Goal: Transaction & Acquisition: Purchase product/service

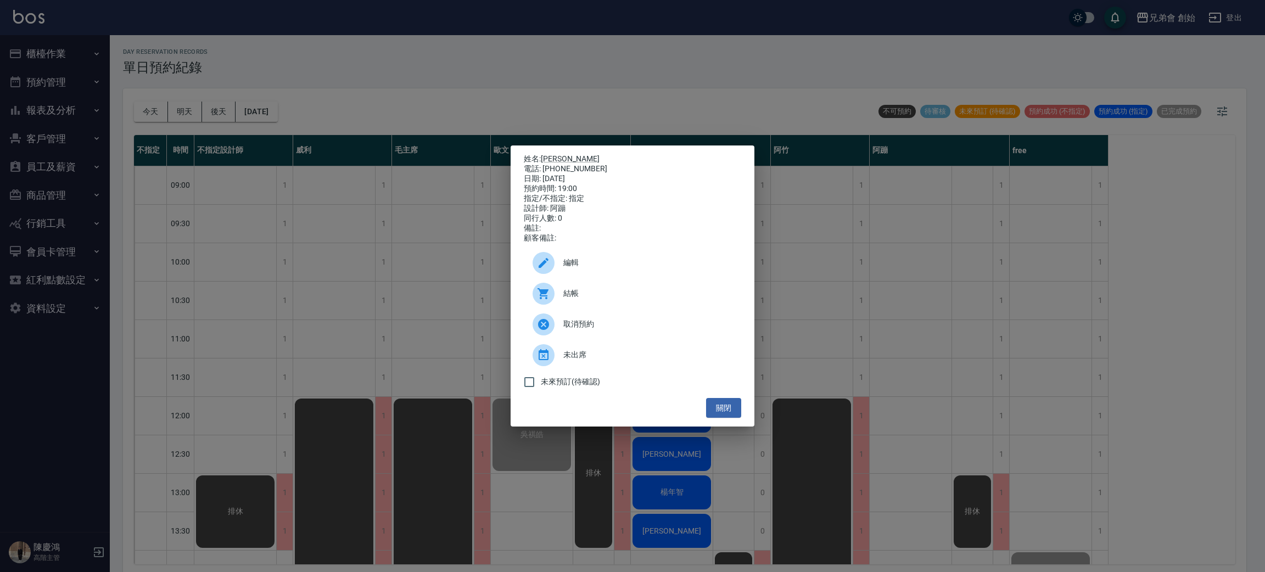
click at [410, 242] on div "姓名: [PERSON_NAME] 電話: [PHONE_NUMBER] 日期: [DATE] 預約時間: 19:00 指定/不指定: 指定 設計師: 阿蹦 …" at bounding box center [632, 286] width 1265 height 572
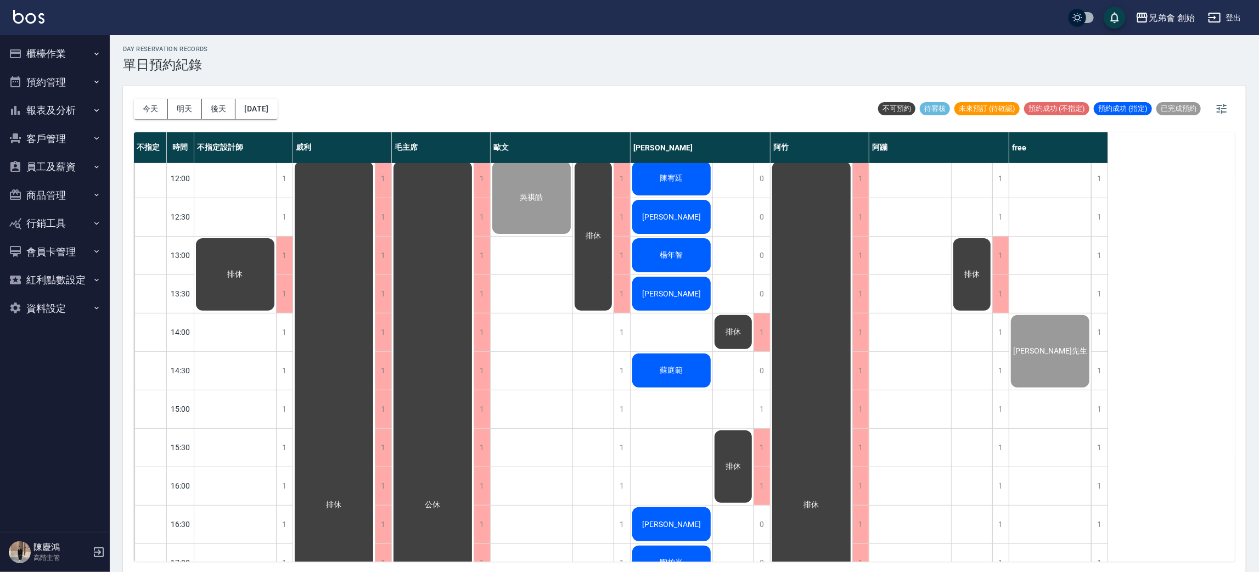
scroll to position [70, 0]
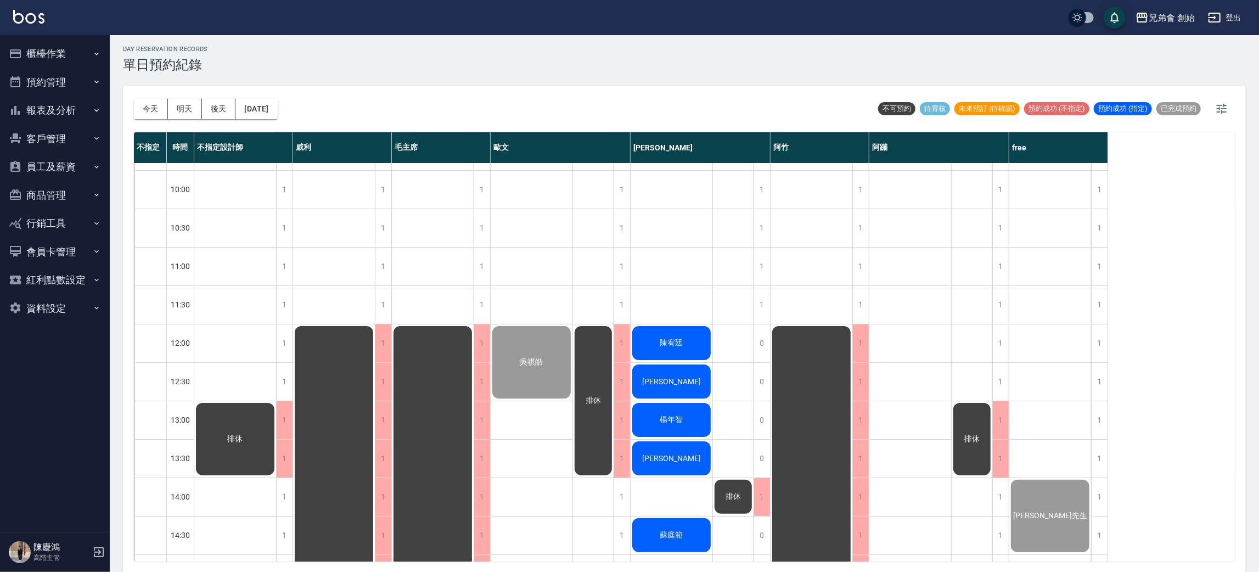
click at [683, 350] on div "陳宥廷" at bounding box center [672, 342] width 82 height 37
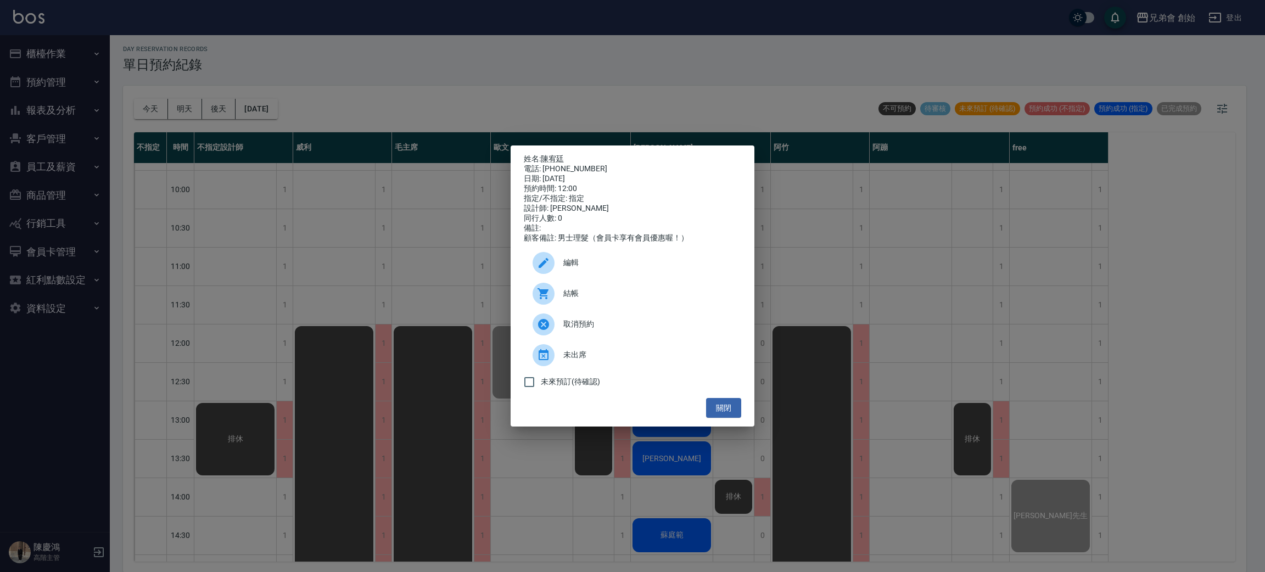
click at [571, 169] on div "電話: [PHONE_NUMBER]" at bounding box center [632, 169] width 217 height 10
click at [571, 169] on div "電話: 0930763897" at bounding box center [632, 169] width 217 height 10
copy div "0930763897"
click at [285, 240] on div "姓名: 陳宥廷 電話: 0930763897 日期: 2025/09/04 預約時間: 12:00 指定/不指定: 指定 設計師: 潘潘 同行人數: 0 備註…" at bounding box center [632, 286] width 1265 height 572
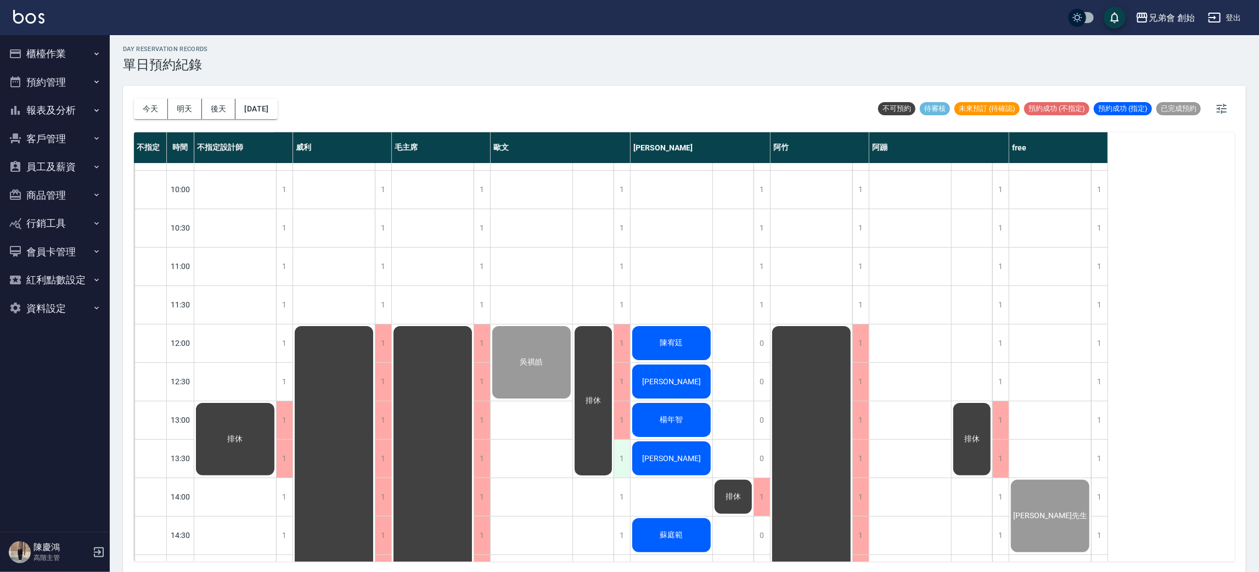
scroll to position [234, 0]
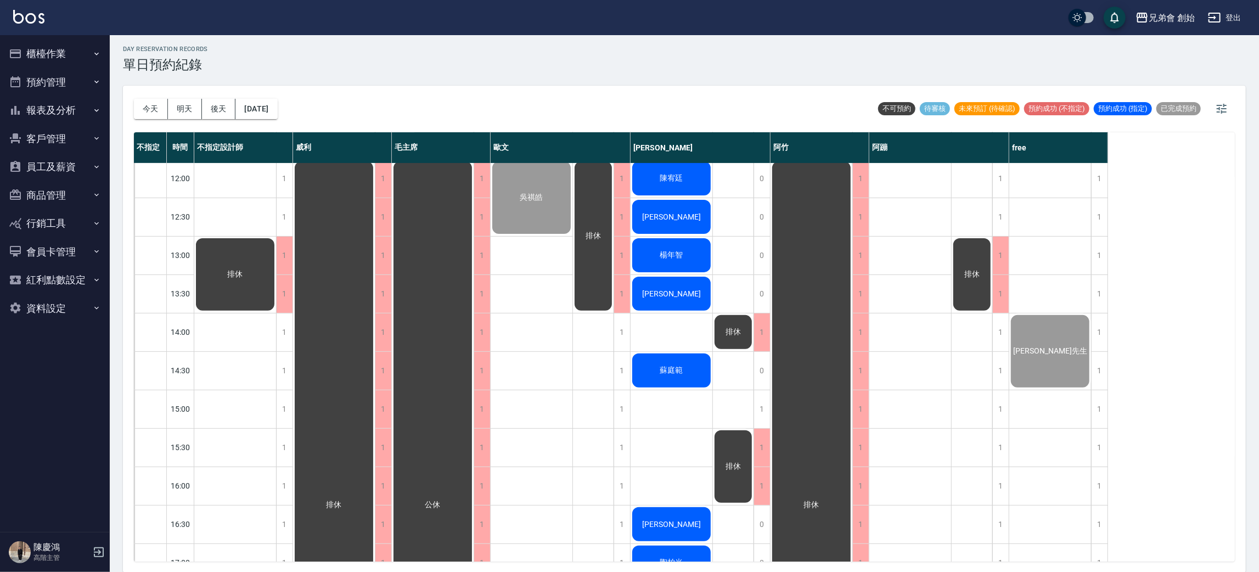
click at [654, 212] on div "[PERSON_NAME]" at bounding box center [672, 216] width 82 height 37
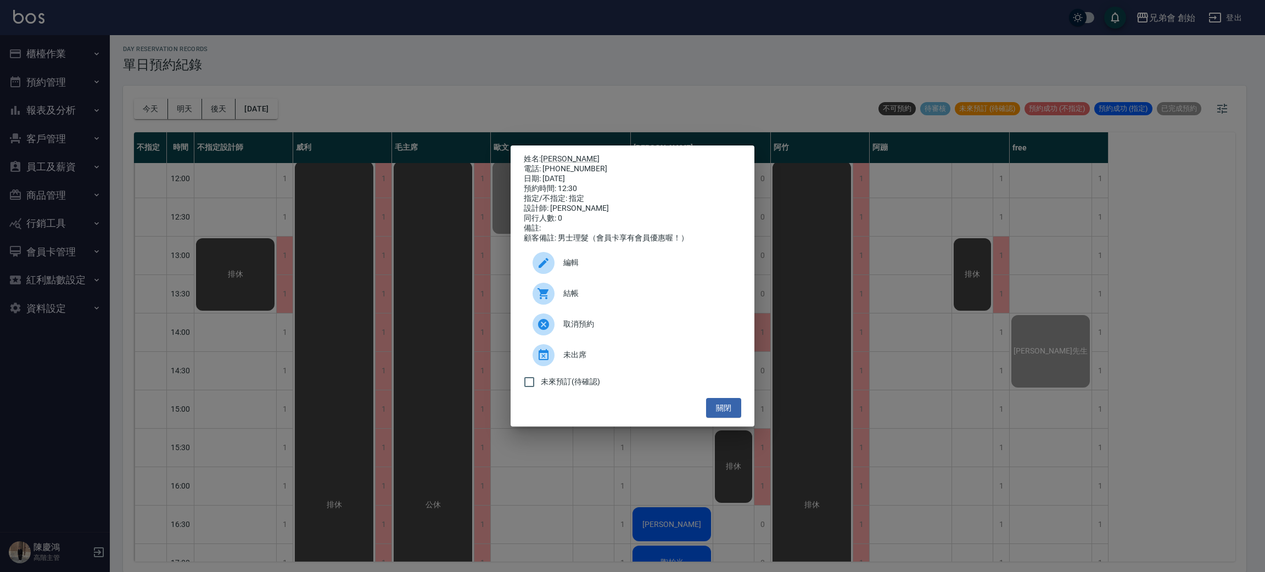
click at [562, 164] on div "電話: 0956050212" at bounding box center [632, 169] width 217 height 10
copy div "0956050212"
click at [270, 211] on div "姓名: 林易駪 電話: 0956050212 日期: 2025/09/04 預約時間: 12:30 指定/不指定: 指定 設計師: 潘潘 同行人數: 0 備註…" at bounding box center [632, 286] width 1265 height 572
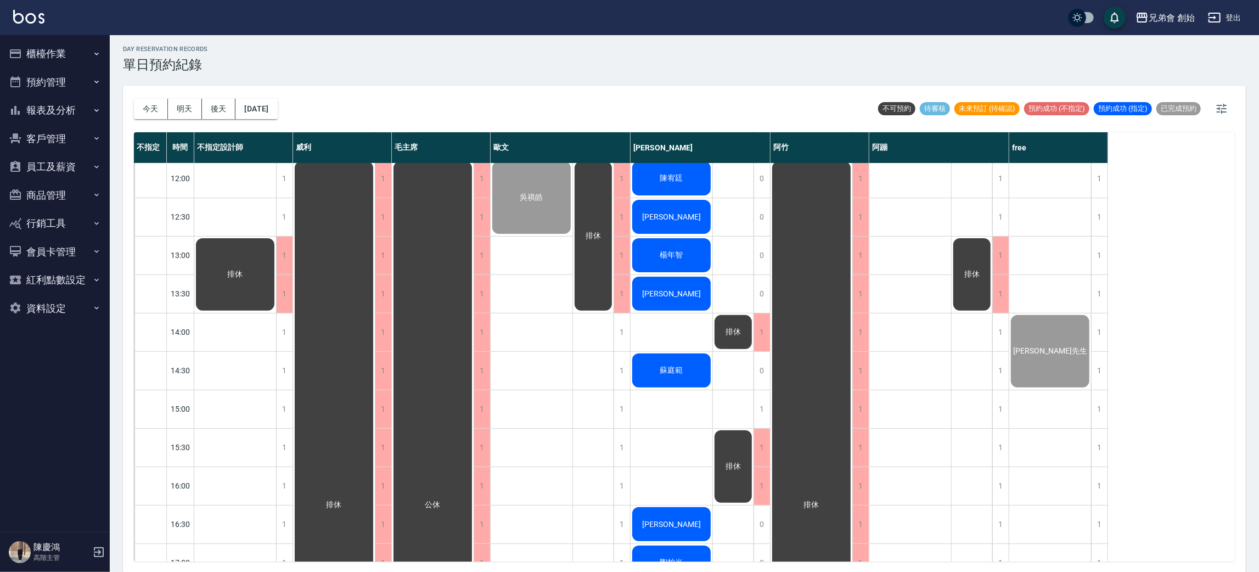
click at [676, 256] on span "楊年智" at bounding box center [671, 255] width 27 height 10
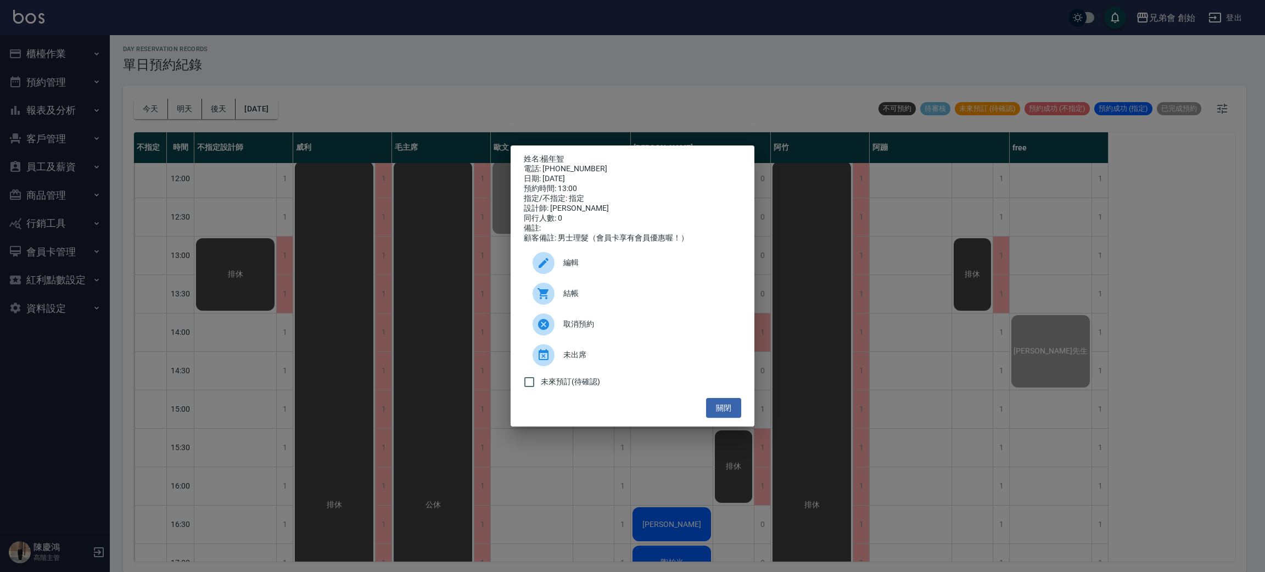
click at [607, 306] on div "結帳" at bounding box center [632, 293] width 217 height 31
click at [269, 182] on div "姓名: 楊年智 電話: 0902121120 日期: 2025/09/04 預約時間: 13:00 指定/不指定: 指定 設計師: 潘潘 同行人數: 0 備註…" at bounding box center [632, 286] width 1265 height 572
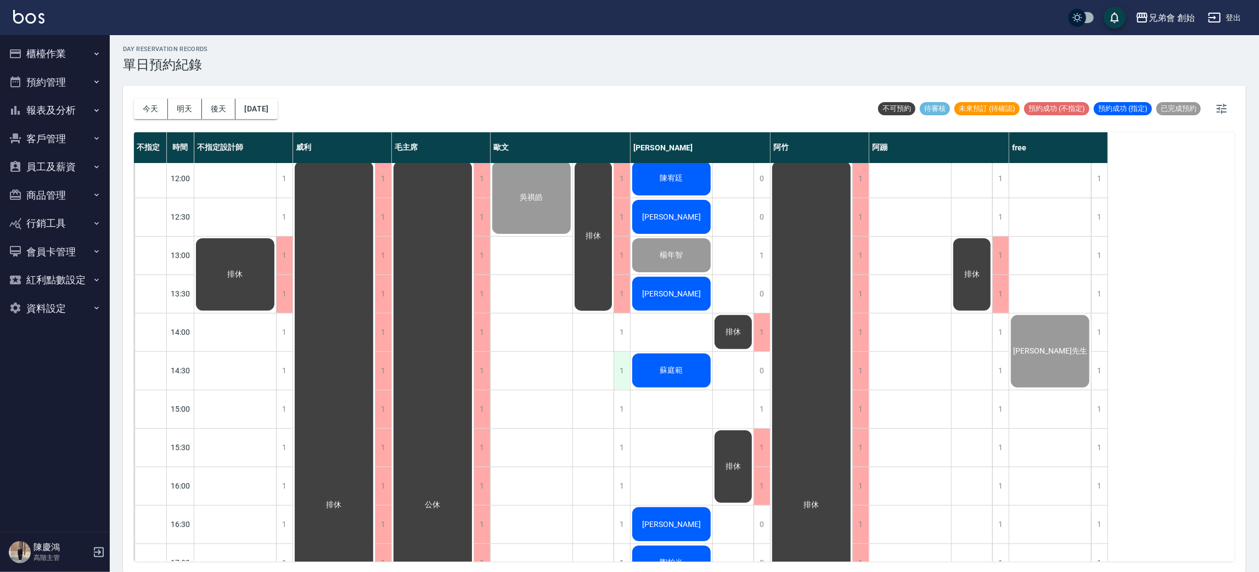
scroll to position [317, 0]
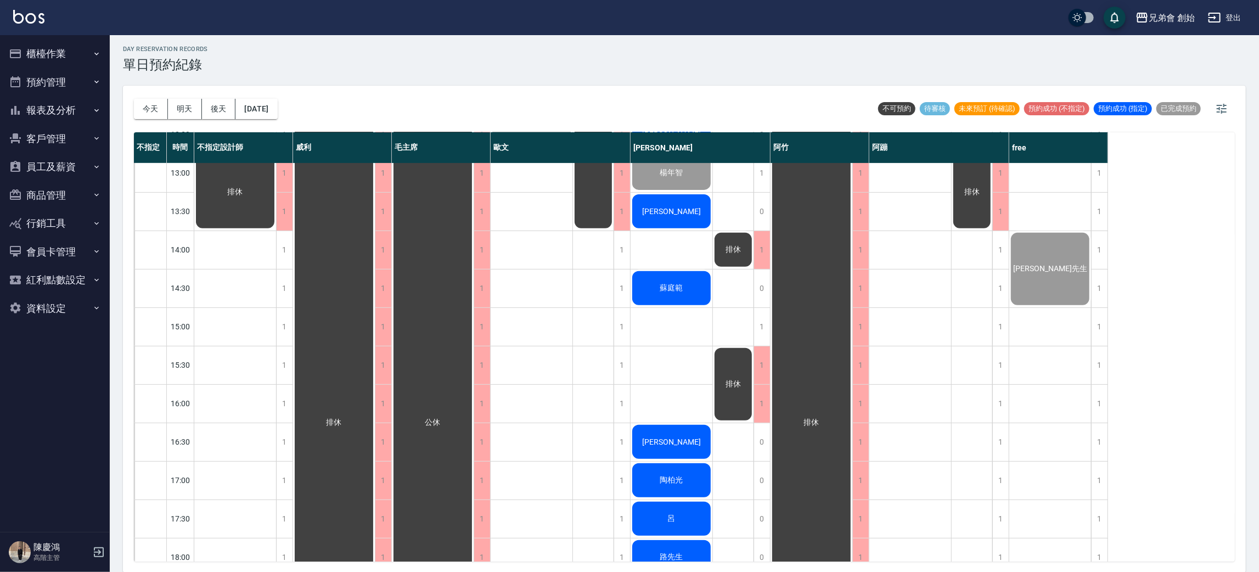
click at [668, 217] on div "[PERSON_NAME]" at bounding box center [672, 211] width 82 height 37
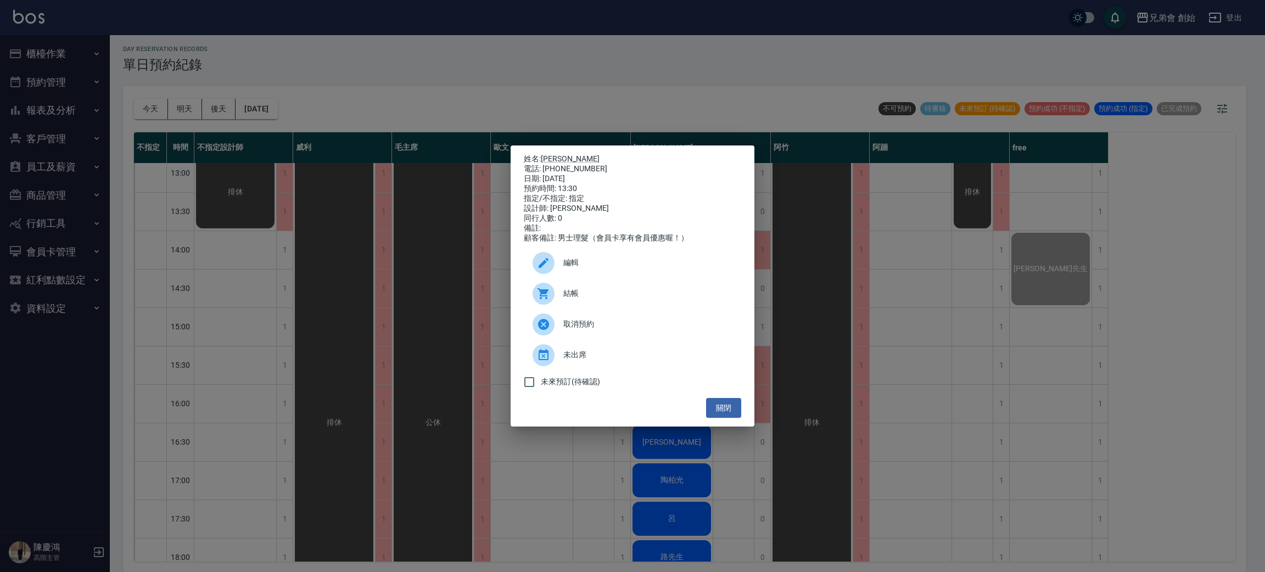
click at [569, 164] on div "電話: 0989679115" at bounding box center [632, 169] width 217 height 10
copy div "0989679115"
click at [345, 231] on div "姓名: 奚鑫 電話: 0989679115 日期: 2025/09/04 預約時間: 13:30 指定/不指定: 指定 設計師: 潘潘 同行人數: 0 備註:…" at bounding box center [632, 286] width 1265 height 572
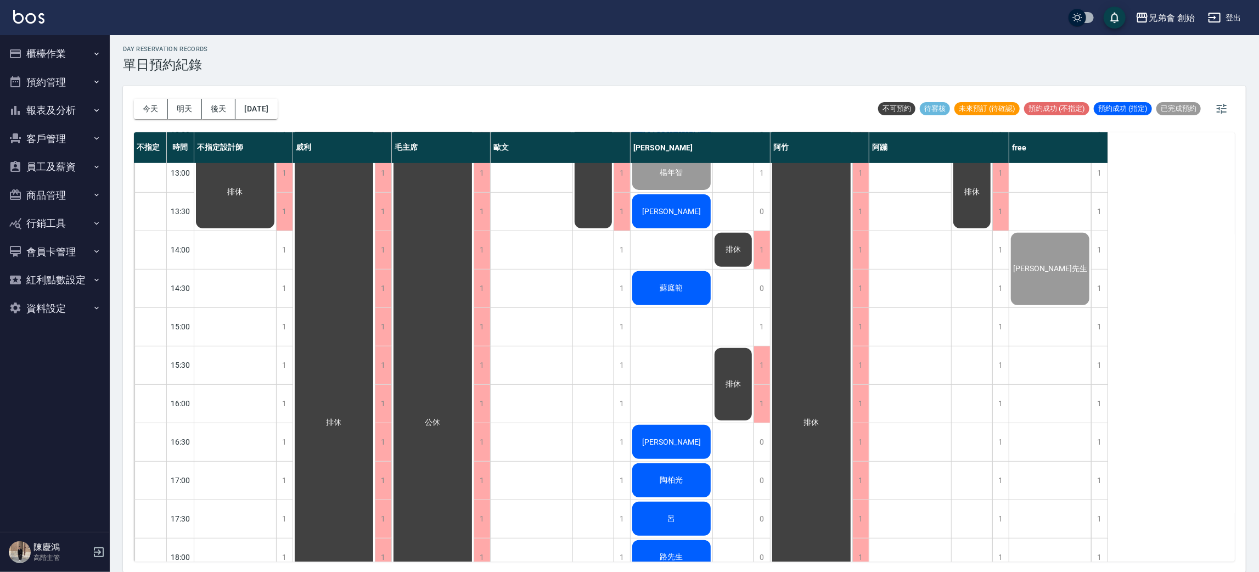
scroll to position [399, 0]
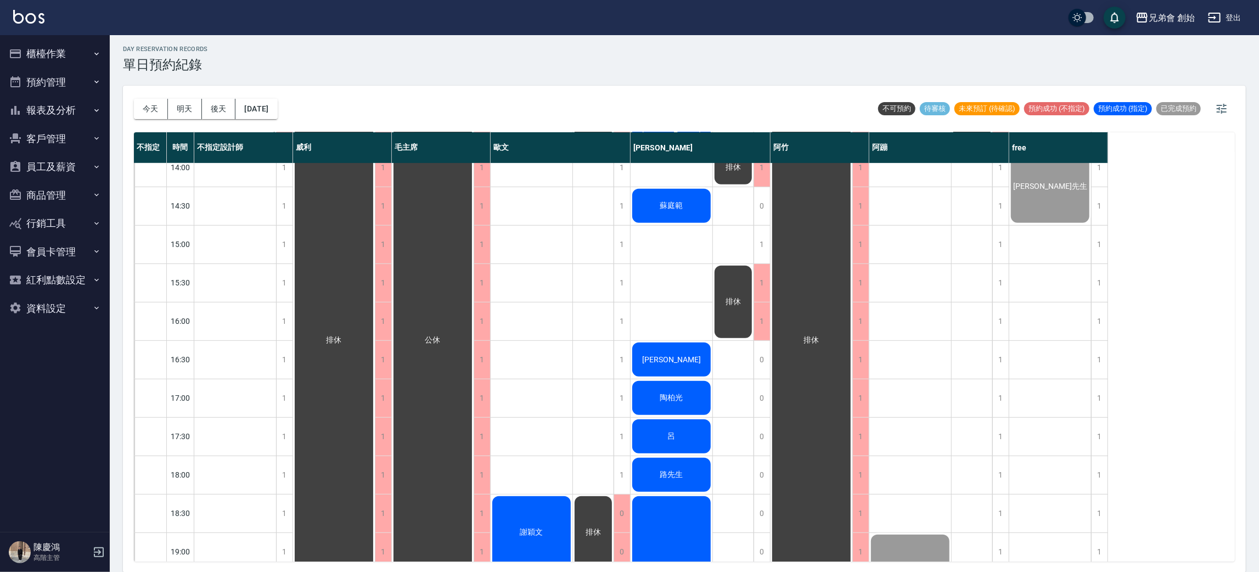
click at [678, 203] on span "蘇庭範" at bounding box center [671, 206] width 27 height 10
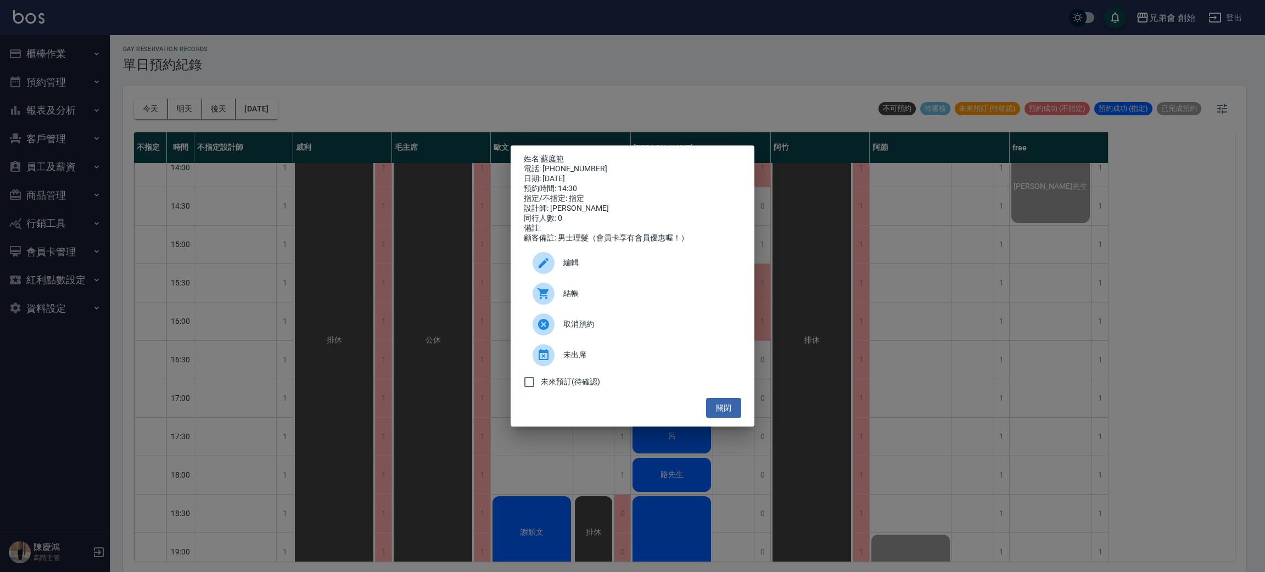
click at [577, 164] on div "電話: 0981112456" at bounding box center [632, 169] width 217 height 10
copy div "0981112456"
click at [321, 254] on div "姓名: 蘇庭範 電話: 0981112456 日期: 2025/09/04 預約時間: 14:30 指定/不指定: 指定 設計師: 潘潘 同行人數: 0 備註…" at bounding box center [632, 286] width 1265 height 572
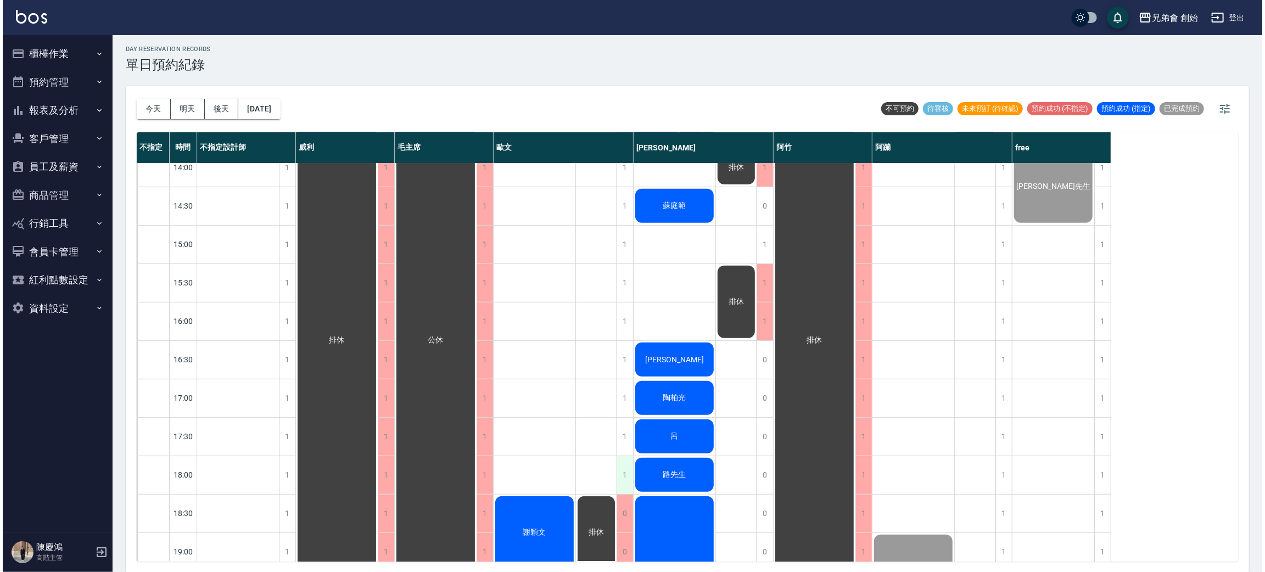
scroll to position [481, 0]
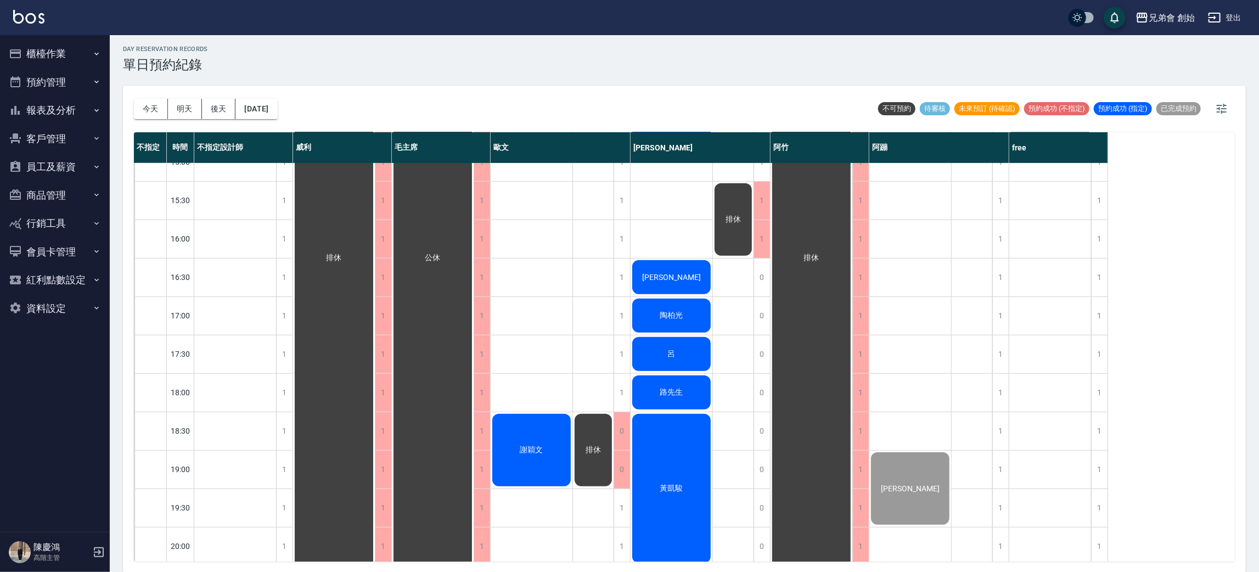
click at [664, 278] on span "[PERSON_NAME]" at bounding box center [671, 277] width 63 height 9
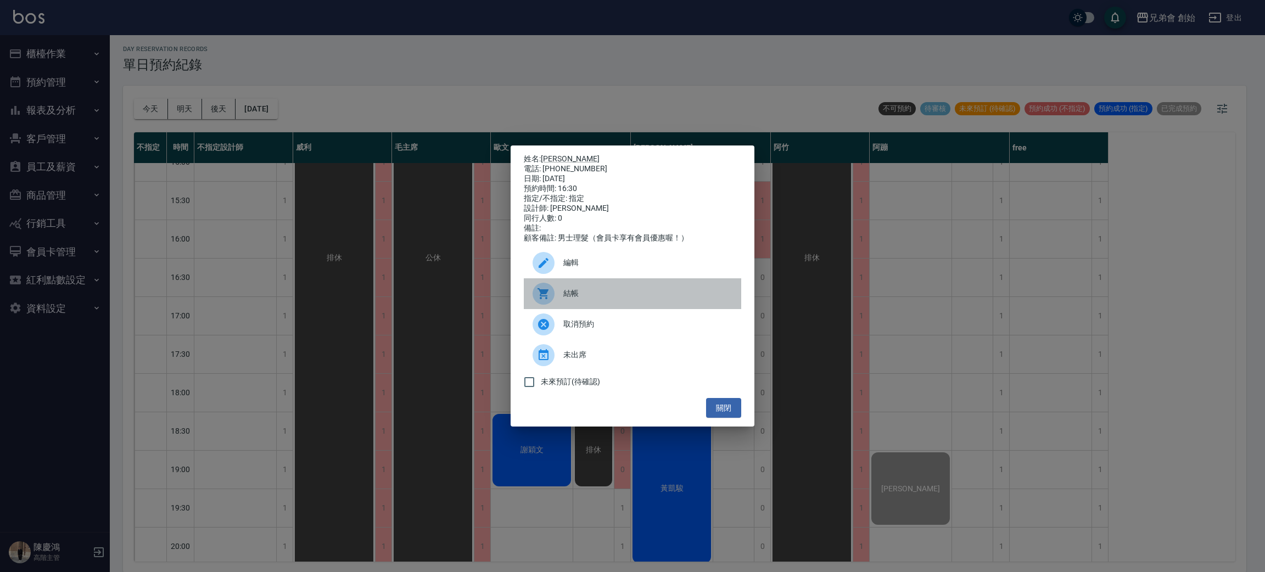
click at [573, 293] on div "結帳" at bounding box center [632, 293] width 217 height 31
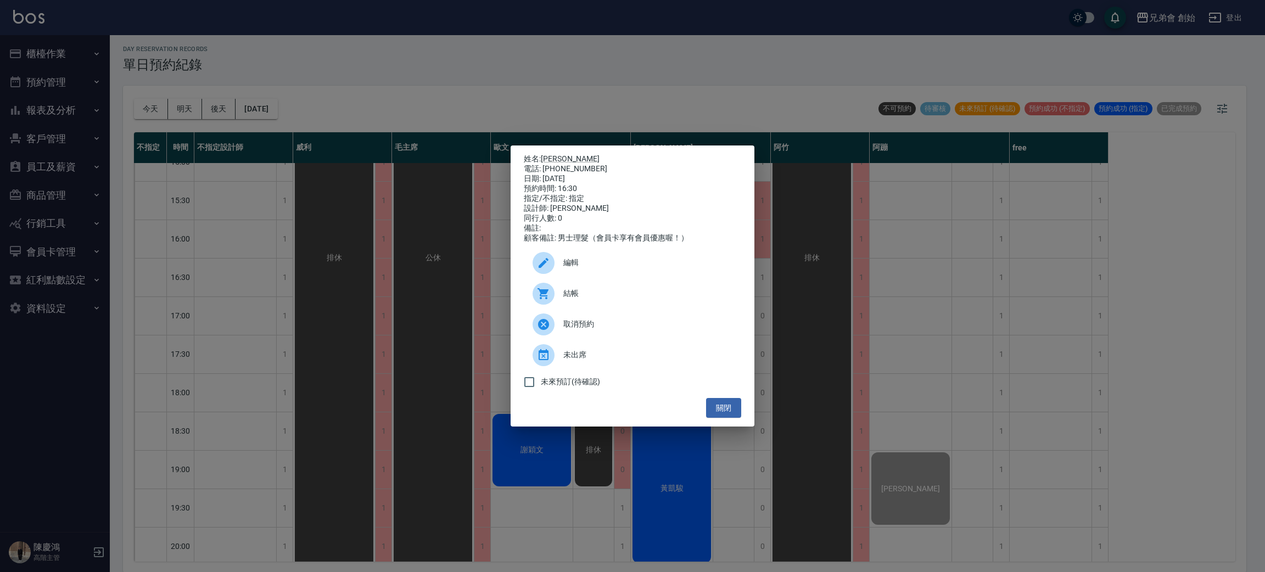
click at [715, 487] on div "姓名: 郭軒戩 電話: 0910817048 日期: 2025/09/04 預約時間: 16:30 指定/不指定: 指定 設計師: 潘潘 同行人數: 0 備註…" at bounding box center [632, 286] width 1265 height 572
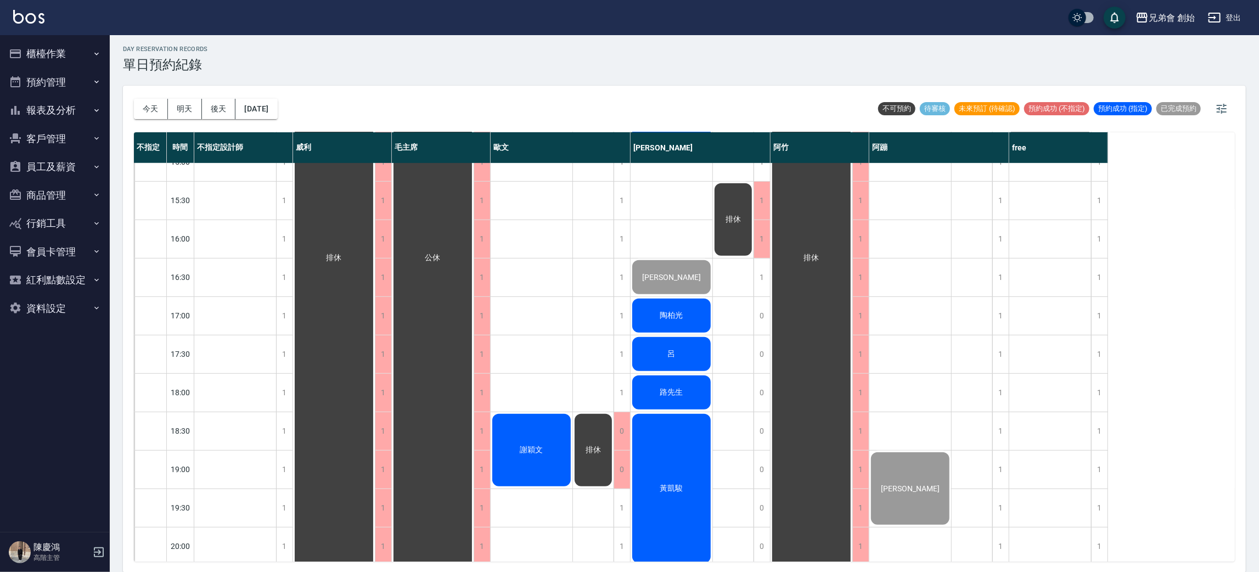
click at [674, 312] on span "陶柏光" at bounding box center [671, 316] width 27 height 10
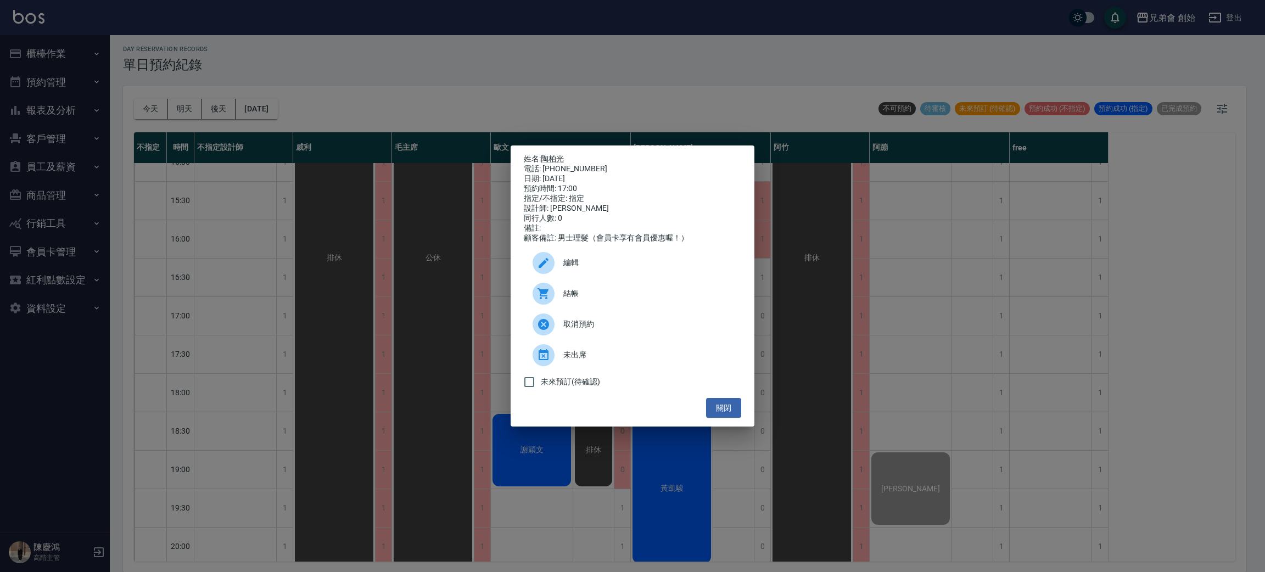
click at [564, 164] on div "電話: 0920620052" at bounding box center [632, 169] width 217 height 10
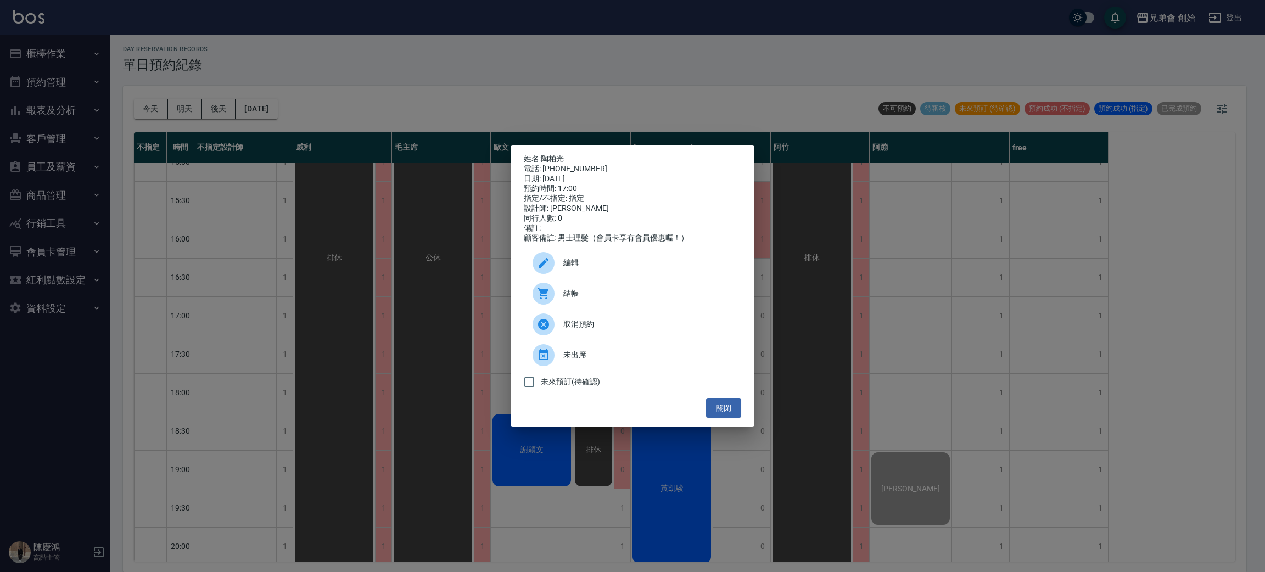
click at [766, 378] on div "姓名: 陶柏光 電話: 0920620052 日期: 2025/09/04 預約時間: 17:00 指定/不指定: 指定 設計師: 潘潘 同行人數: 0 備註…" at bounding box center [632, 286] width 1265 height 572
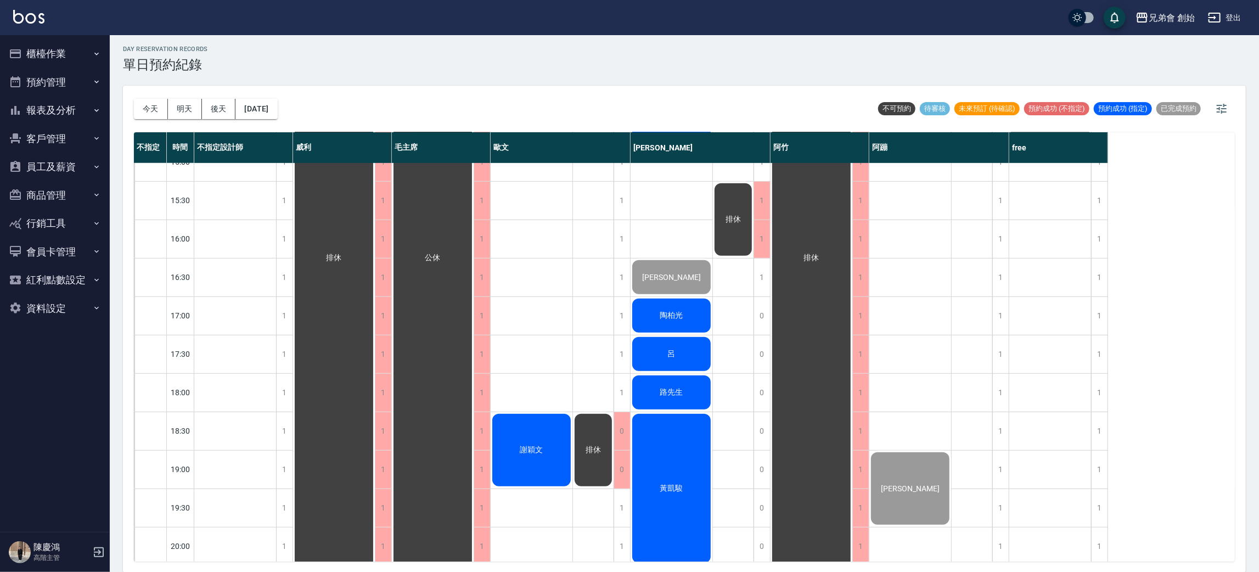
click at [668, 368] on div "呂" at bounding box center [672, 353] width 82 height 37
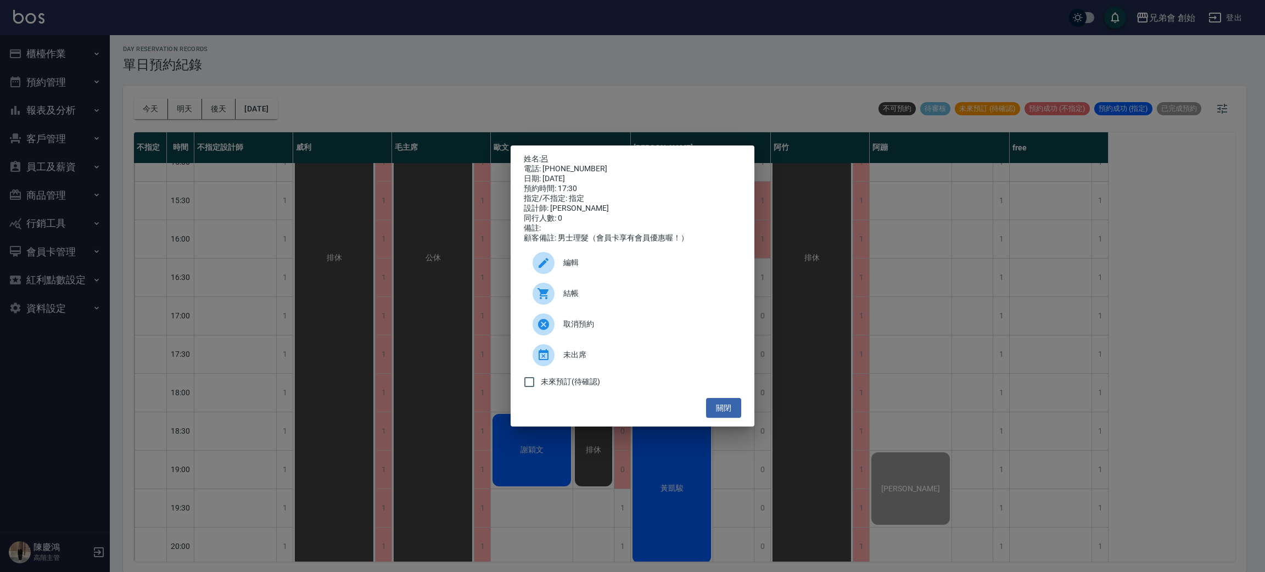
click at [568, 165] on div "電話: 0927286688" at bounding box center [632, 169] width 217 height 10
copy div "0927286688"
drag, startPoint x: 411, startPoint y: 378, endPoint x: 687, endPoint y: 476, distance: 293.1
click at [687, 476] on div "姓名: 呂 電話: 0927286688 日期: 2025/09/04 預約時間: 17:30 指定/不指定: 指定 設計師: 潘潘 同行人數: 0 備註: …" at bounding box center [632, 286] width 1265 height 572
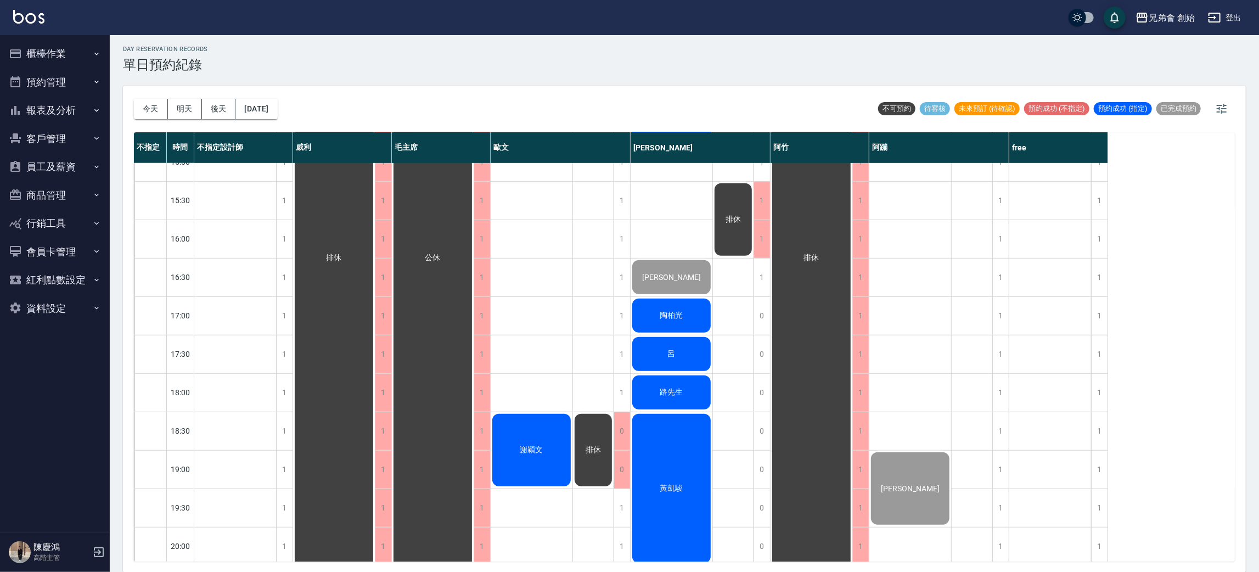
click at [683, 390] on span "路先生" at bounding box center [671, 393] width 27 height 10
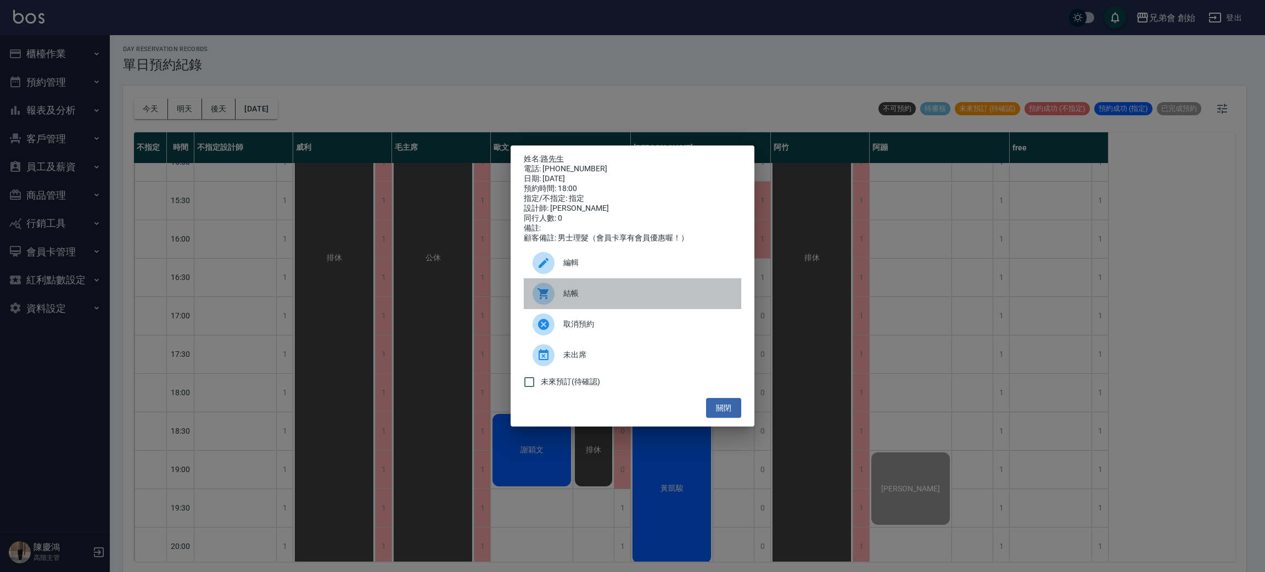
click at [568, 294] on span "結帳" at bounding box center [647, 294] width 169 height 12
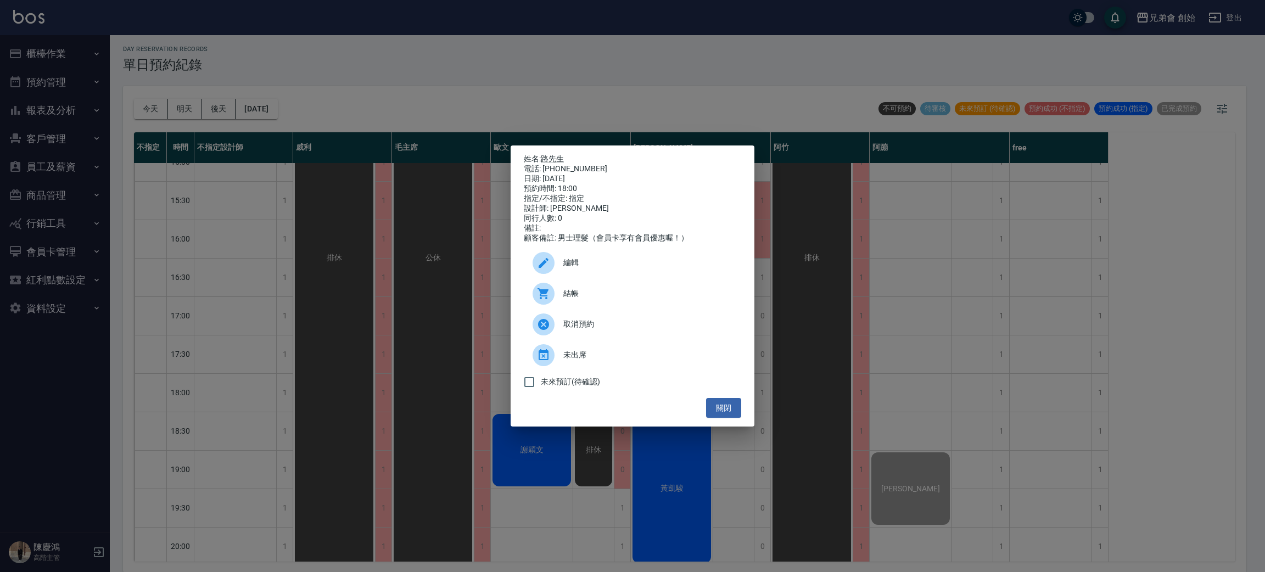
click at [646, 505] on div "姓名: 路先生　 電話: 0955307200 日期: 2025/09/04 預約時間: 18:00 指定/不指定: 指定 設計師: 潘潘 同行人數: 0 備…" at bounding box center [632, 286] width 1265 height 572
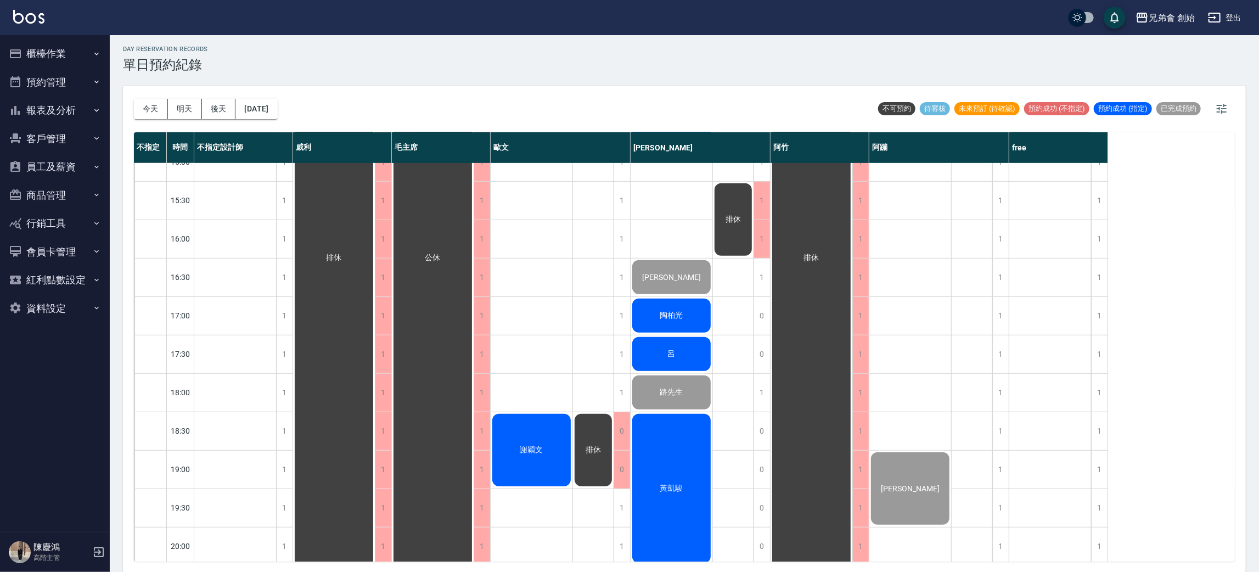
click at [701, 492] on div "黃凱駿" at bounding box center [672, 488] width 82 height 153
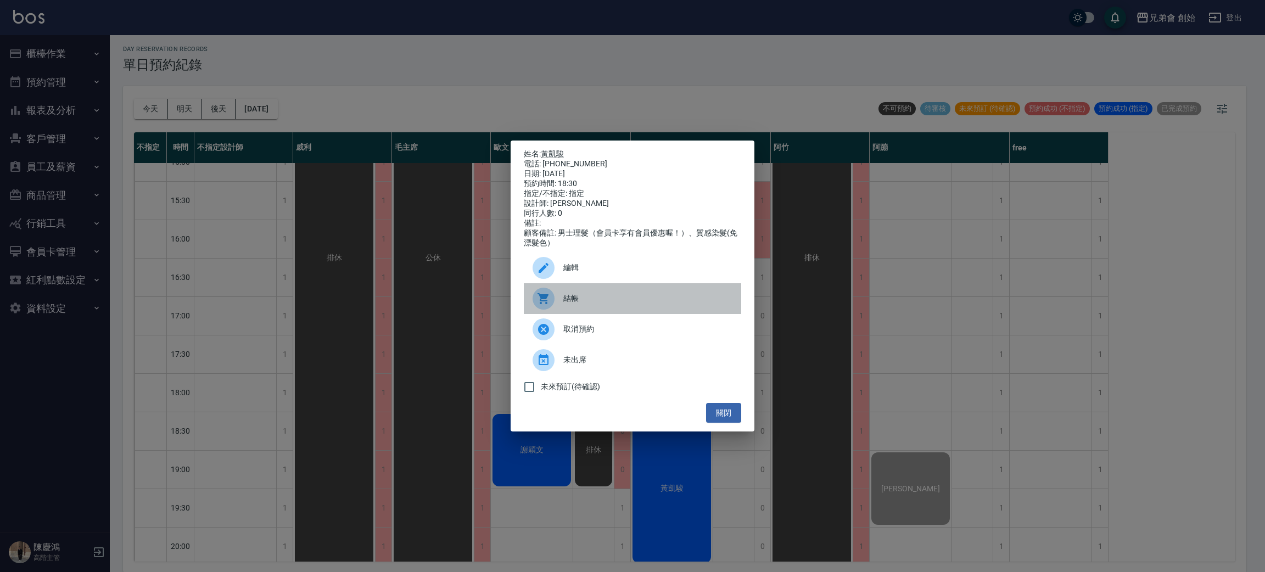
click at [572, 294] on div "結帳" at bounding box center [632, 298] width 217 height 31
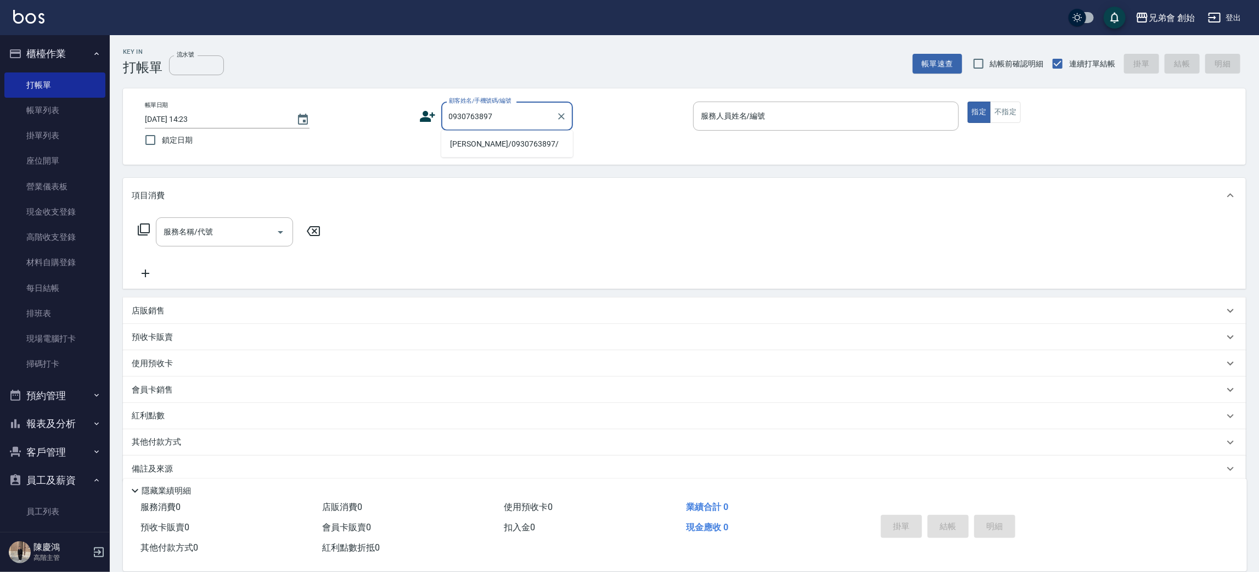
click at [473, 135] on li "陳宥廷 /0930763897/" at bounding box center [507, 144] width 132 height 18
type input "陳宥廷 /0930763897/"
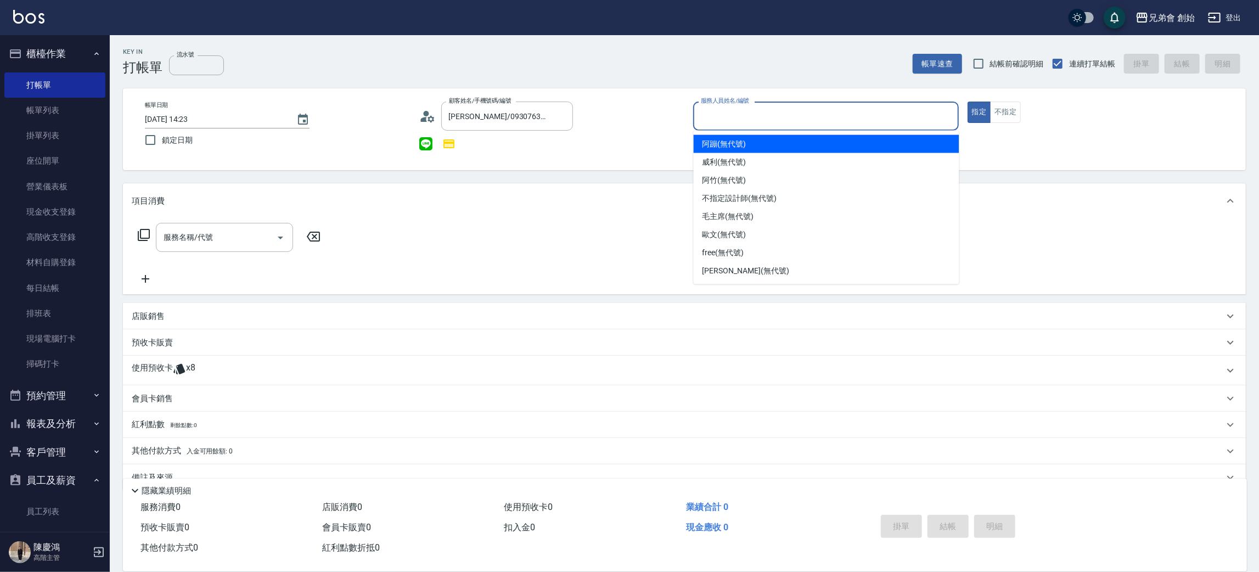
click at [700, 117] on input "服務人員姓名/編號" at bounding box center [826, 115] width 256 height 19
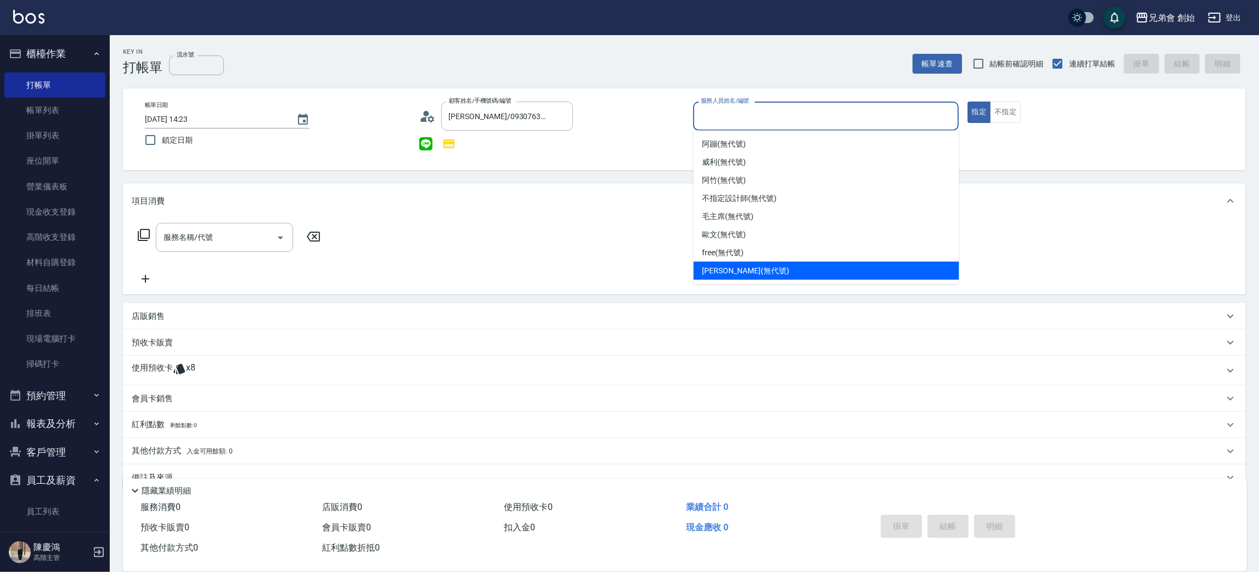
click at [715, 272] on span "潘潘 (無代號)" at bounding box center [746, 271] width 87 height 12
type input "潘潘(無代號)"
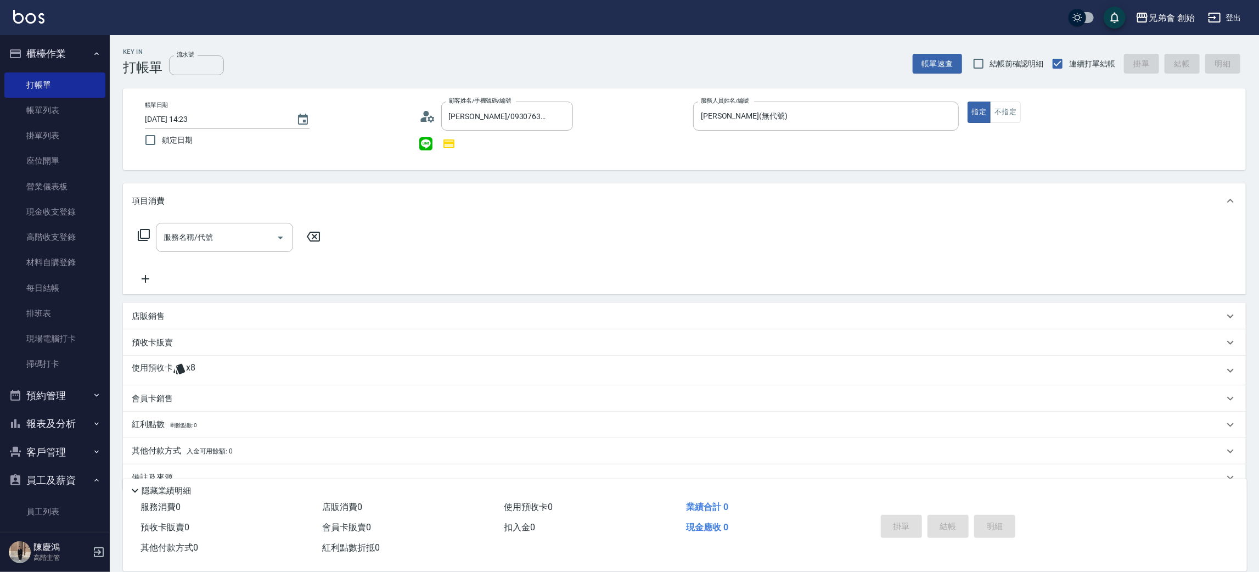
drag, startPoint x: 186, startPoint y: 377, endPoint x: 179, endPoint y: 394, distance: 17.7
click at [183, 380] on div "使用預收卡 x8" at bounding box center [684, 371] width 1123 height 30
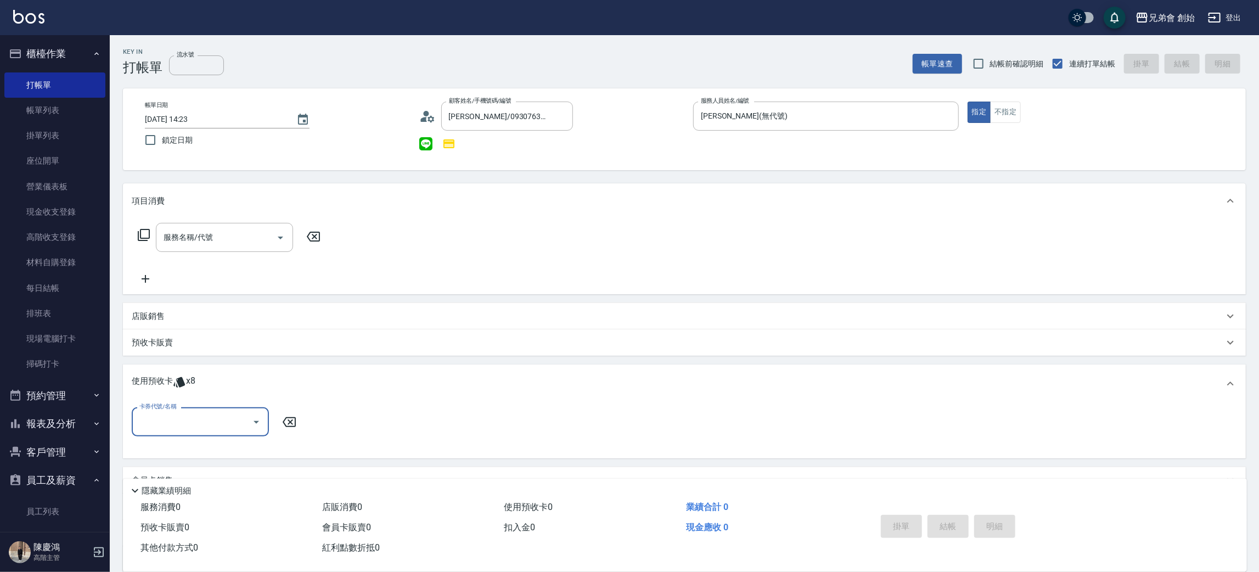
click at [176, 417] on input "卡券代號/名稱" at bounding box center [192, 421] width 111 height 19
click at [181, 447] on div "儲值7000 剩餘7張" at bounding box center [200, 449] width 137 height 18
type input "儲值7000"
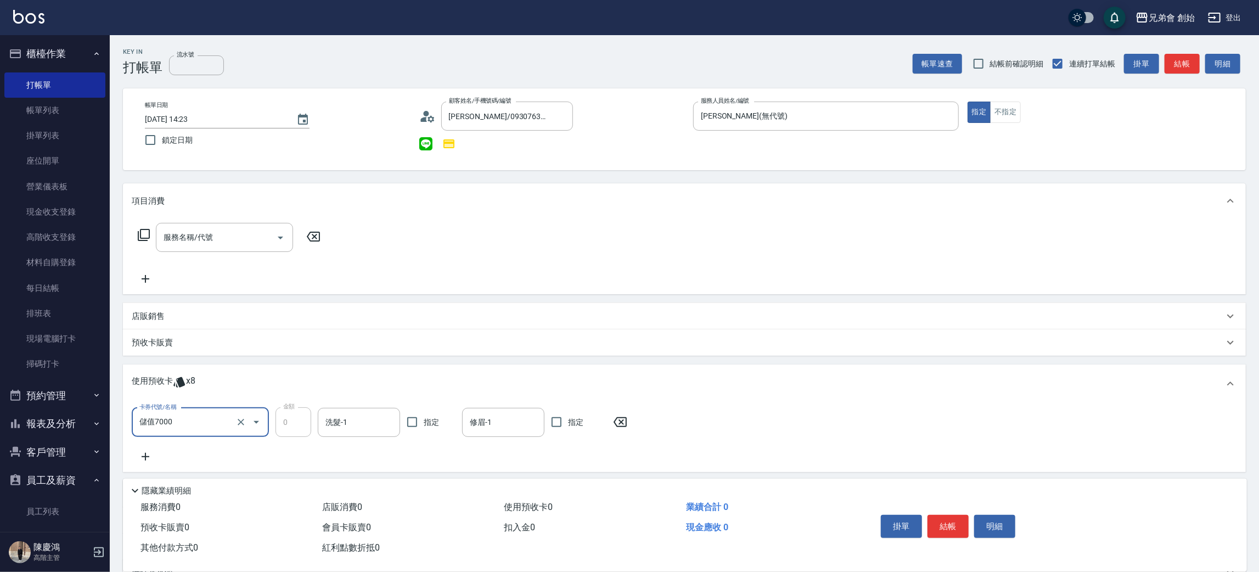
scroll to position [116, 0]
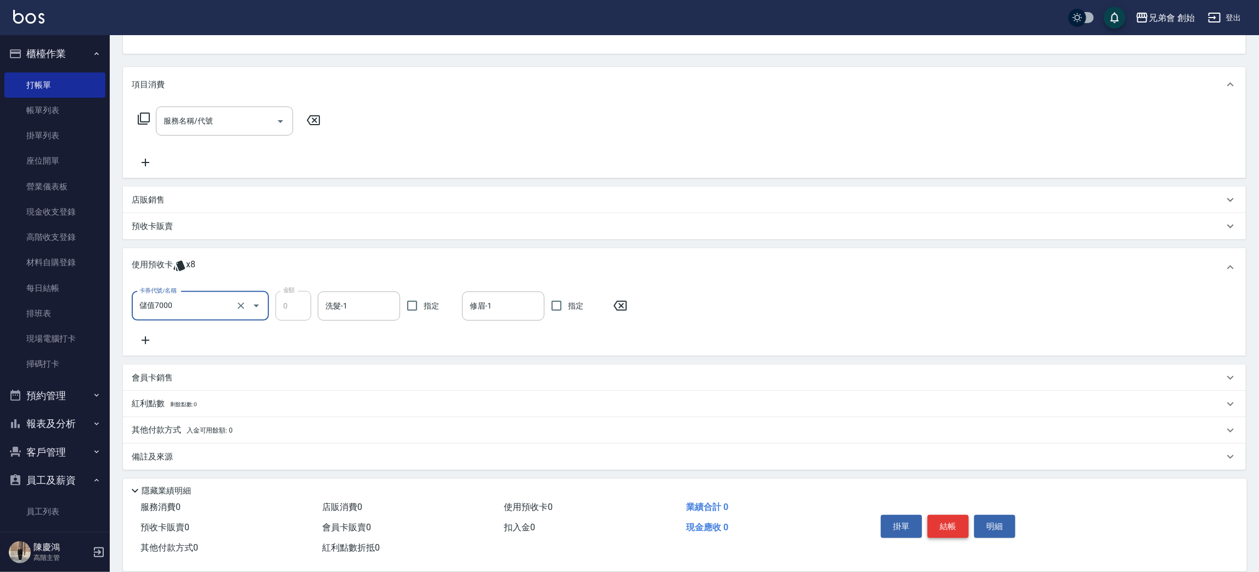
click at [941, 523] on button "結帳" at bounding box center [948, 526] width 41 height 23
type input "2025/09/04 20:33"
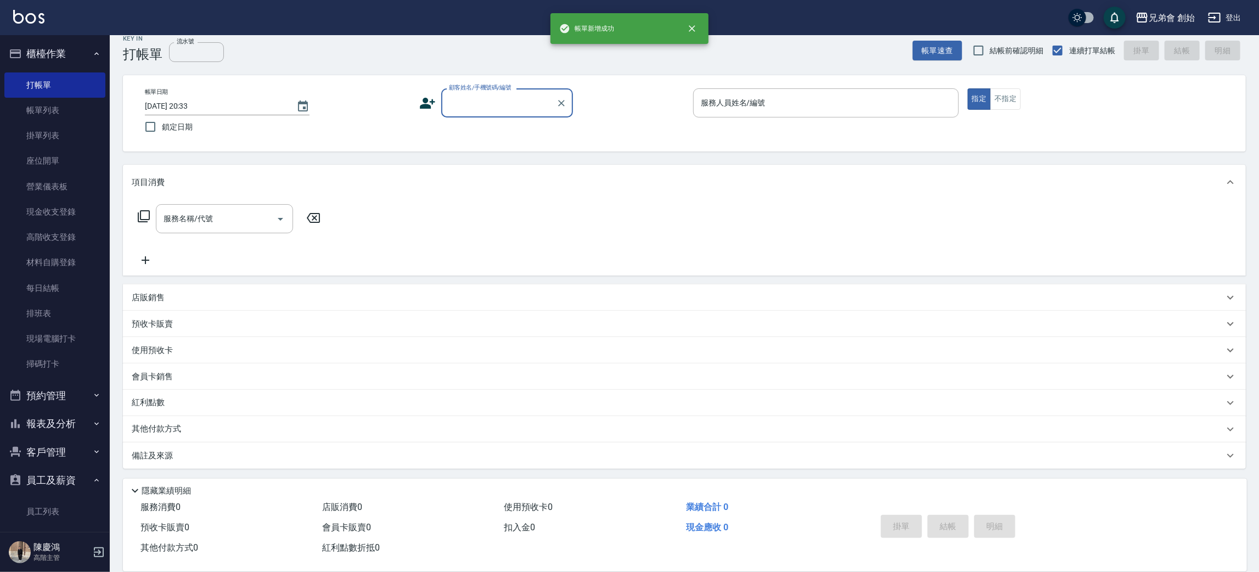
scroll to position [12, 0]
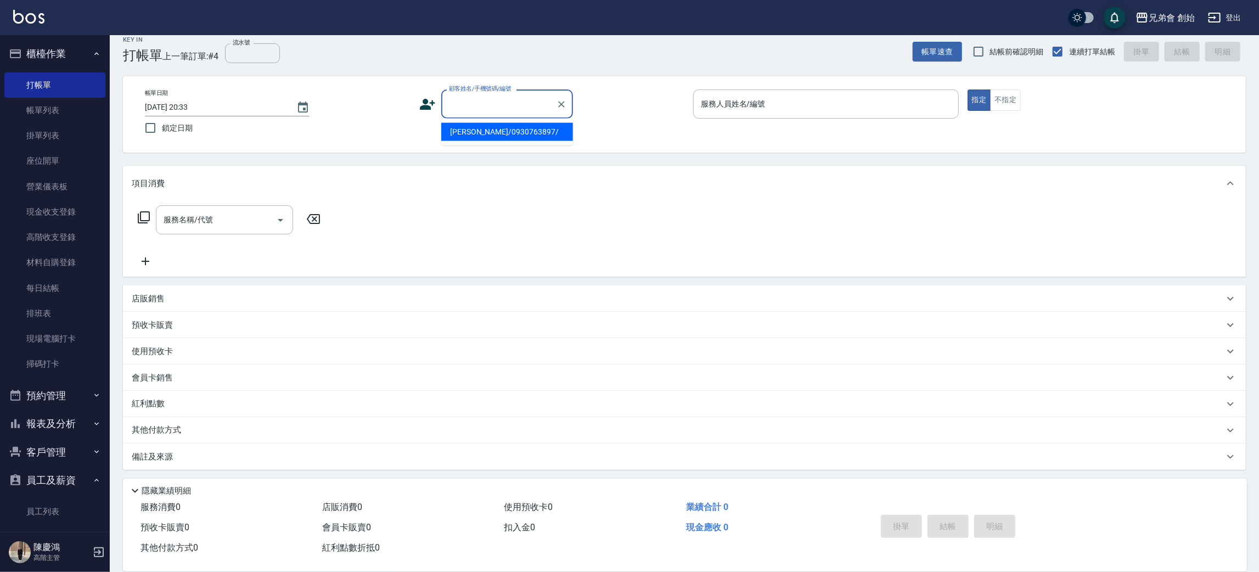
paste input "0956050212"
click at [495, 136] on li "林易駪/0956050212/null" at bounding box center [507, 132] width 132 height 18
type input "林易駪/0956050212/null"
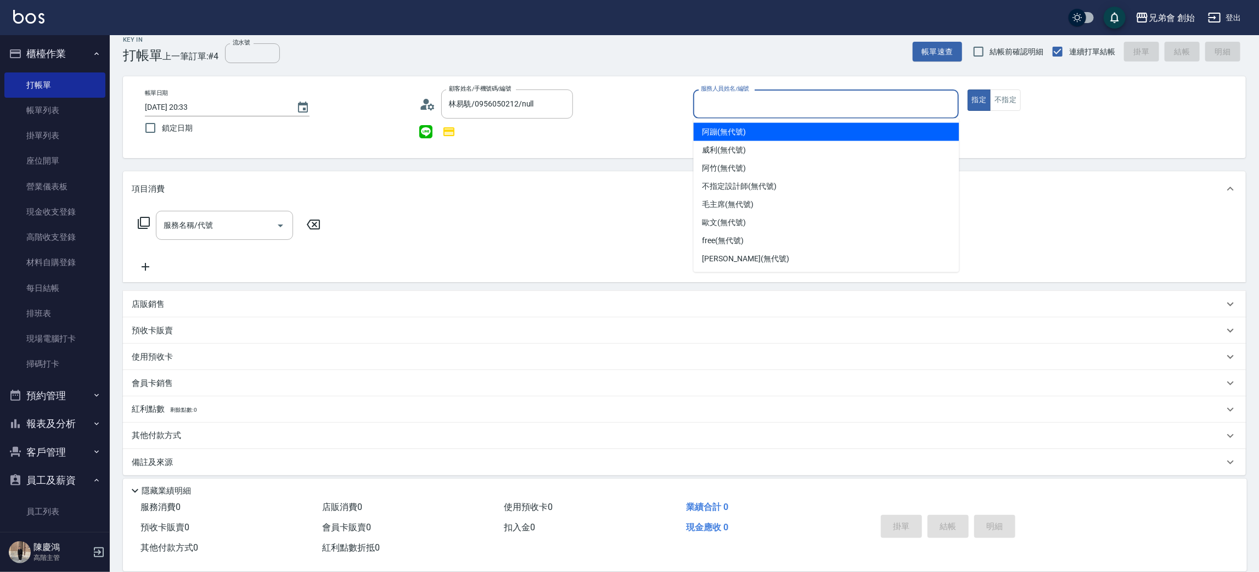
click at [733, 108] on input "服務人員姓名/編號" at bounding box center [826, 103] width 256 height 19
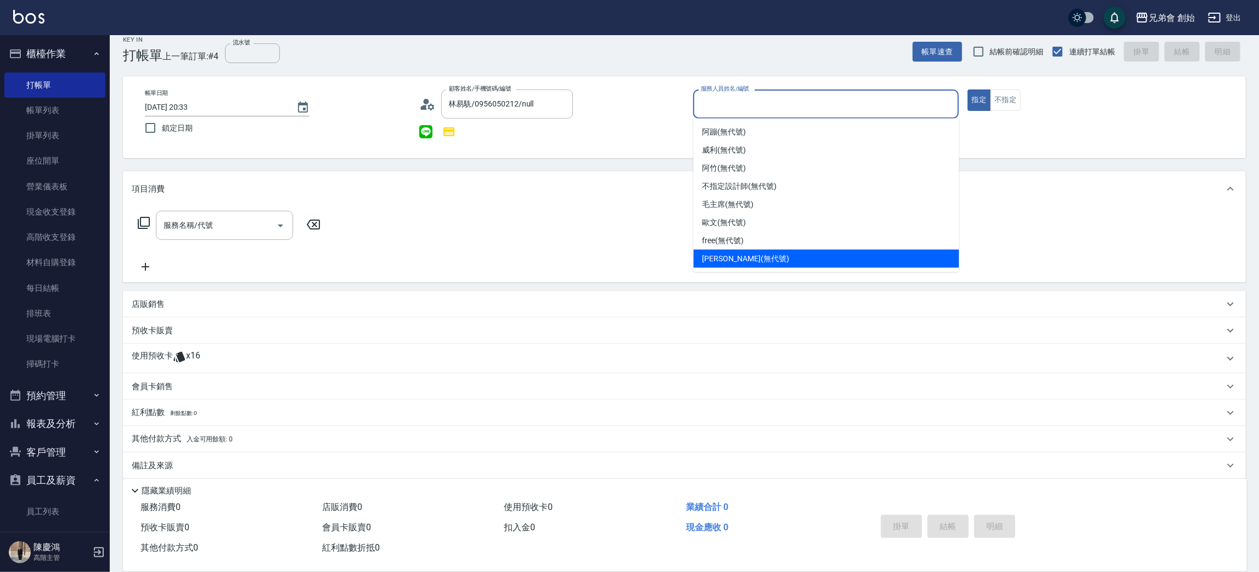
click at [725, 266] on div "潘潘 (無代號)" at bounding box center [827, 259] width 266 height 18
type input "潘潘(無代號)"
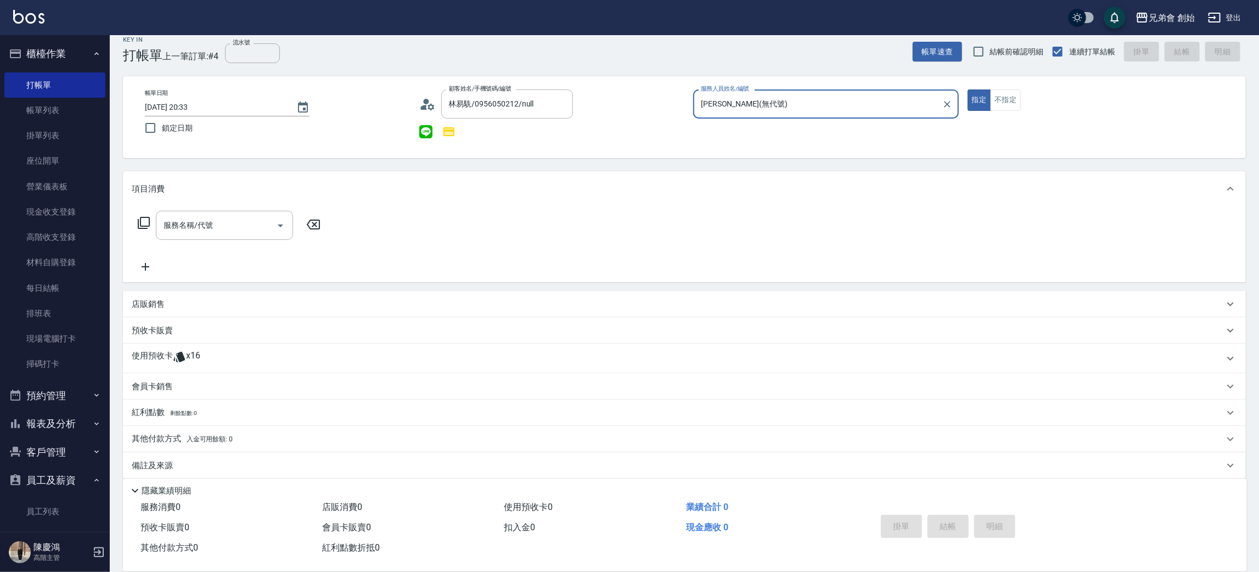
click at [201, 357] on div "使用預收卡 x16" at bounding box center [678, 358] width 1092 height 16
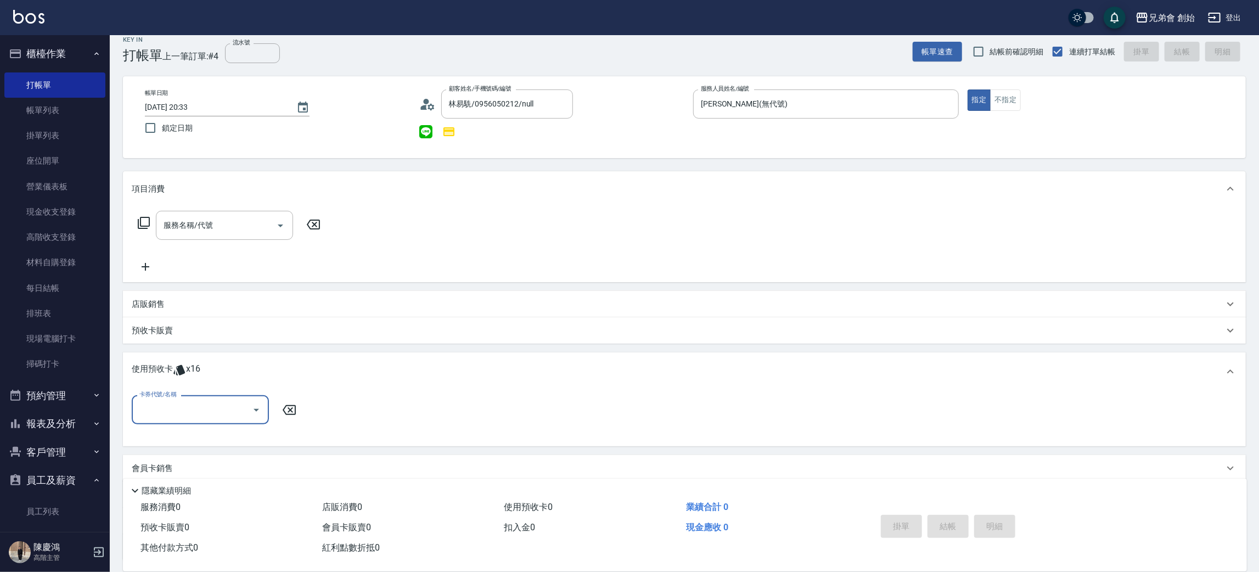
scroll to position [0, 0]
click at [181, 430] on div "卡券代號/名稱 卡券代號/名稱" at bounding box center [685, 416] width 1106 height 42
click at [185, 406] on input "卡券代號/名稱" at bounding box center [192, 409] width 111 height 19
click at [180, 431] on div "儲值7000 剩餘8張" at bounding box center [200, 437] width 137 height 18
type input "儲值7000"
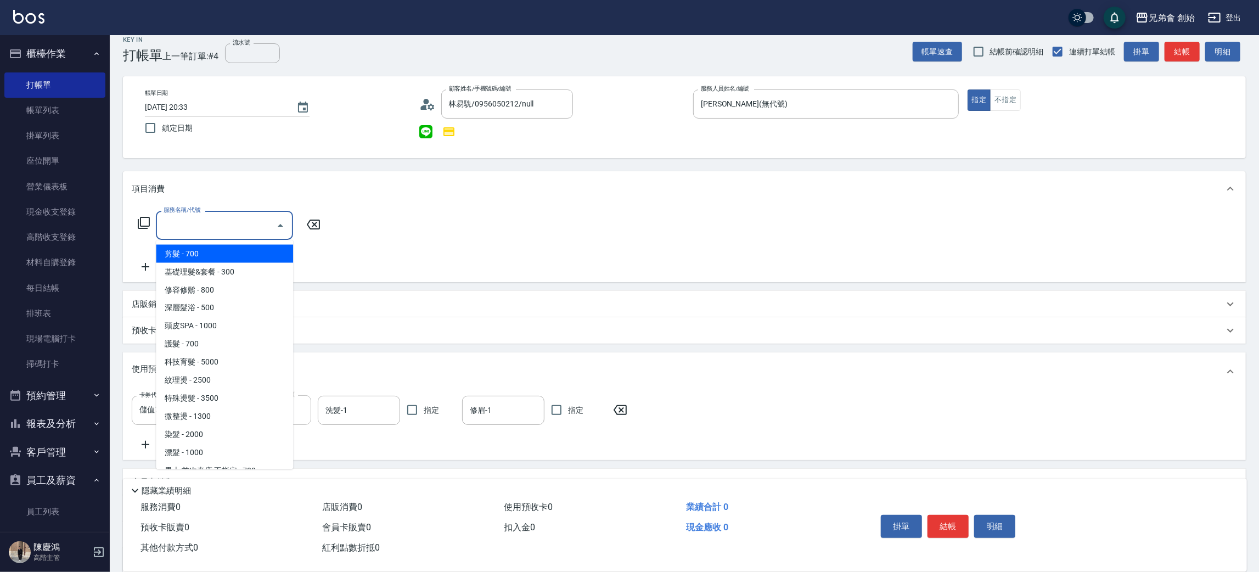
click at [205, 227] on input "服務名稱/代號" at bounding box center [216, 225] width 111 height 19
click at [225, 249] on span "剪髮 - 700" at bounding box center [224, 254] width 137 height 18
type input "剪髮(A01)"
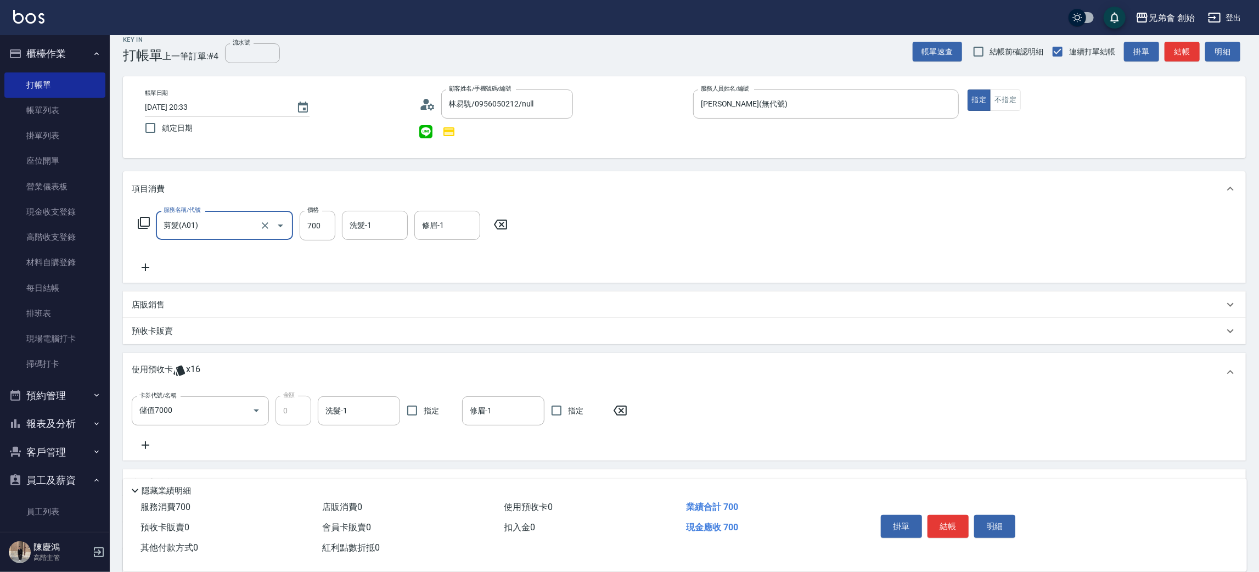
click at [264, 233] on div at bounding box center [272, 225] width 31 height 29
click at [263, 221] on icon "Clear" at bounding box center [265, 225] width 11 height 11
type input "剪髮(A01)"
click at [493, 218] on icon at bounding box center [500, 224] width 27 height 13
click at [966, 516] on button "結帳" at bounding box center [948, 526] width 41 height 23
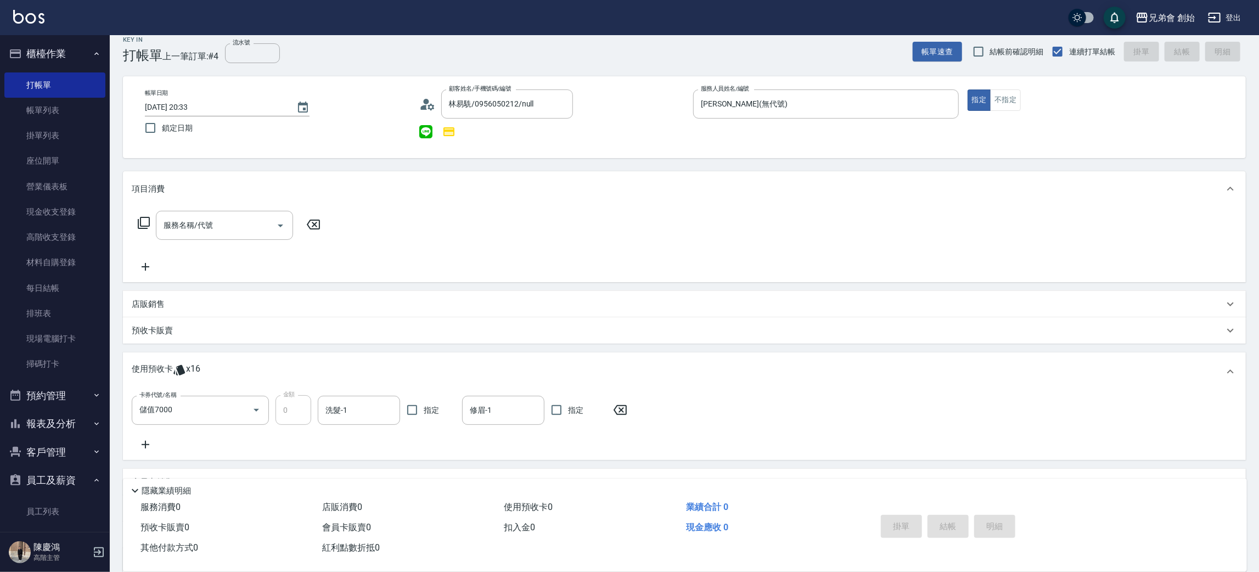
type input "2025/09/04 20:34"
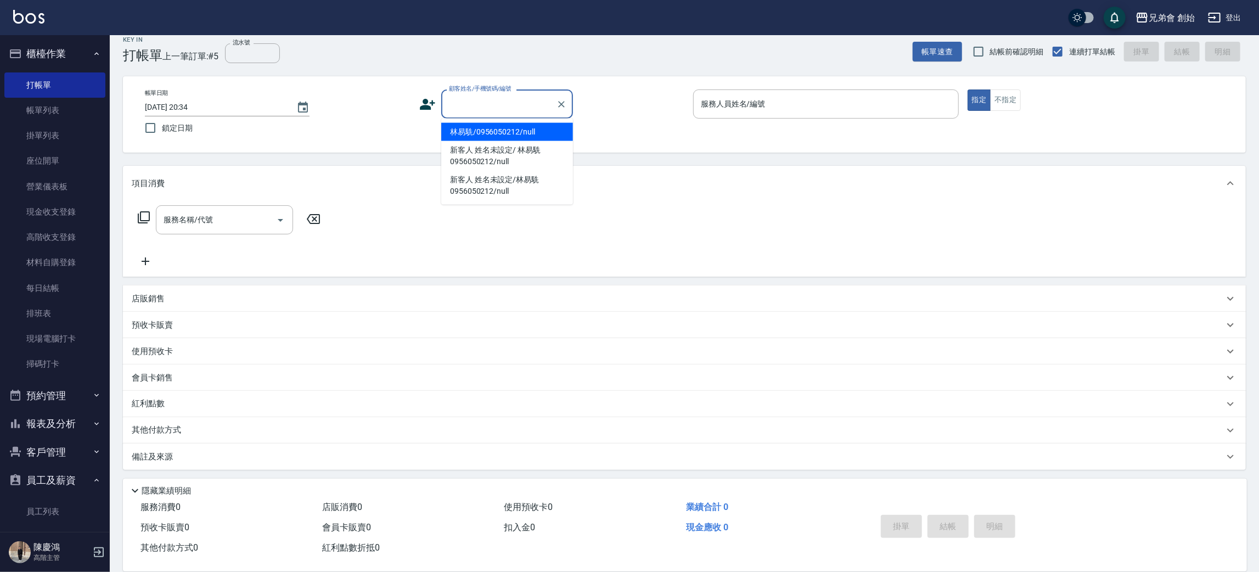
paste input "0989679115"
click at [468, 137] on li "奚鑫/0989679115/null" at bounding box center [507, 132] width 132 height 18
type input "奚鑫/0989679115/null"
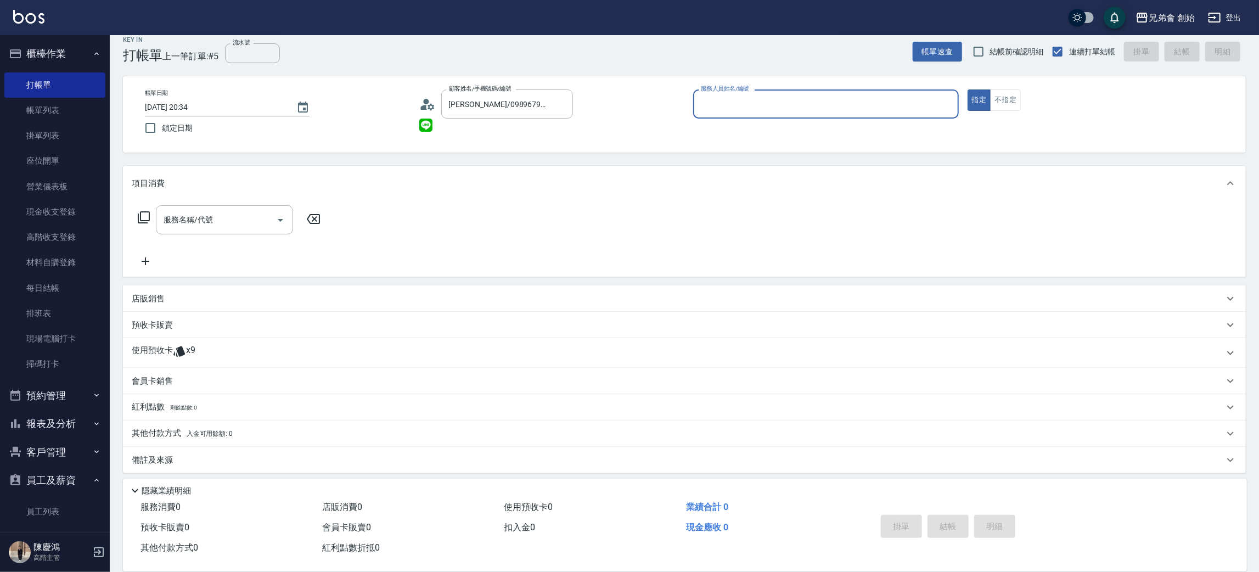
click at [728, 100] on input "服務人員姓名/編號" at bounding box center [826, 103] width 256 height 19
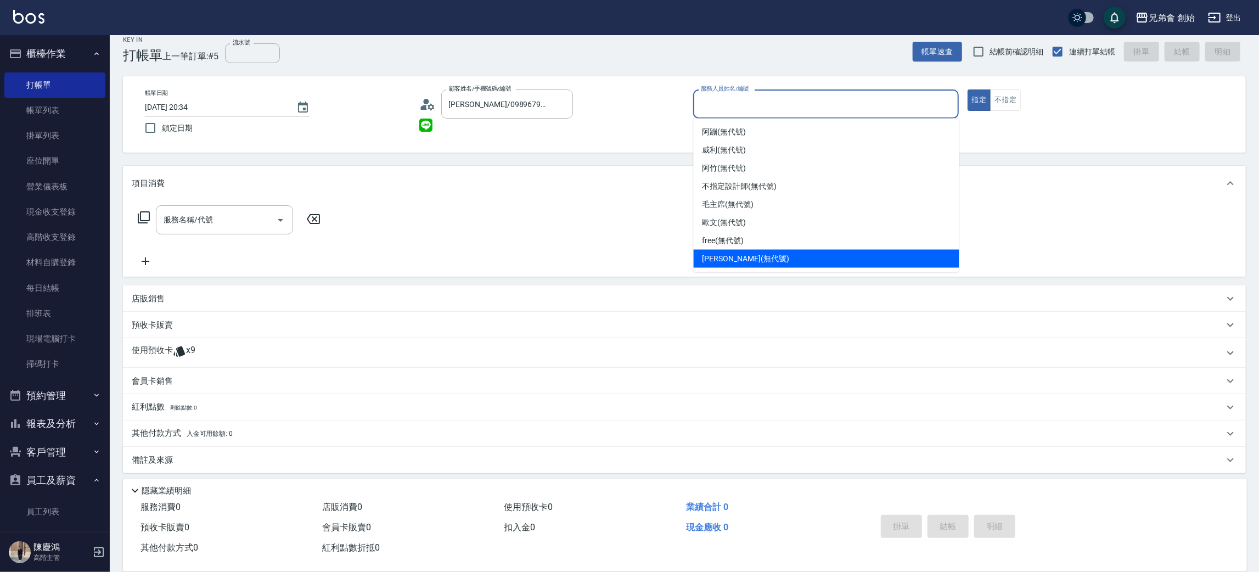
click at [721, 260] on span "潘潘 (無代號)" at bounding box center [746, 259] width 87 height 12
type input "潘潘(無代號)"
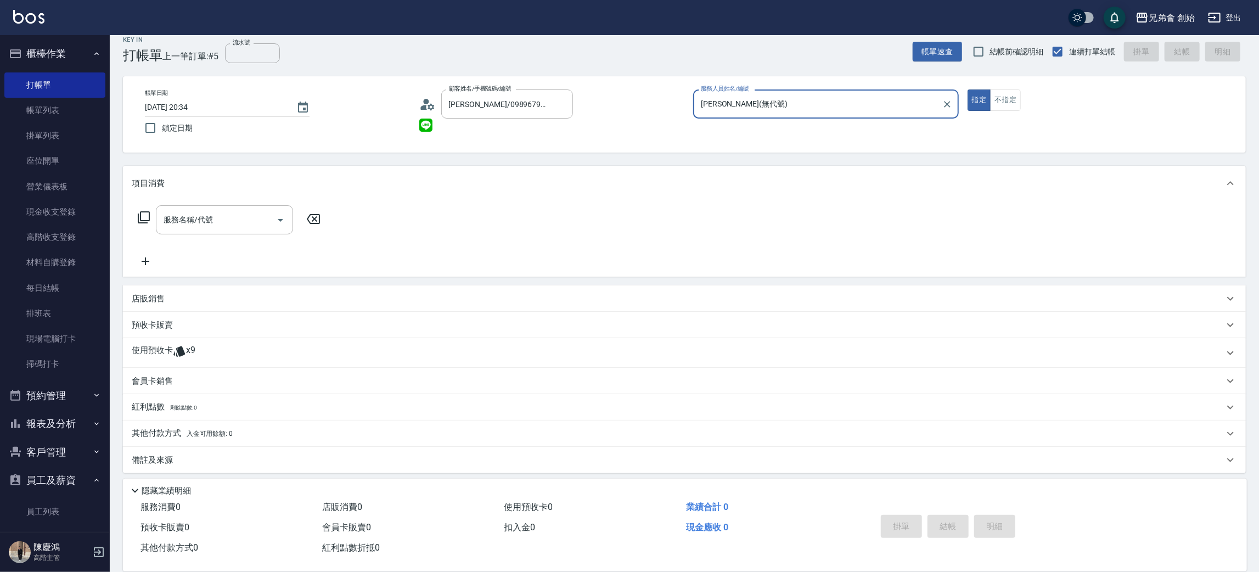
click at [204, 356] on div "使用預收卡 x9" at bounding box center [678, 353] width 1092 height 16
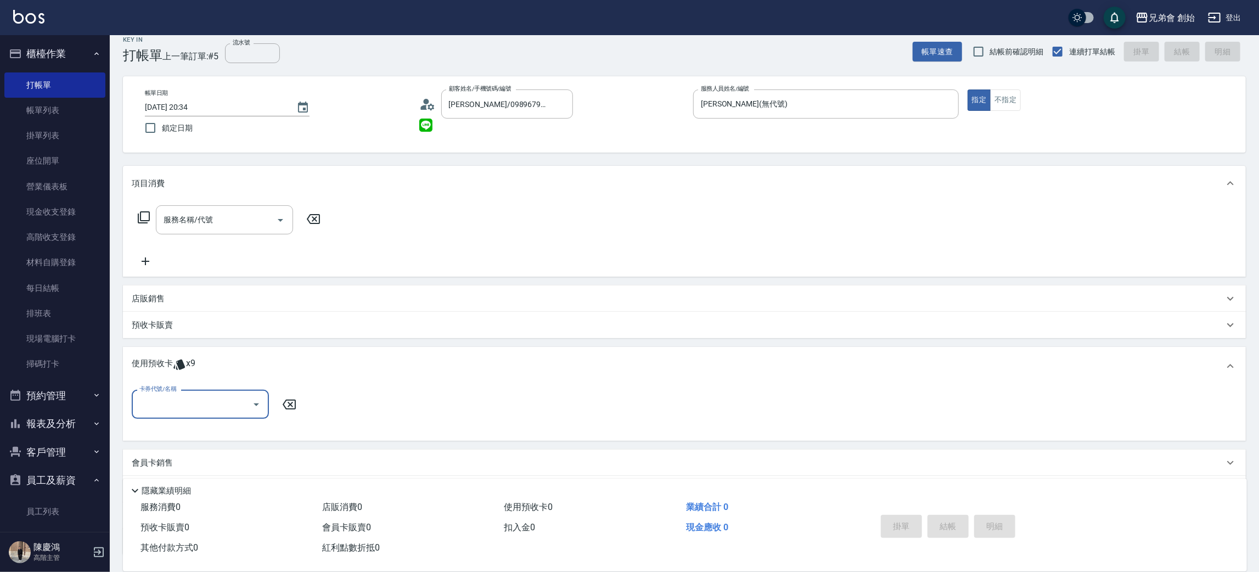
click at [165, 400] on input "卡券代號/名稱" at bounding box center [192, 404] width 111 height 19
click at [170, 430] on div "儲值7000 剩餘9張" at bounding box center [200, 432] width 137 height 18
type input "儲值7000"
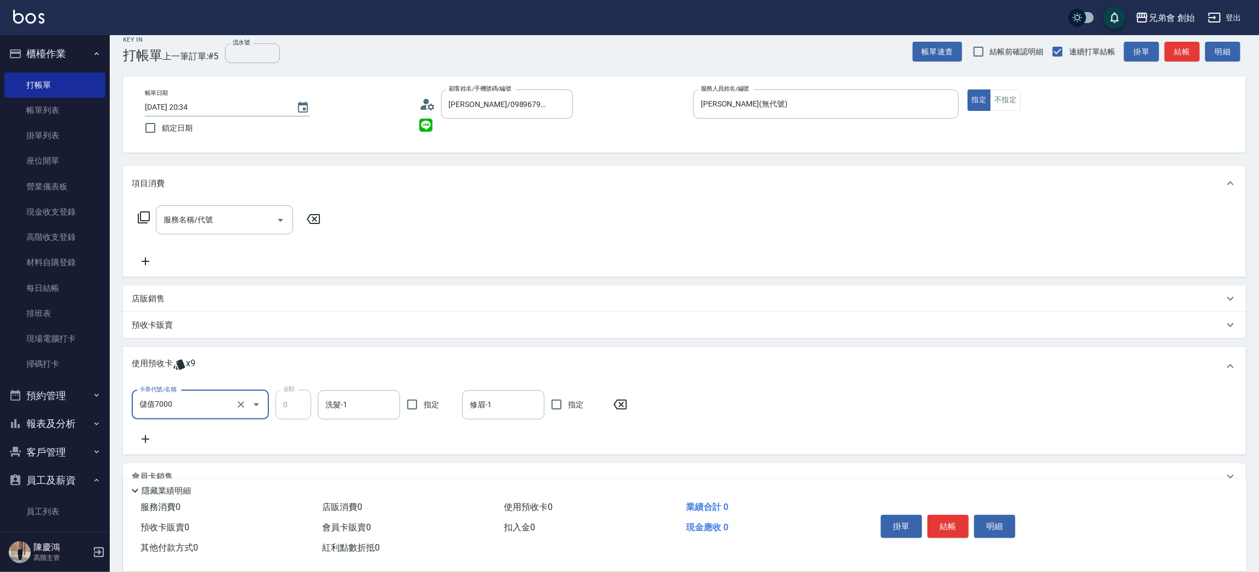
scroll to position [111, 0]
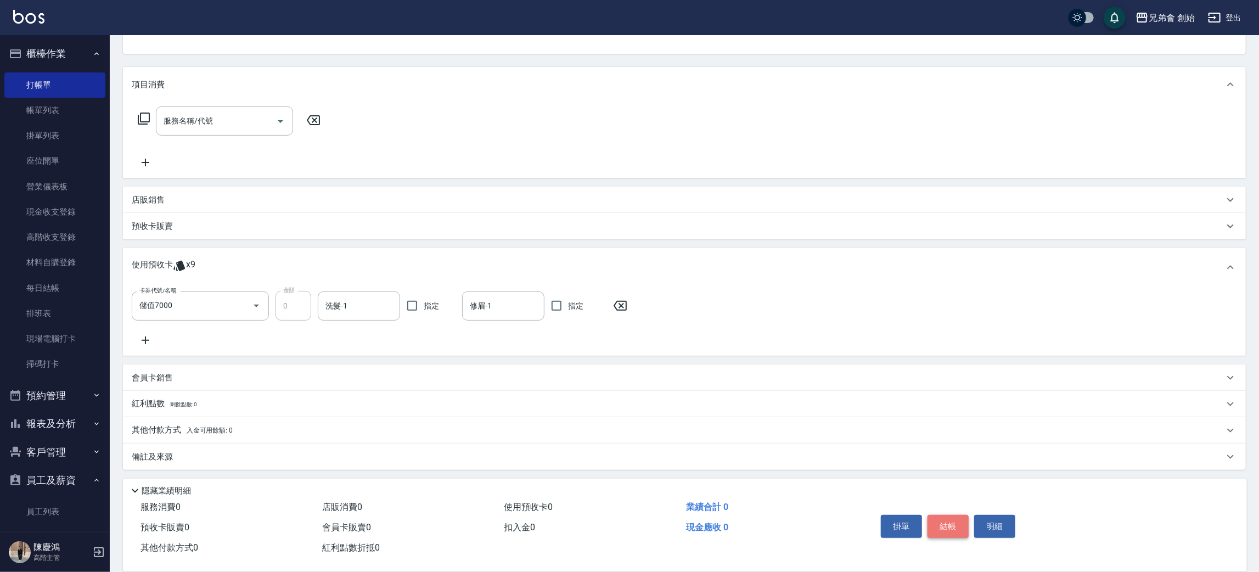
click at [950, 524] on button "結帳" at bounding box center [948, 526] width 41 height 23
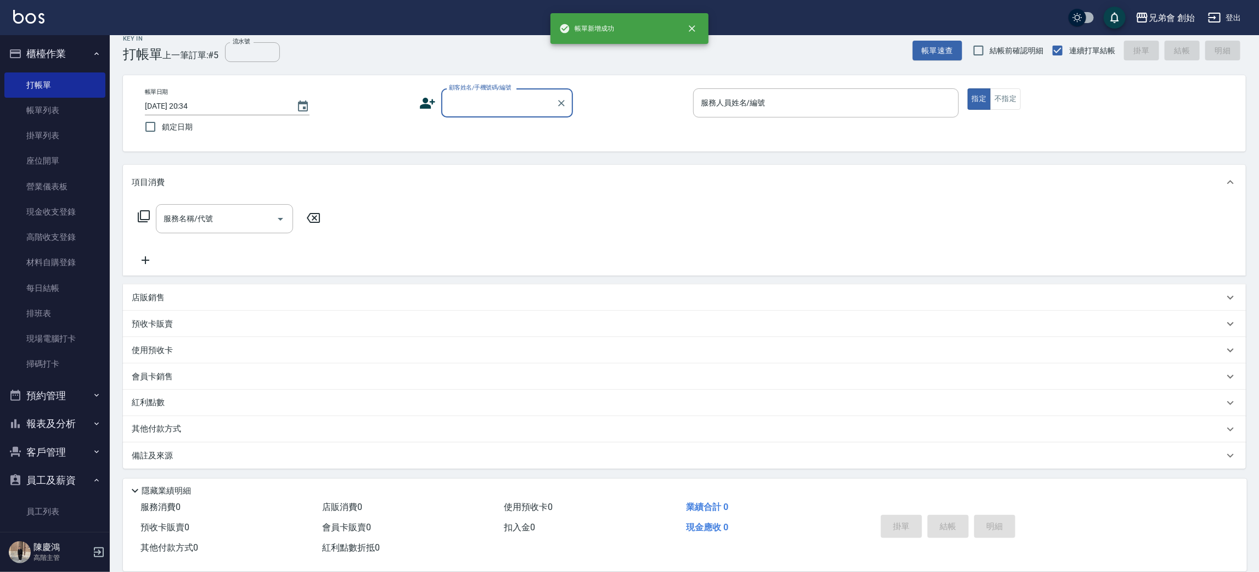
scroll to position [12, 0]
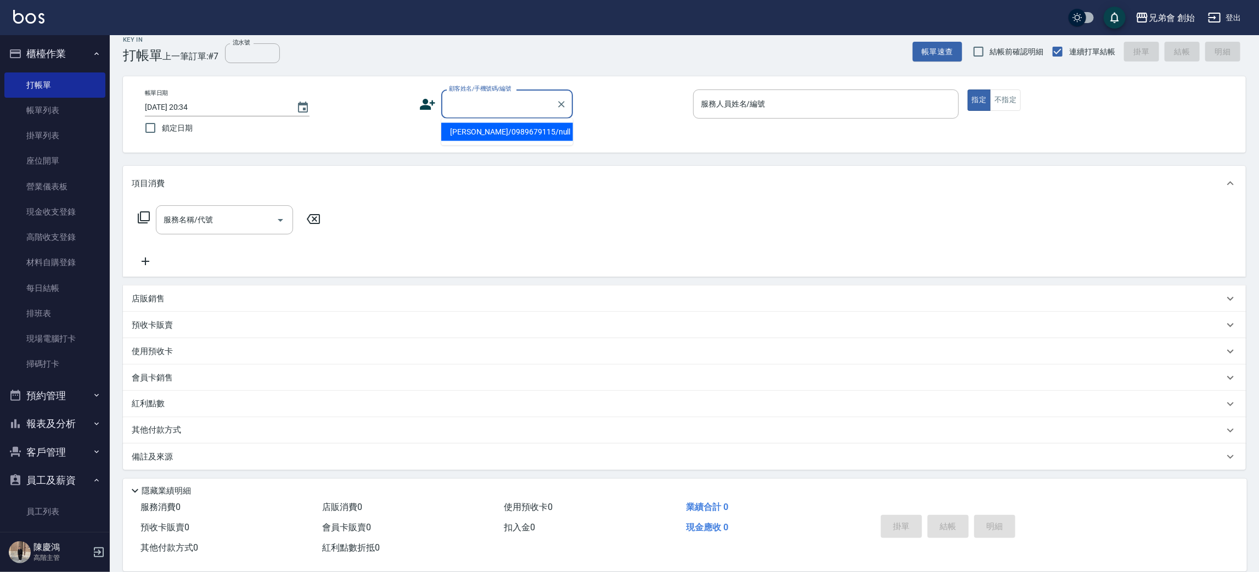
paste input "0981112456"
click at [478, 133] on li "蘇庭範/0981112456/null" at bounding box center [507, 132] width 132 height 18
type input "蘇庭範/0981112456/null"
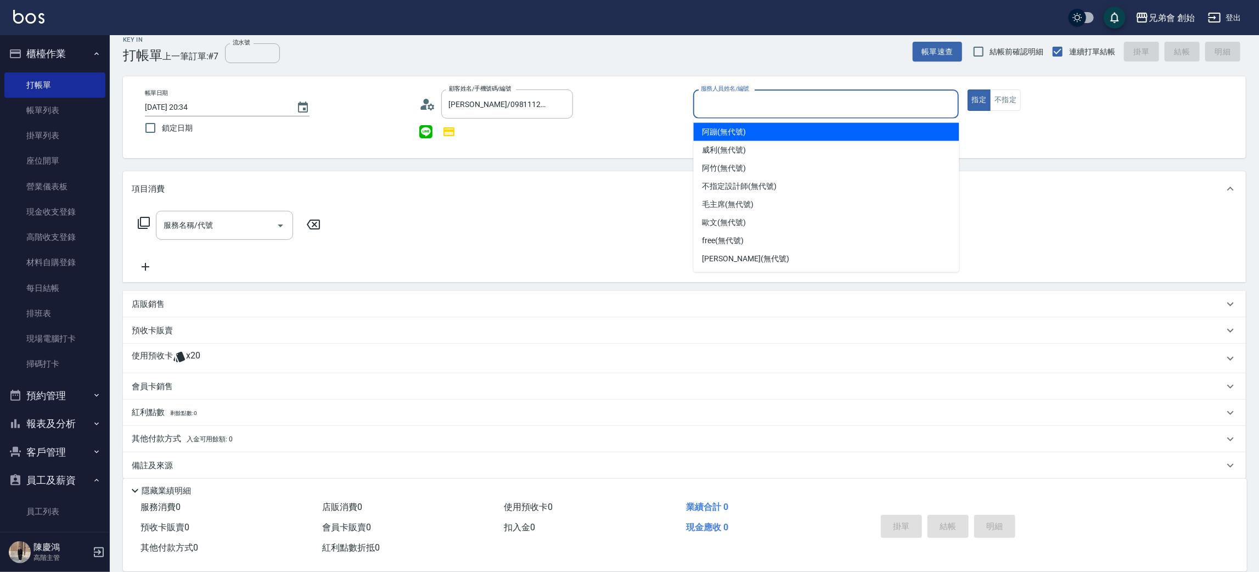
click at [740, 98] on input "服務人員姓名/編號" at bounding box center [826, 103] width 256 height 19
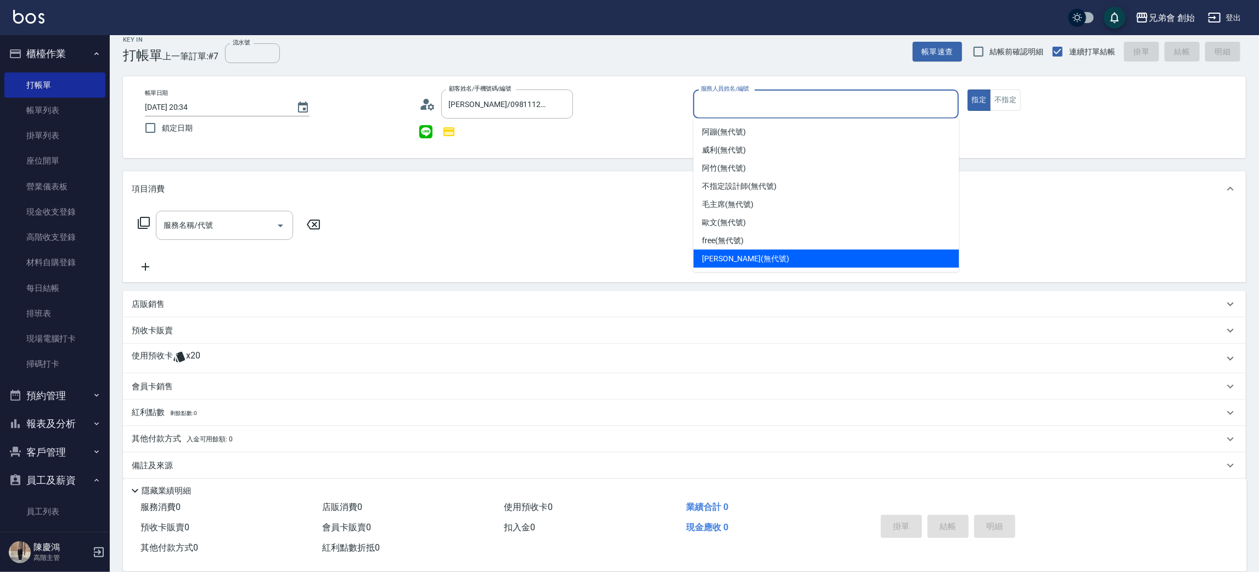
drag, startPoint x: 724, startPoint y: 256, endPoint x: 713, endPoint y: 259, distance: 11.9
click at [726, 256] on span "潘潘 (無代號)" at bounding box center [746, 259] width 87 height 12
type input "[PERSON_NAME](無代號)"
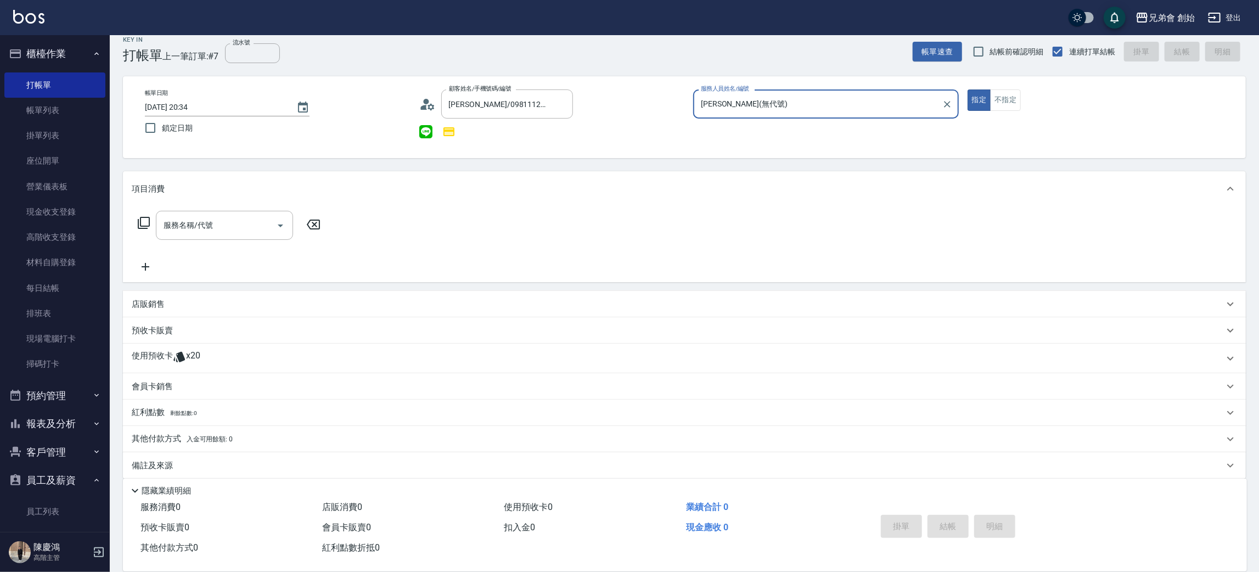
click at [210, 365] on div "使用預收卡 x20" at bounding box center [678, 358] width 1092 height 16
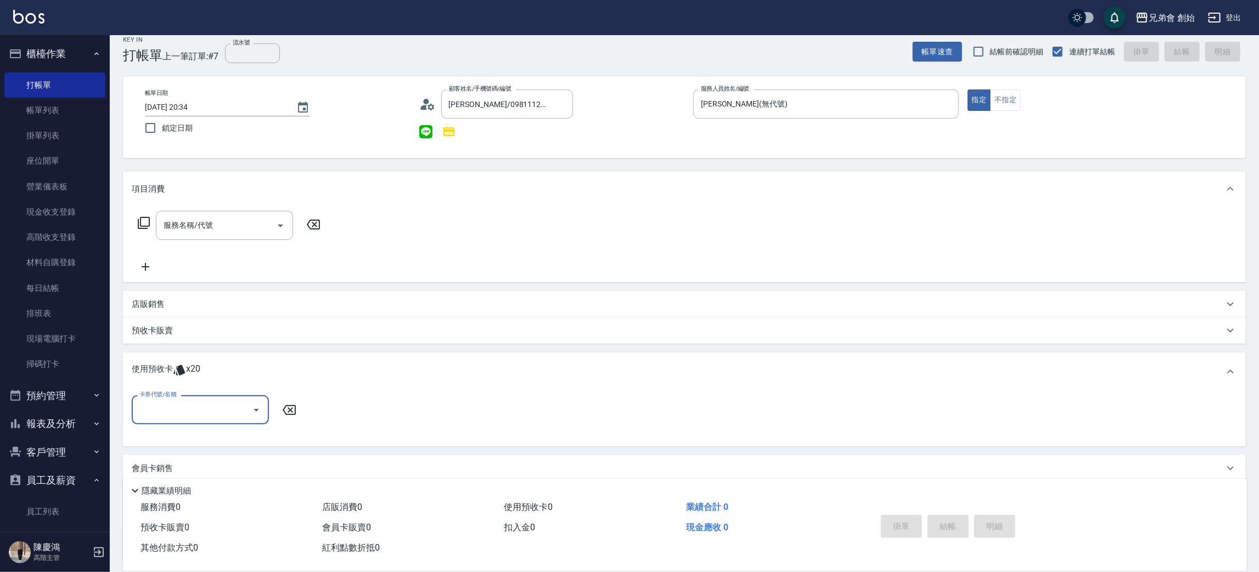
scroll to position [0, 0]
click at [181, 424] on div "卡券代號/名稱 卡券代號/名稱" at bounding box center [685, 416] width 1106 height 42
click at [189, 400] on input "卡券代號/名稱" at bounding box center [192, 409] width 111 height 19
click at [190, 441] on div "儲值7000 剩餘10張" at bounding box center [200, 437] width 137 height 18
type input "儲值7000"
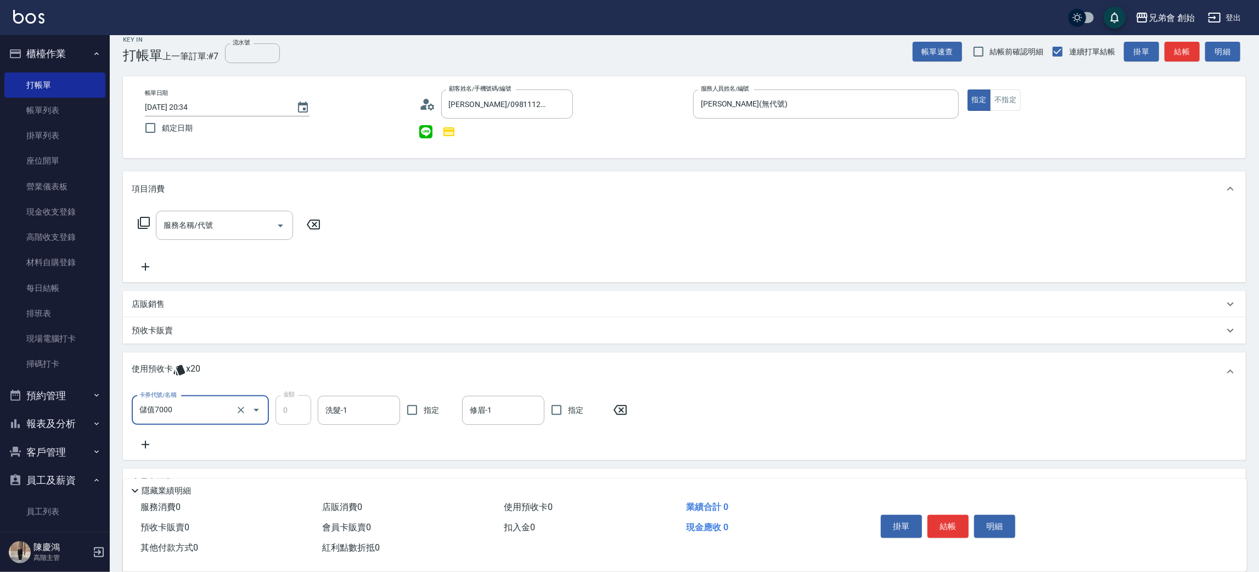
scroll to position [116, 0]
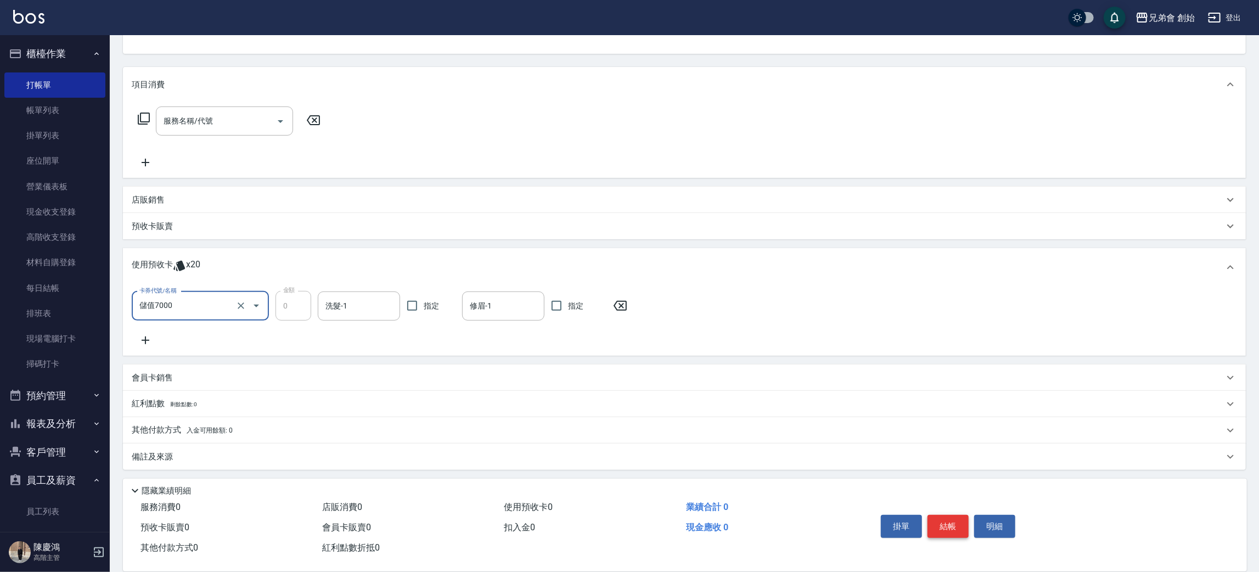
click at [960, 520] on button "結帳" at bounding box center [948, 526] width 41 height 23
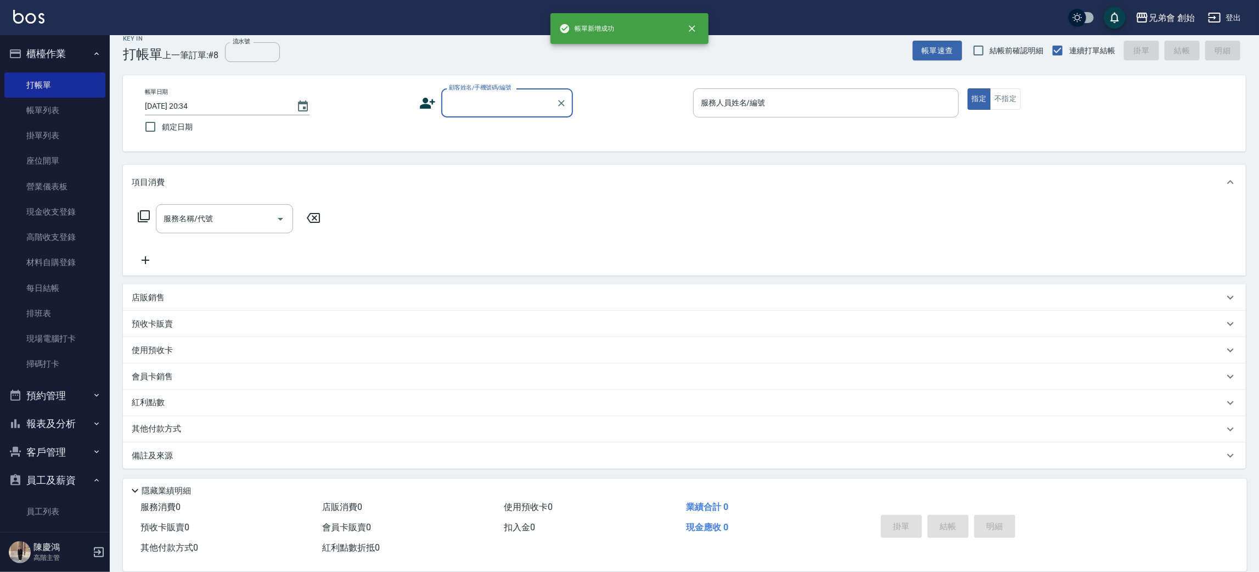
scroll to position [12, 0]
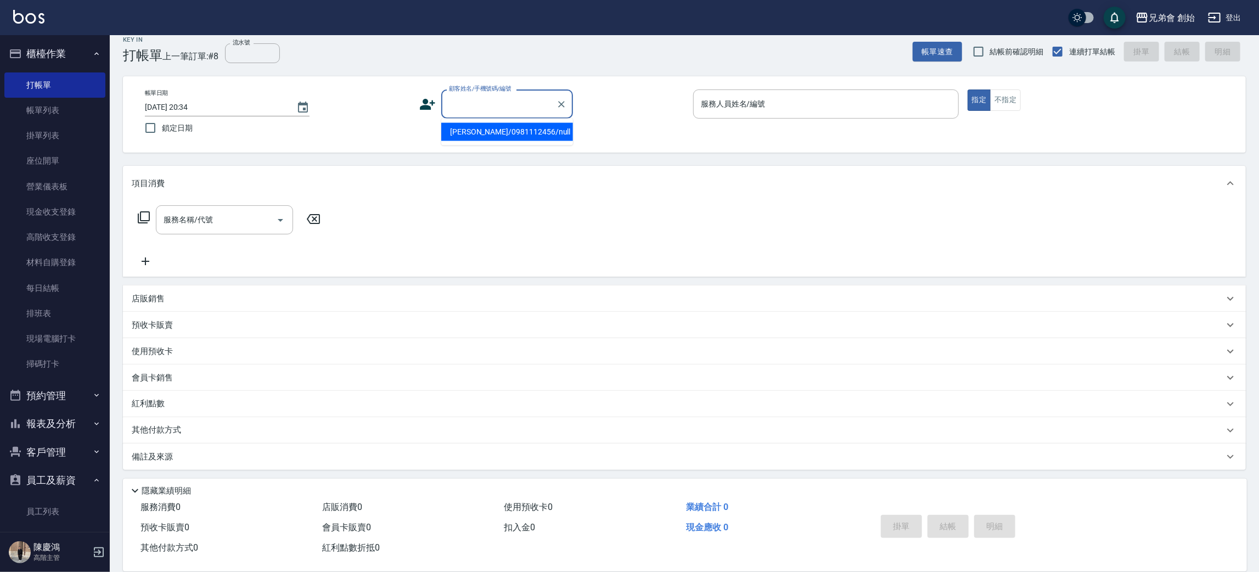
paste input "0920620052"
click at [528, 135] on li "陶柏光/0920620052/null" at bounding box center [507, 132] width 132 height 18
type input "陶柏光/0920620052/null"
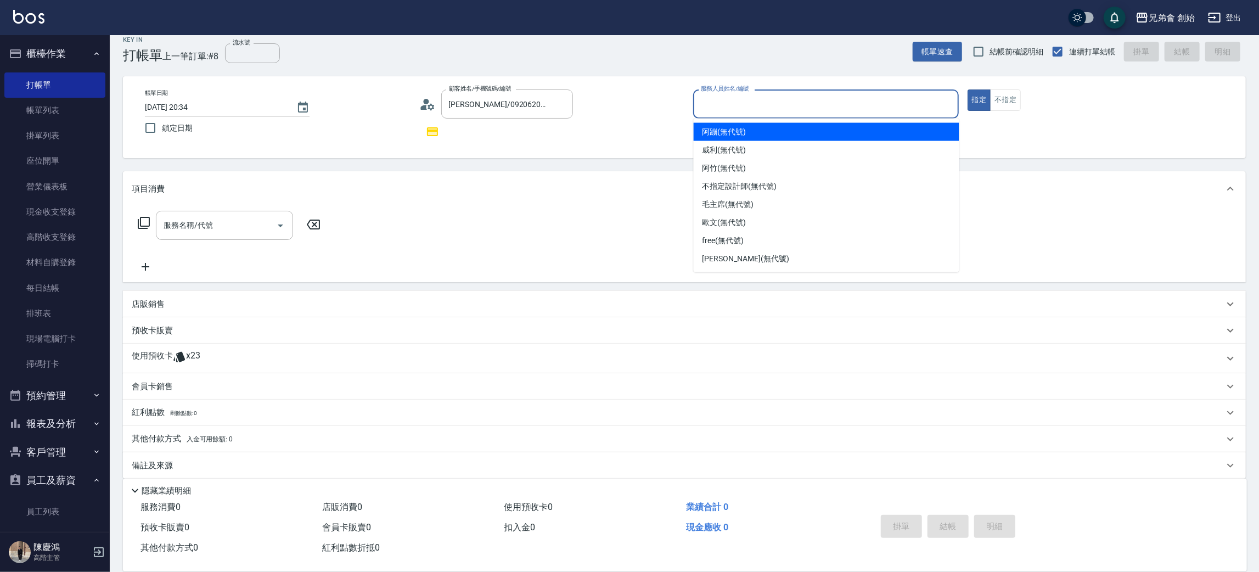
click at [727, 108] on input "服務人員姓名/編號" at bounding box center [826, 103] width 256 height 19
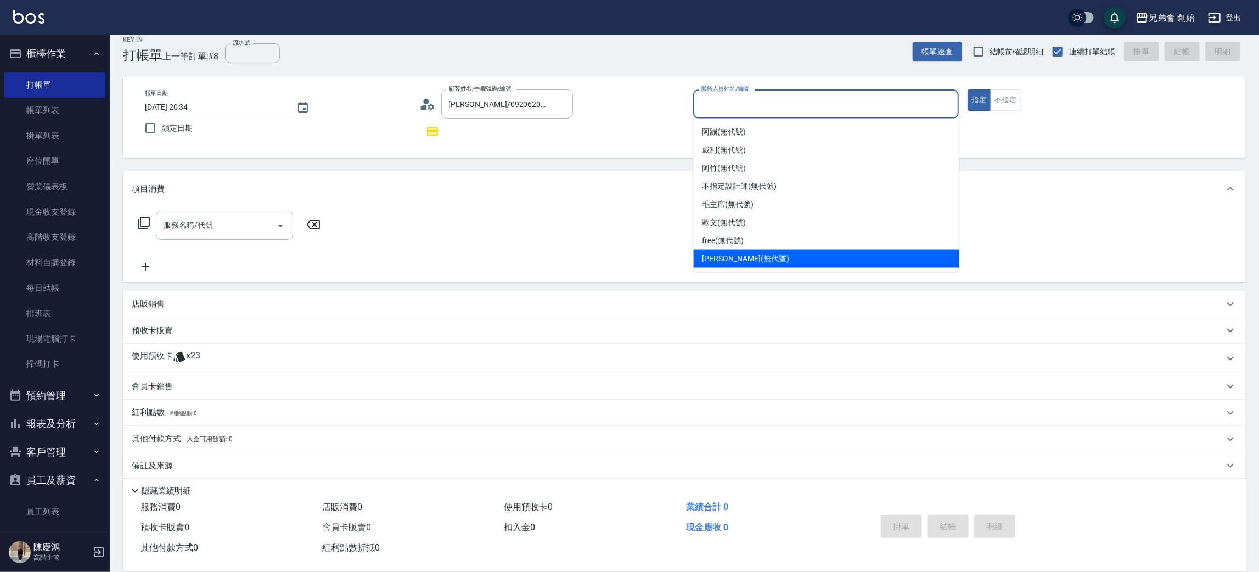
click at [722, 256] on span "[PERSON_NAME] (無代號)" at bounding box center [746, 259] width 87 height 12
type input "[PERSON_NAME](無代號)"
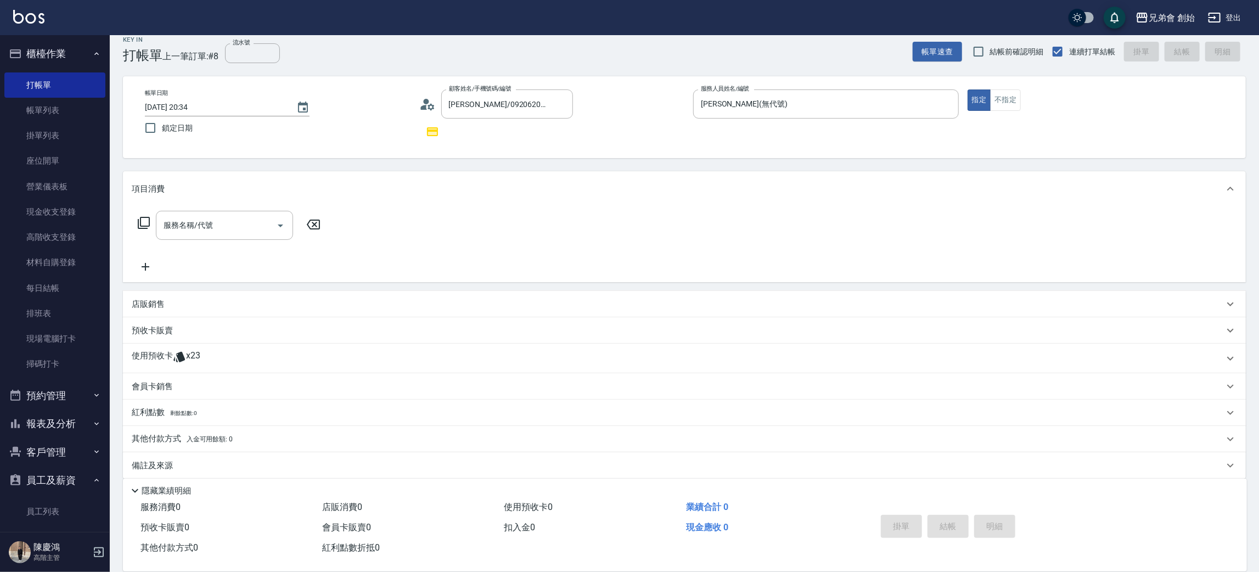
click at [189, 362] on span "x23" at bounding box center [193, 358] width 14 height 16
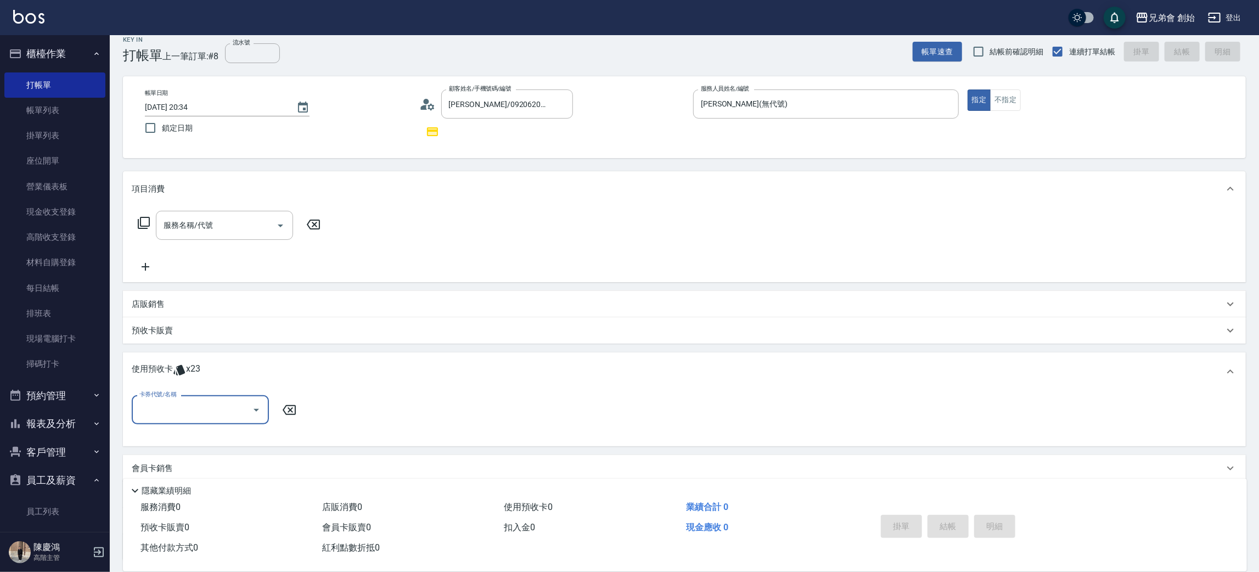
scroll to position [0, 0]
click at [172, 395] on label "卡券代號/名稱" at bounding box center [157, 394] width 37 height 8
click at [172, 400] on input "卡券代號/名稱" at bounding box center [192, 409] width 111 height 19
click at [171, 402] on input "卡券代號/名稱" at bounding box center [192, 409] width 111 height 19
click at [209, 440] on div "儲值7000 剩餘9張" at bounding box center [200, 437] width 137 height 18
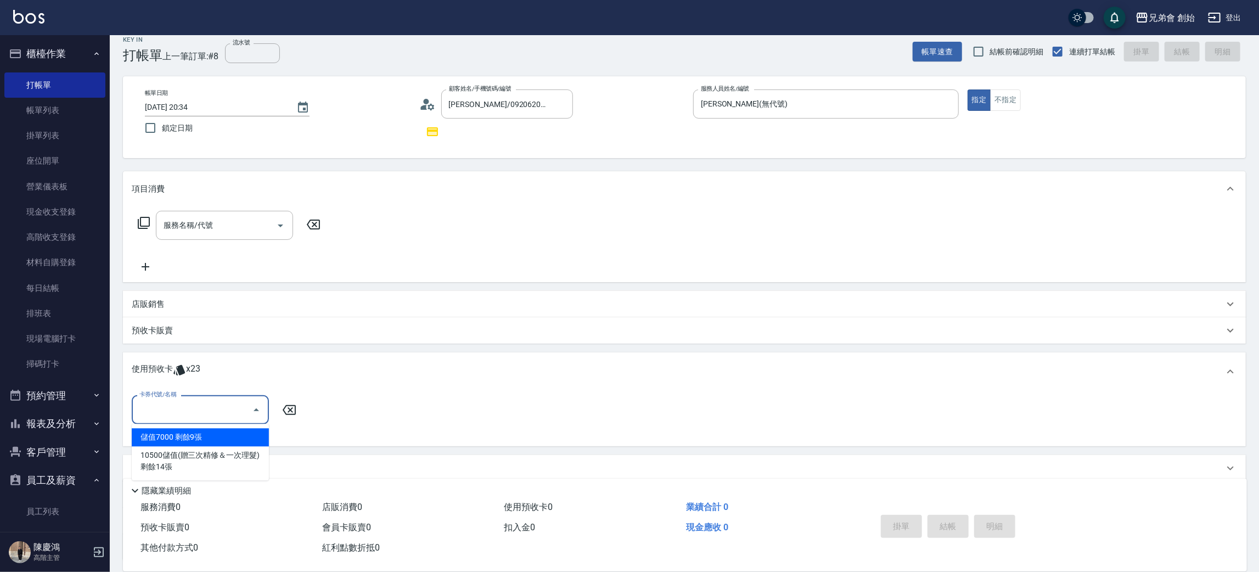
type input "儲值7000"
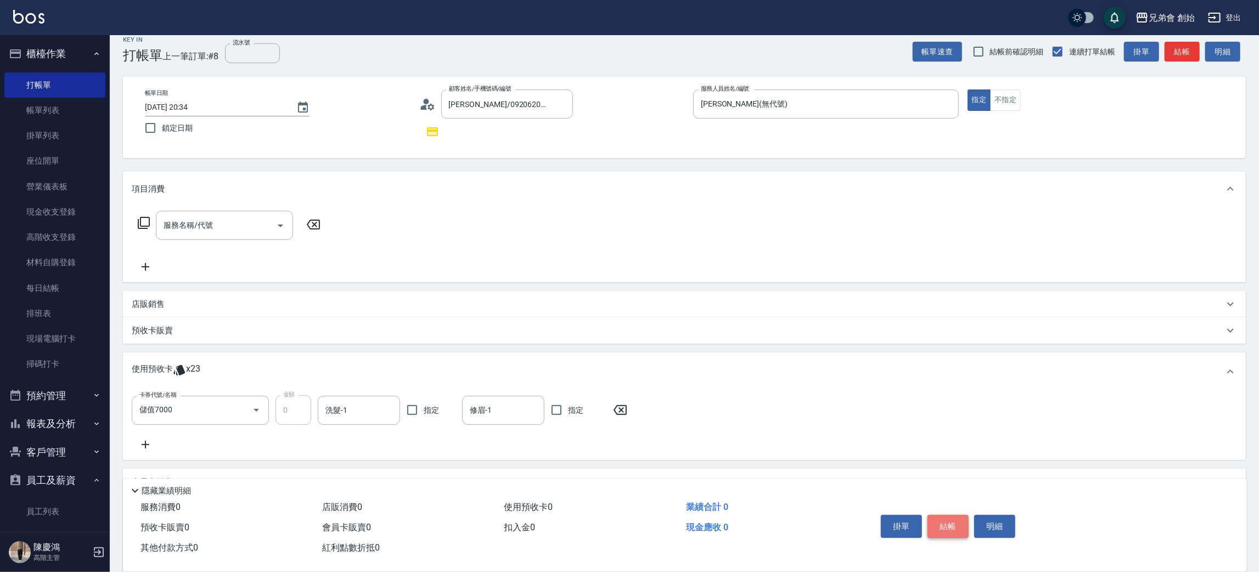
click at [946, 528] on button "結帳" at bounding box center [948, 526] width 41 height 23
type input "2025/09/04 20:35"
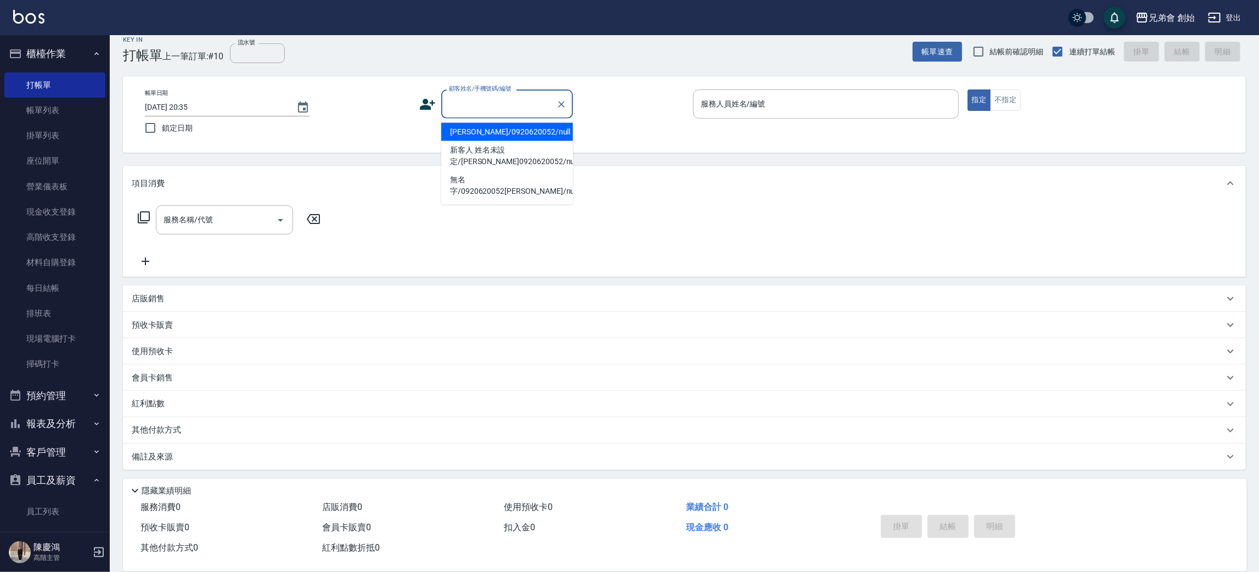
paste input "0927286688"
click at [495, 125] on li "呂/0927286688/null" at bounding box center [507, 132] width 132 height 18
type input "呂/0927286688/null"
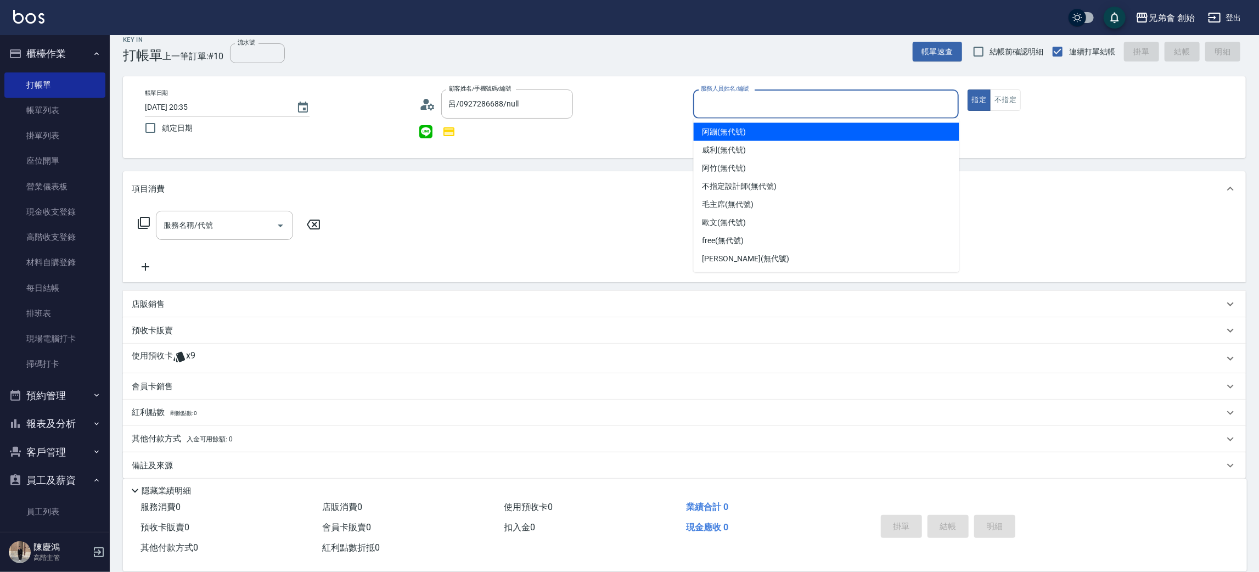
click at [714, 111] on input "服務人員姓名/編號" at bounding box center [826, 103] width 256 height 19
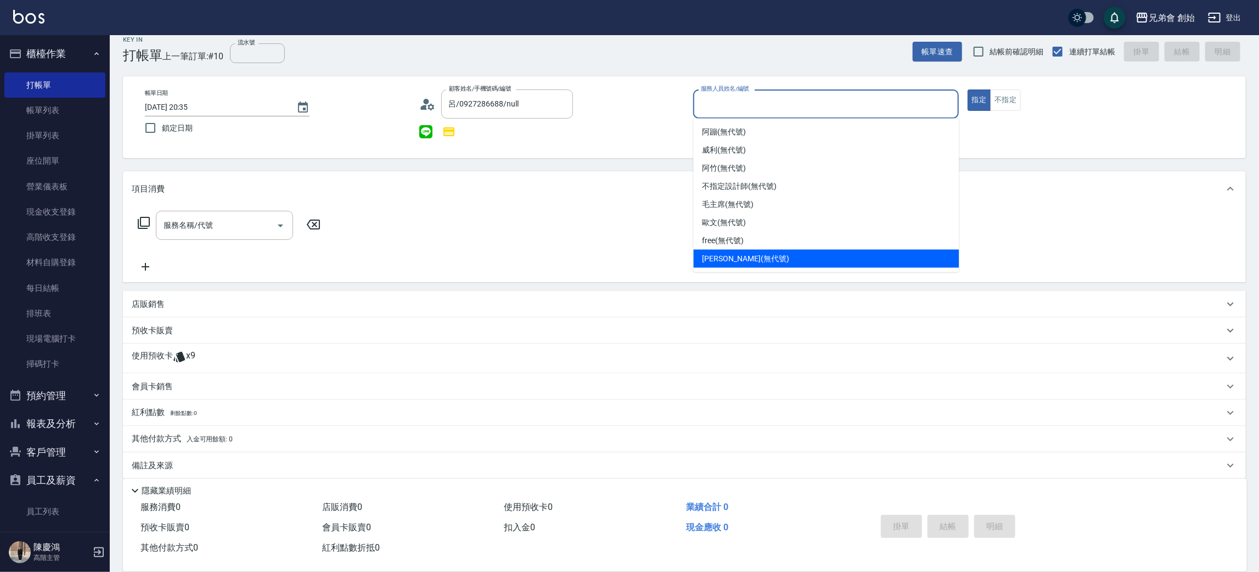
click at [711, 267] on ul "阿蹦 (無代號) 威利 (無代號) 阿竹 (無代號) 不指定設計師 (無代號) 毛主席 (無代號) 歐文 (無代號) free (無代號) 潘潘 (無代號)" at bounding box center [827, 196] width 266 height 154
click at [712, 253] on span "[PERSON_NAME] (無代號)" at bounding box center [746, 259] width 87 height 12
type input "[PERSON_NAME](無代號)"
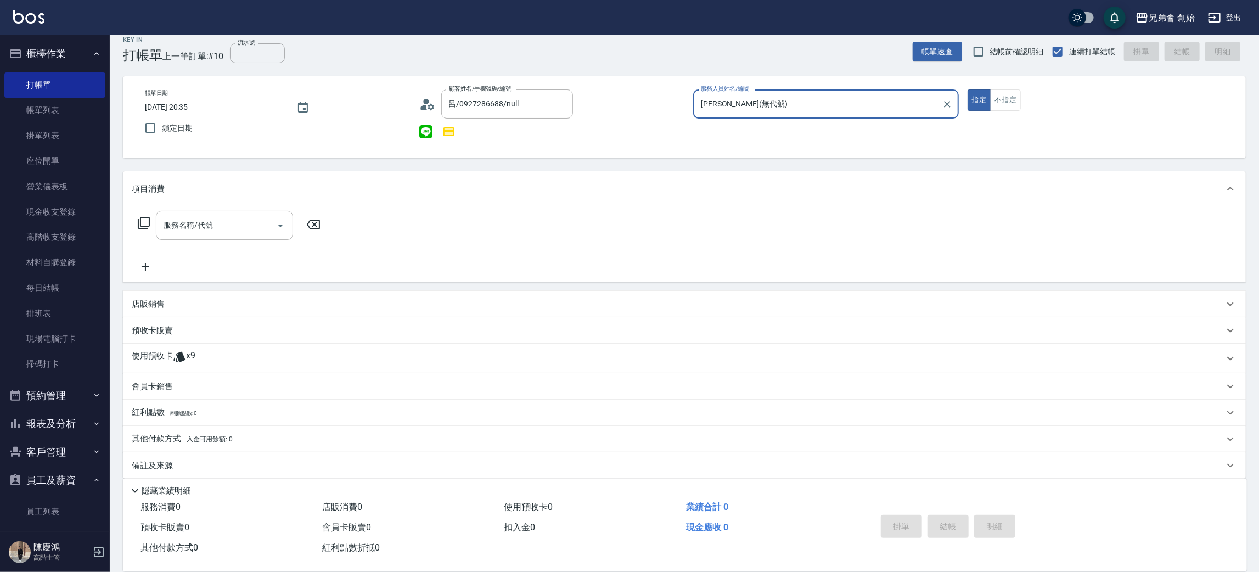
click at [190, 352] on span "x9" at bounding box center [190, 358] width 9 height 16
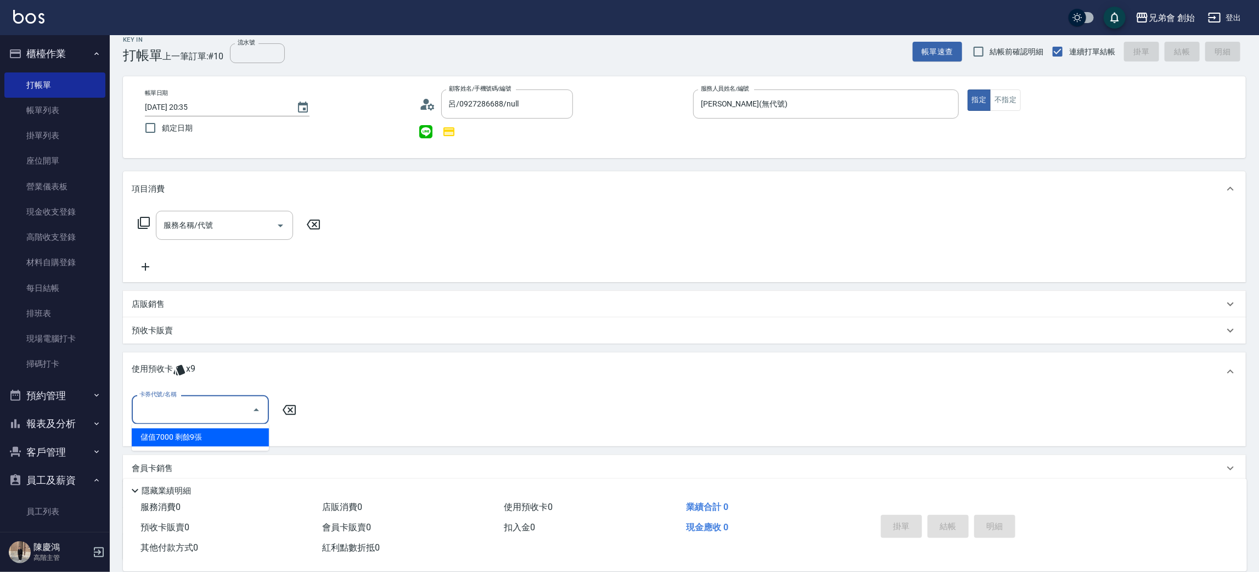
click at [181, 408] on input "卡券代號/名稱" at bounding box center [192, 409] width 111 height 19
click at [201, 431] on div "儲值7000 剩餘9張" at bounding box center [200, 437] width 137 height 18
type input "儲值7000"
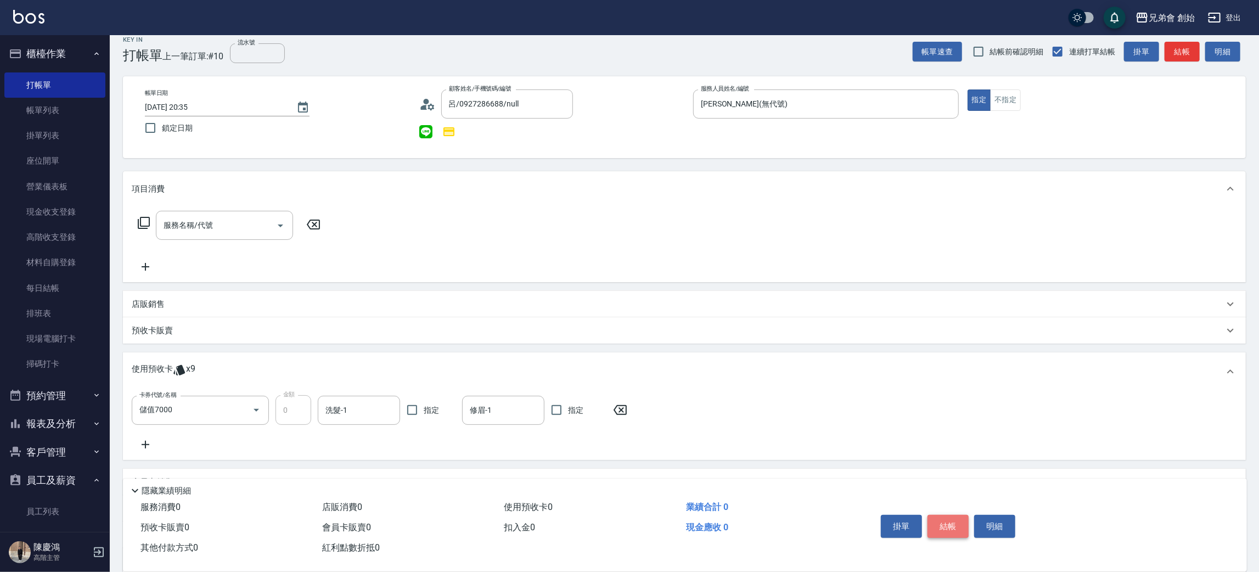
click at [947, 519] on button "結帳" at bounding box center [948, 526] width 41 height 23
type input "2025/09/04 20:36"
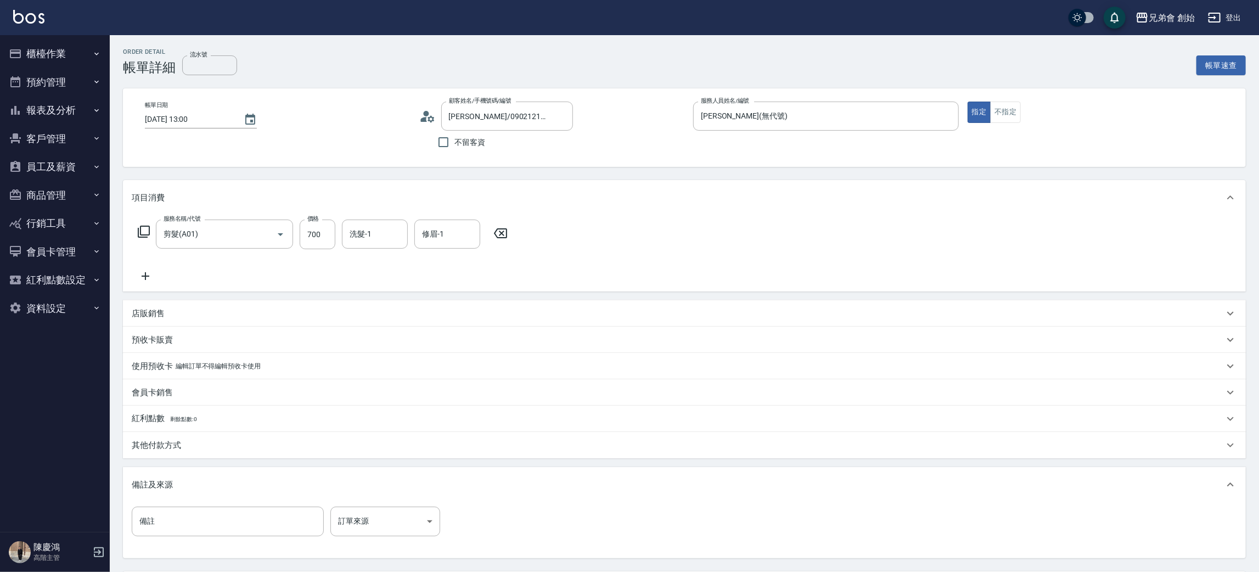
click at [163, 388] on p "會員卡銷售" at bounding box center [152, 393] width 41 height 12
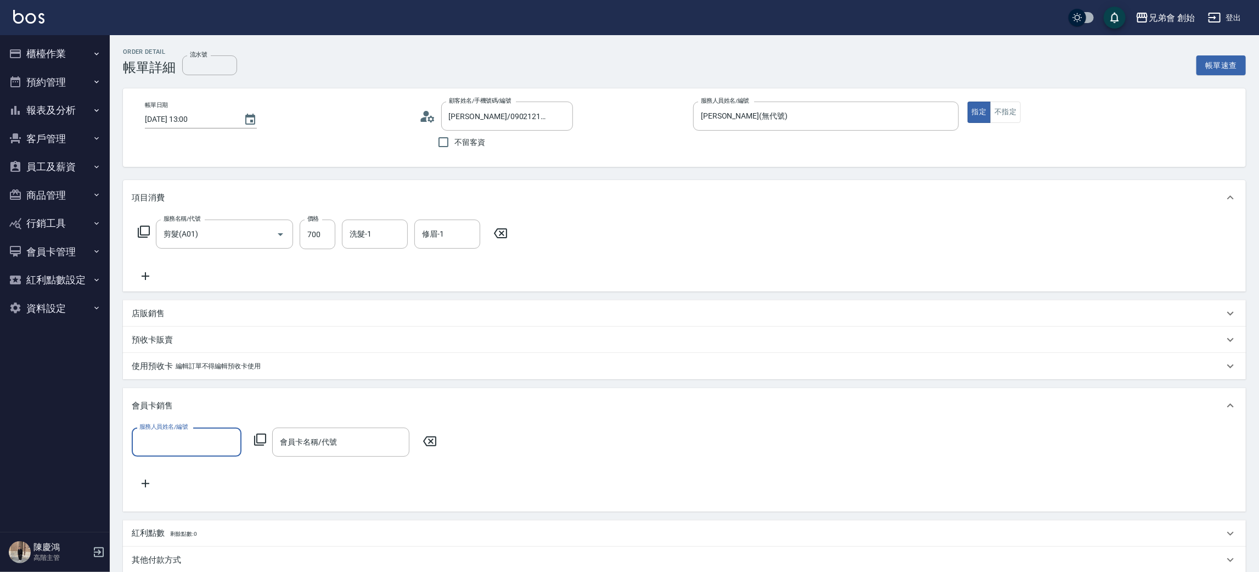
click at [192, 423] on div "服務人員姓名/編號 服務人員姓名/編號 會員卡名稱/代號 會員卡名稱/代號" at bounding box center [684, 461] width 1123 height 76
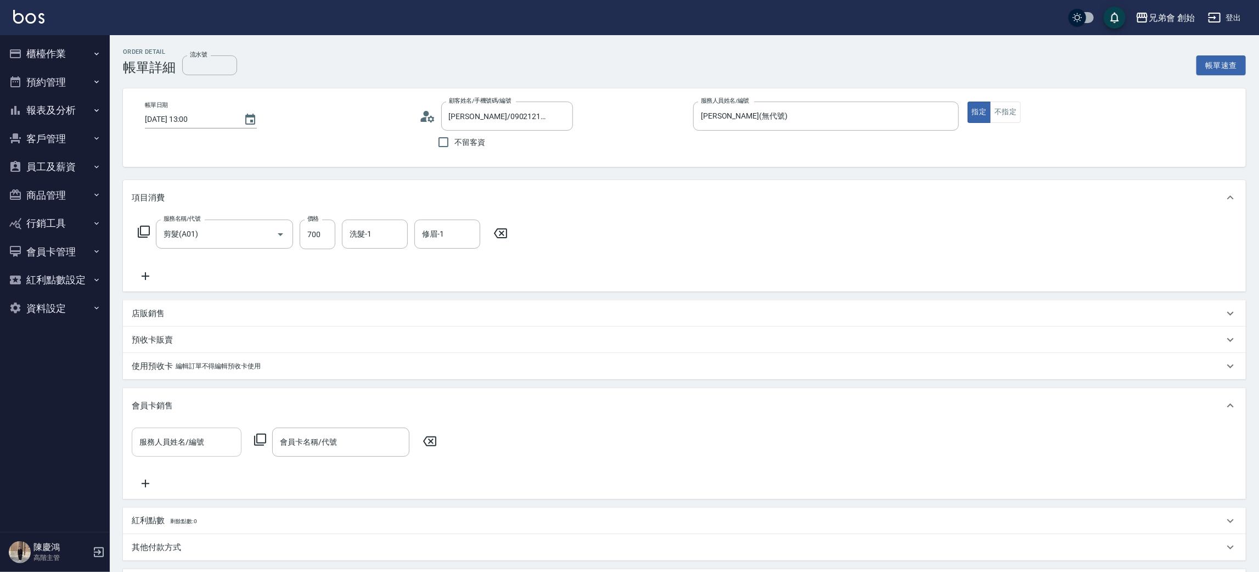
click at [160, 455] on div "服務人員姓名/編號" at bounding box center [187, 442] width 110 height 29
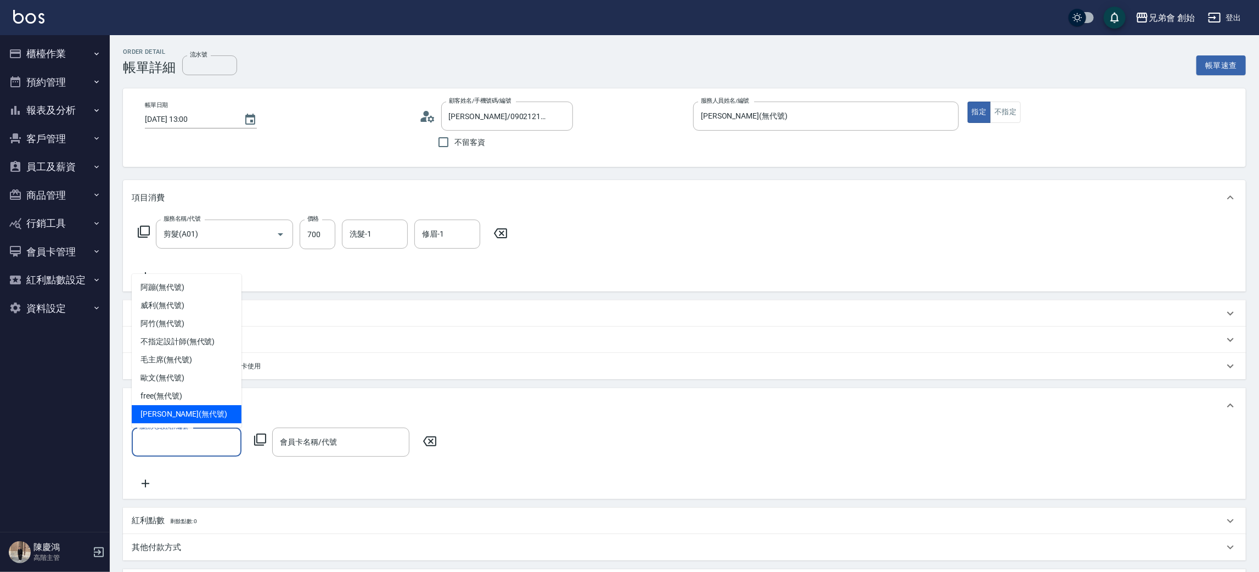
click at [175, 411] on span "潘潘 (無代號)" at bounding box center [184, 414] width 87 height 12
type input "潘潘(無代號)"
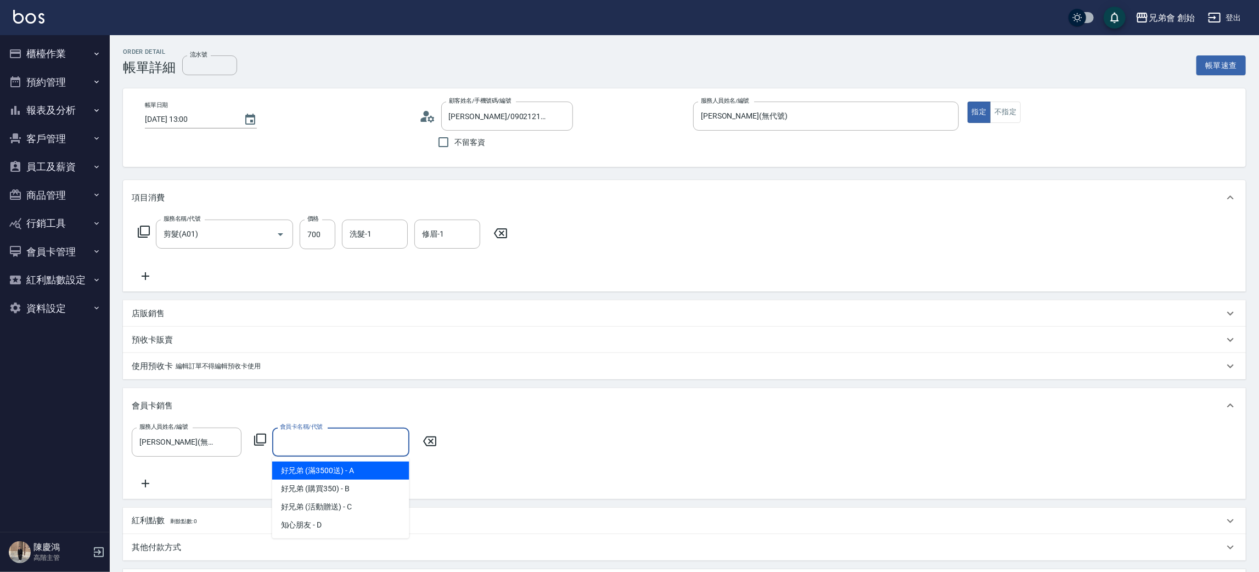
click at [295, 444] on input "會員卡名稱/代號" at bounding box center [340, 442] width 127 height 19
click at [333, 489] on span "好兄弟 (購買350) - B" at bounding box center [340, 489] width 137 height 18
type input "好兄弟 (購買350)-365天"
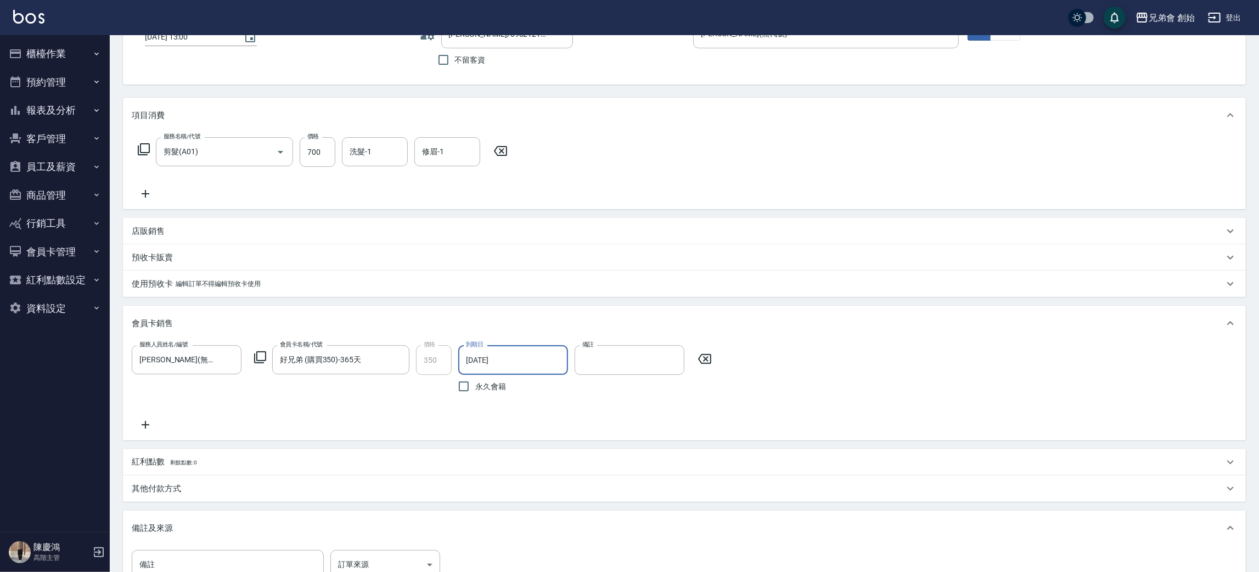
scroll to position [240, 0]
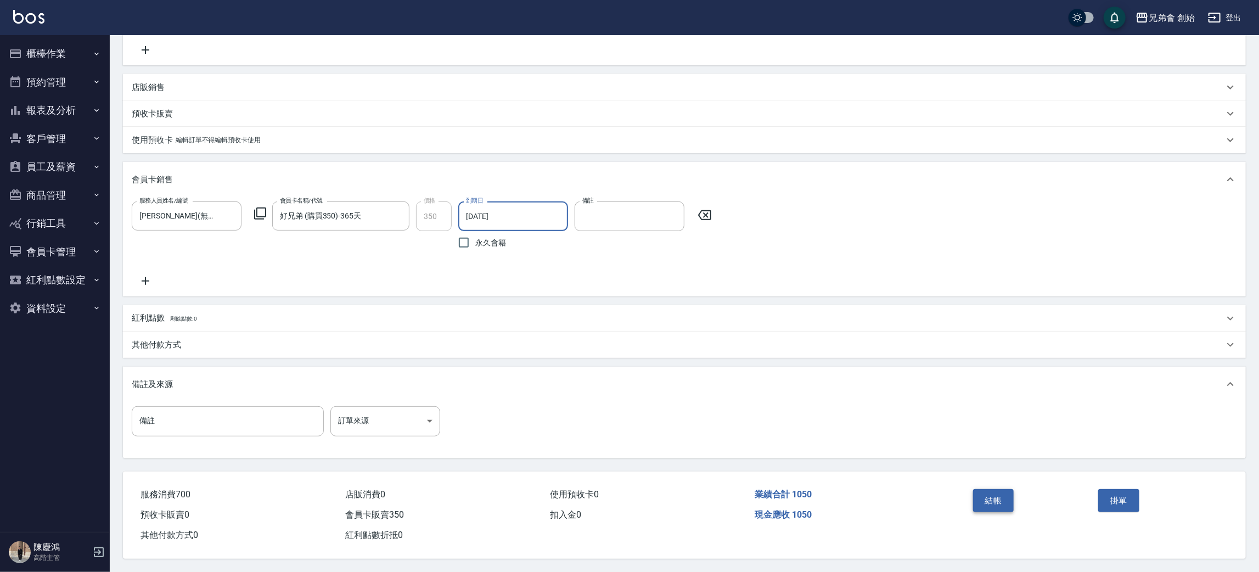
click at [994, 503] on button "結帳" at bounding box center [993, 500] width 41 height 23
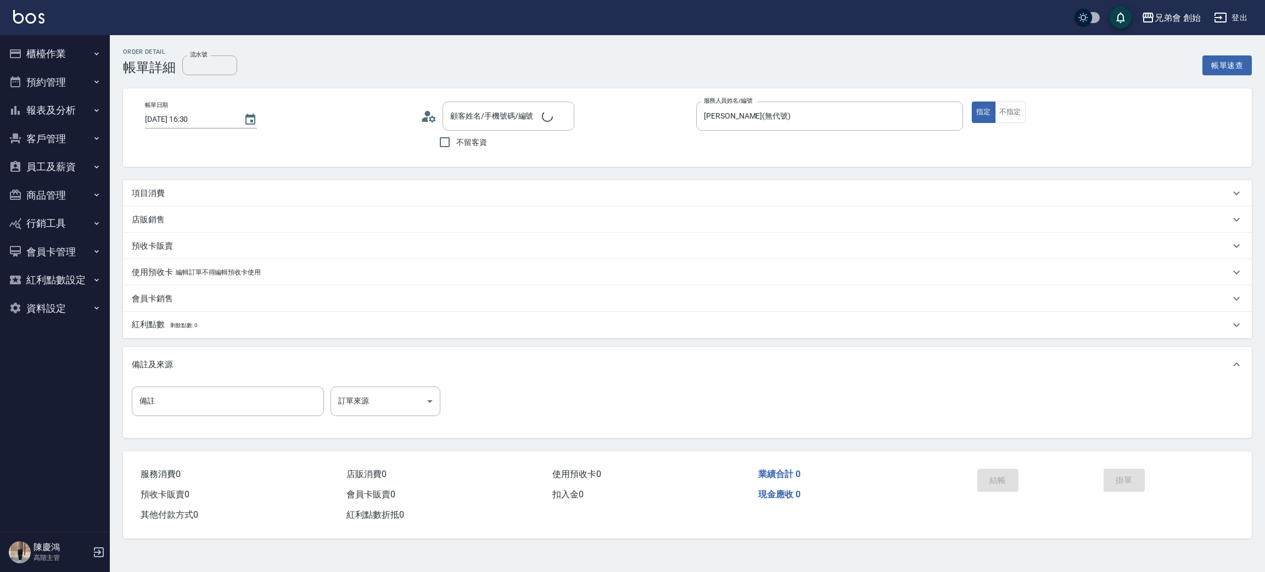
type input "2025/09/04 16:30"
type input "潘潘(無代號)"
click at [153, 209] on div "項目消費 服務名稱/代號 服務名稱/代號 店販銷售 服務人員姓名/編號 服務人員姓名/編號 商品代號/名稱 商品代號/名稱 預收卡販賣 卡券名稱/代號 卡券名…" at bounding box center [687, 309] width 1129 height 258
type input "郭軒戩/0910817048/null"
click at [169, 204] on div "項目消費" at bounding box center [687, 196] width 1129 height 26
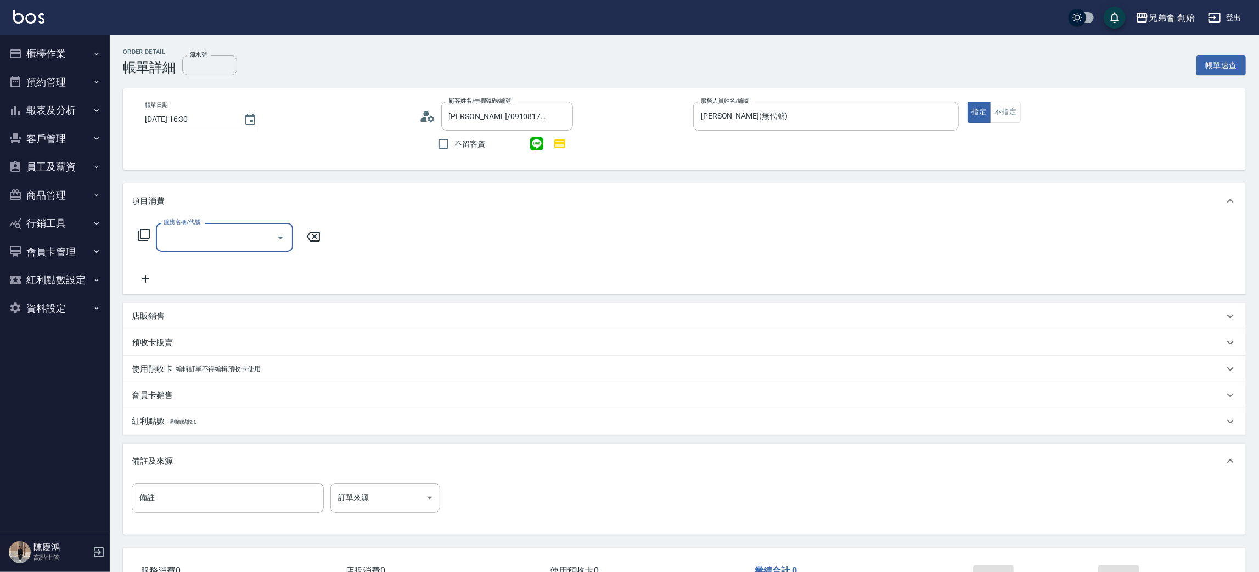
drag, startPoint x: 177, startPoint y: 233, endPoint x: 179, endPoint y: 251, distance: 18.2
click at [177, 234] on input "服務名稱/代號" at bounding box center [216, 237] width 111 height 19
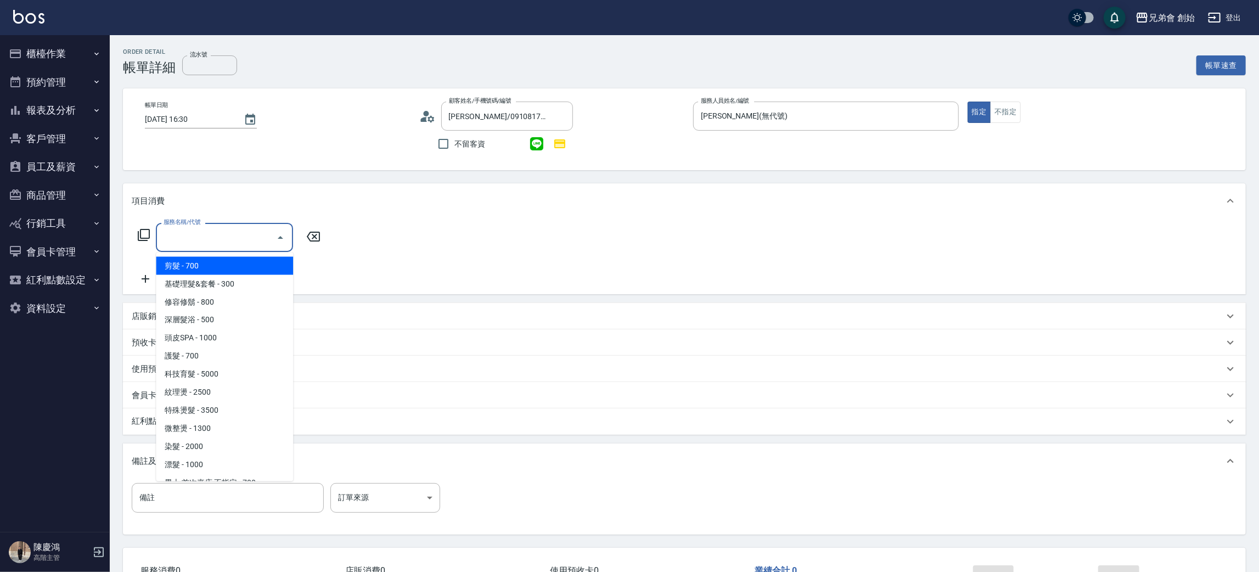
click at [180, 273] on span "剪髮 - 700" at bounding box center [224, 266] width 137 height 18
type input "剪髮(A01)"
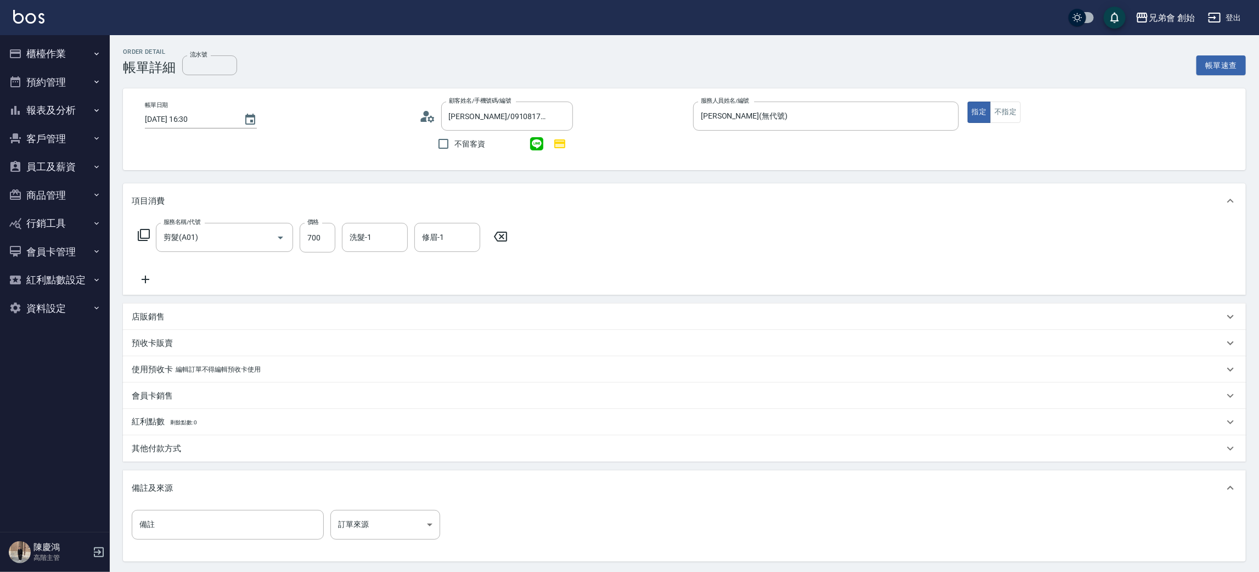
click at [164, 440] on div "其他付款方式" at bounding box center [684, 448] width 1123 height 26
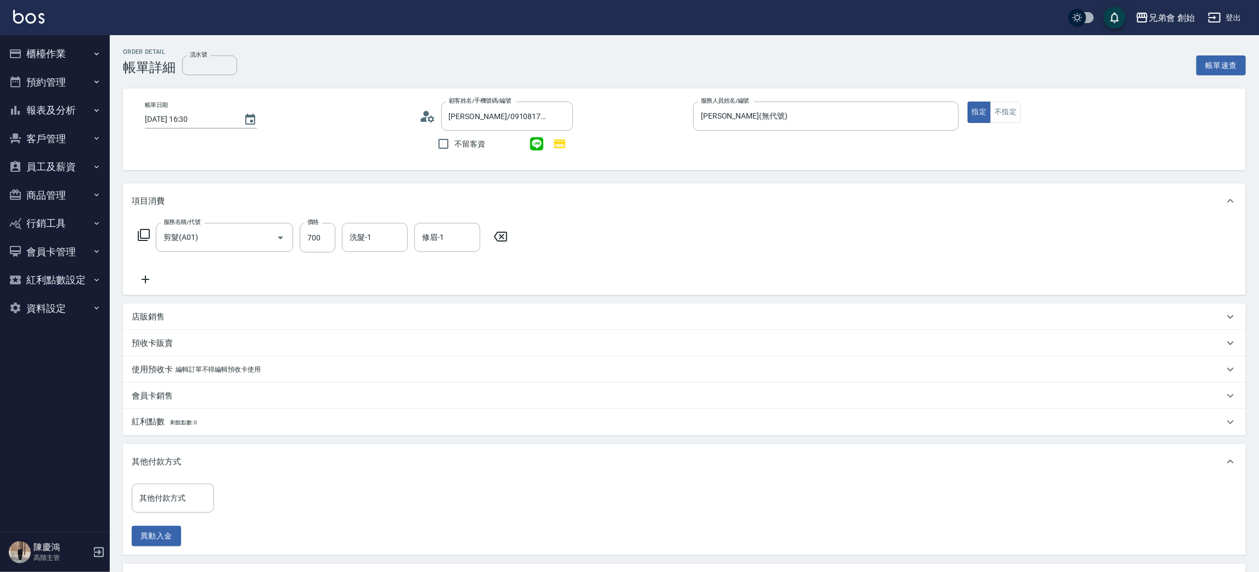
scroll to position [165, 0]
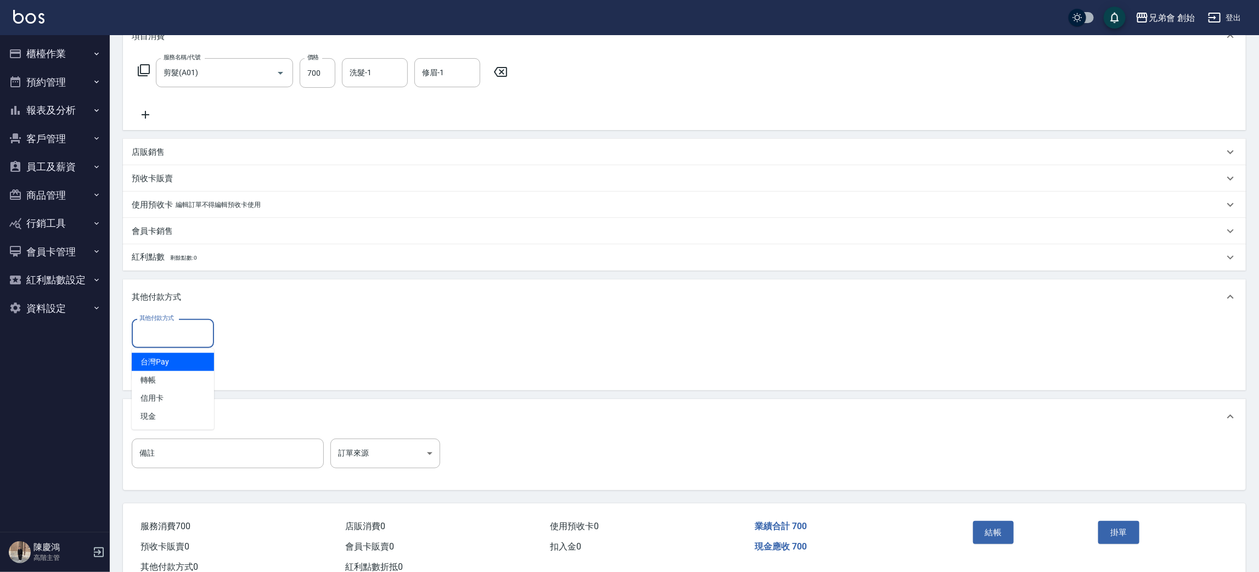
click at [178, 335] on input "其他付款方式" at bounding box center [173, 333] width 72 height 19
click at [182, 379] on span "轉帳" at bounding box center [173, 380] width 82 height 18
type input "轉帳"
click at [236, 322] on label "轉帳金額" at bounding box center [239, 318] width 23 height 8
click at [236, 322] on input "0" at bounding box center [262, 334] width 82 height 30
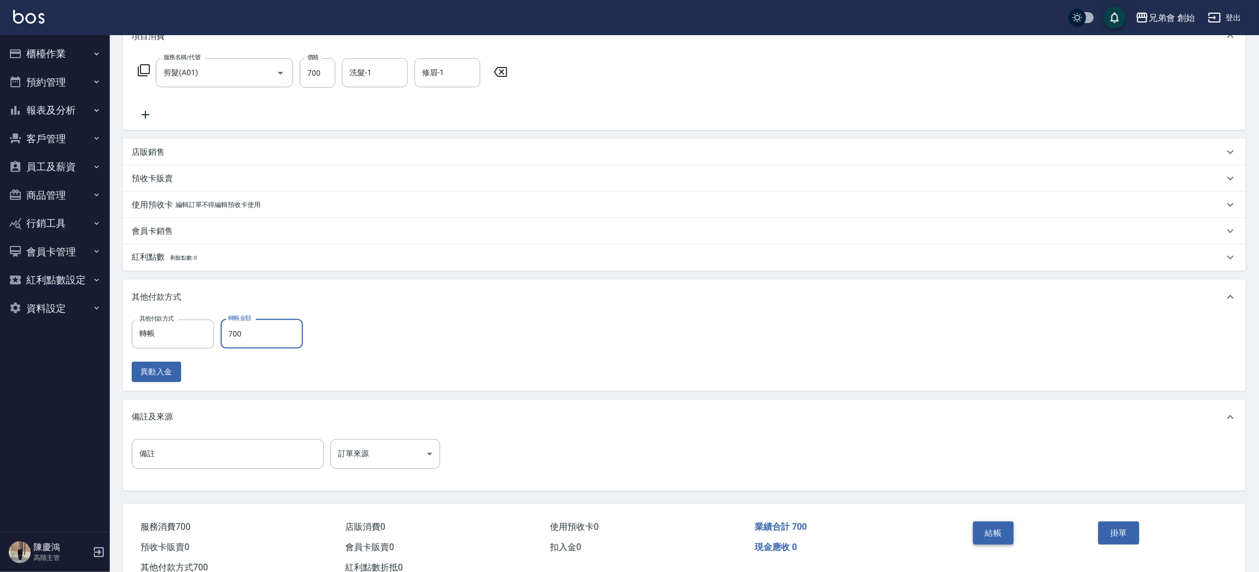
type input "700"
click at [1006, 531] on button "結帳" at bounding box center [993, 533] width 41 height 23
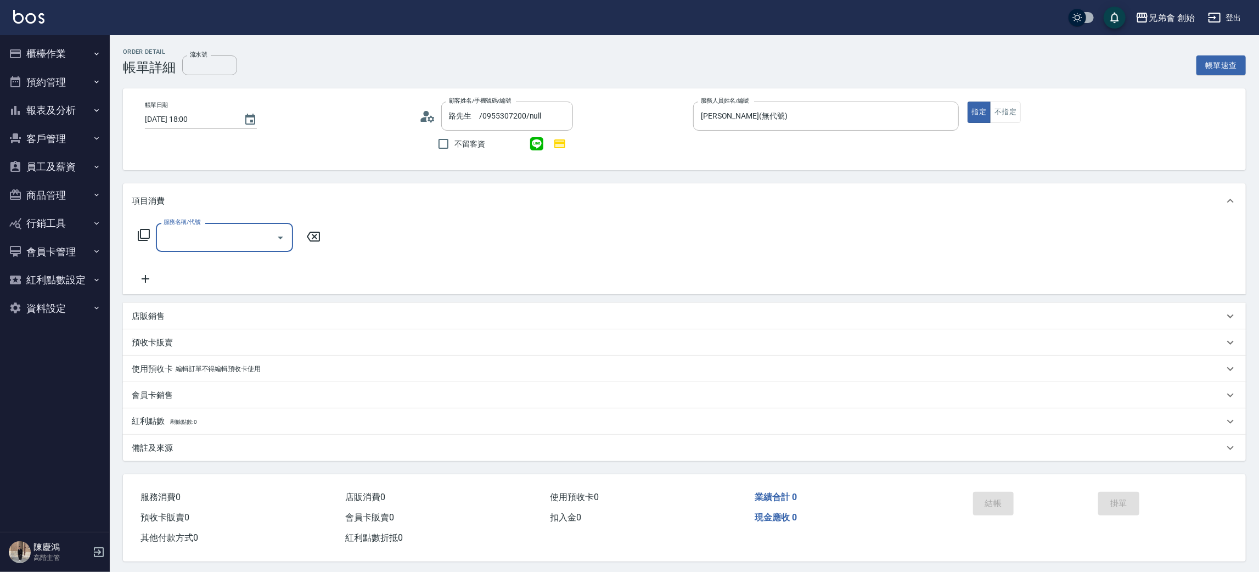
click at [176, 248] on div "服務名稱/代號" at bounding box center [224, 237] width 137 height 29
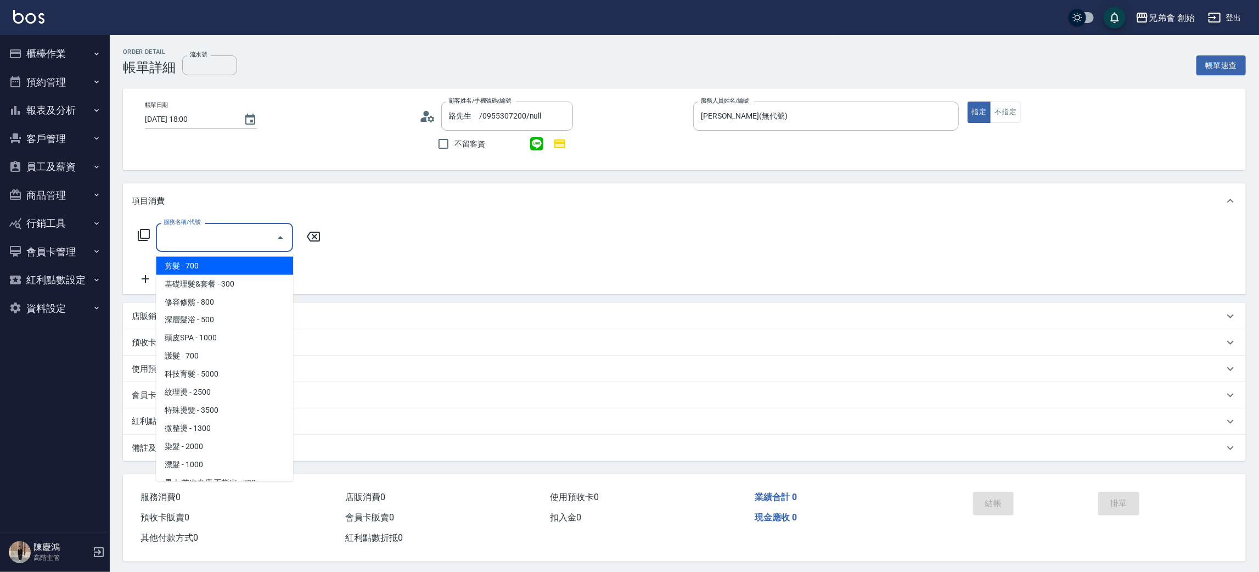
click at [189, 266] on span "剪髮 - 700" at bounding box center [224, 266] width 137 height 18
type input "剪髮(A01)"
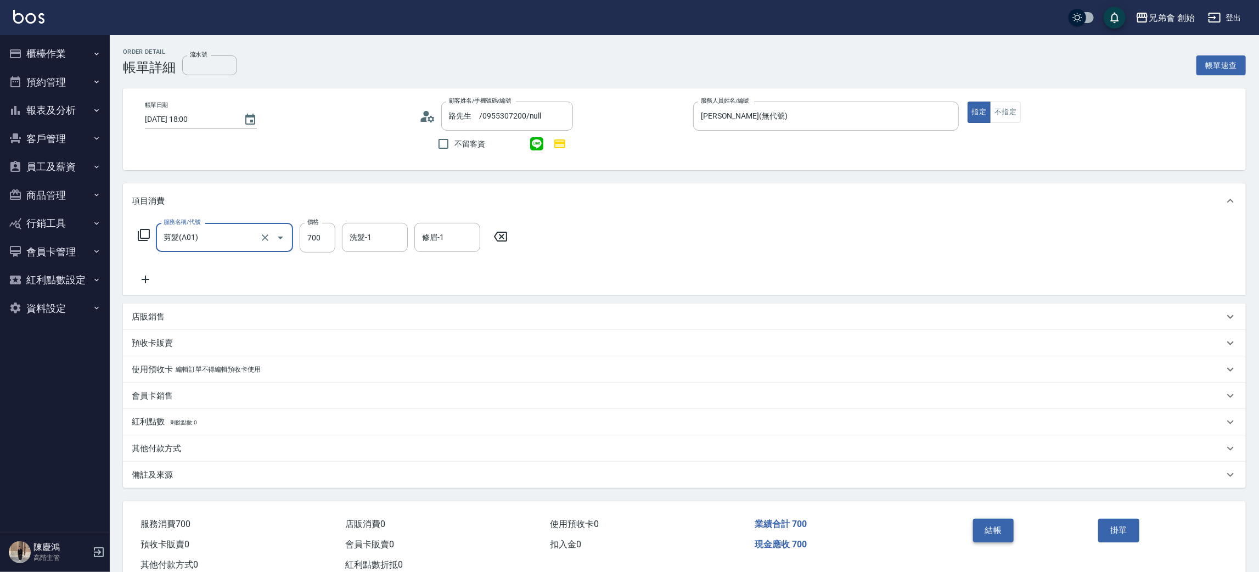
click at [994, 530] on button "結帳" at bounding box center [993, 530] width 41 height 23
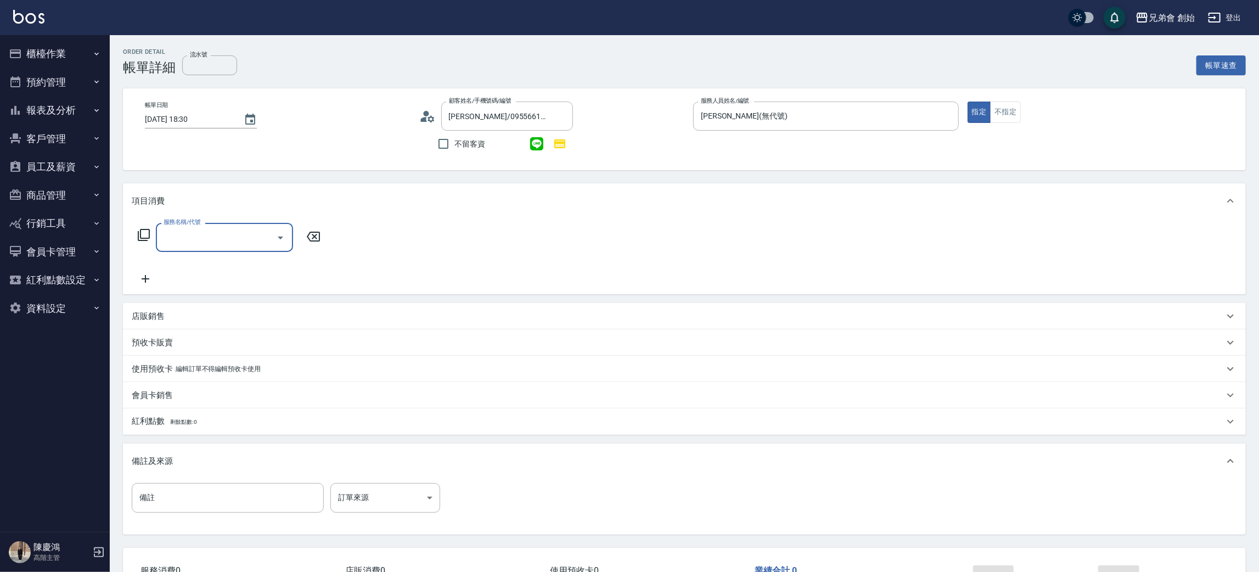
click at [187, 237] on input "服務名稱/代號" at bounding box center [216, 237] width 111 height 19
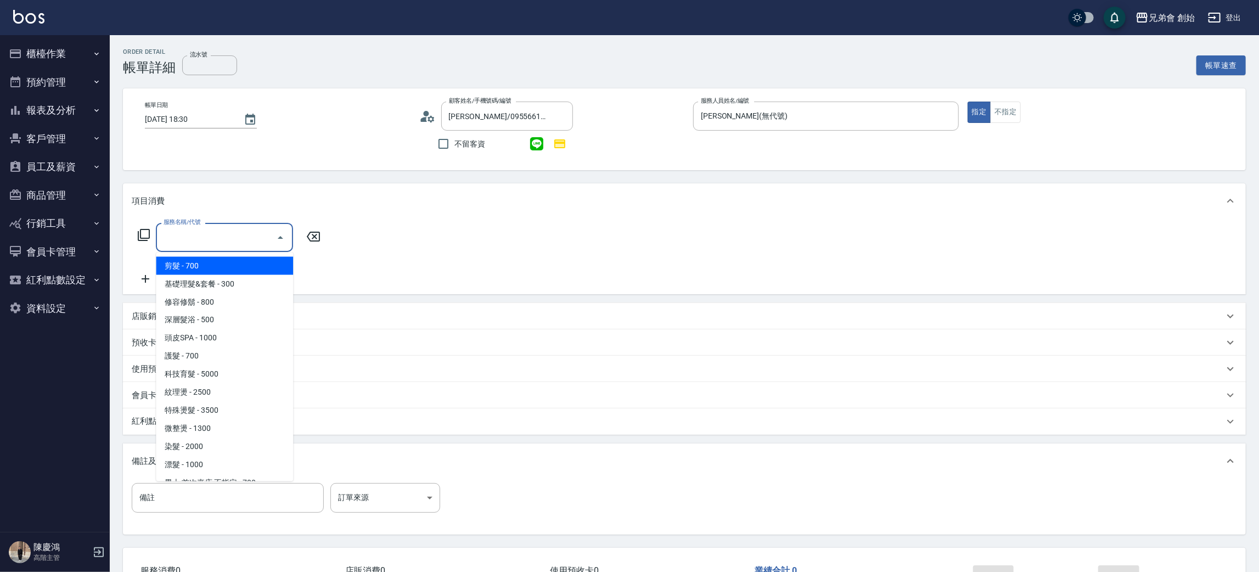
click at [189, 260] on span "剪髮 - 700" at bounding box center [224, 266] width 137 height 18
type input "剪髮(A01)"
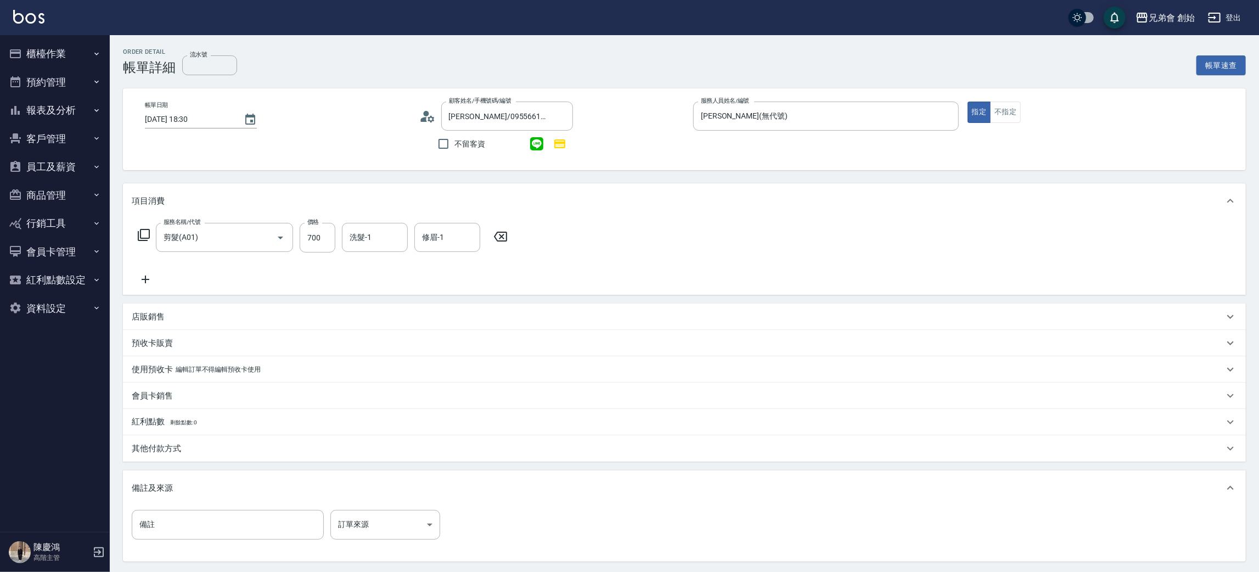
click at [154, 278] on icon at bounding box center [145, 279] width 27 height 13
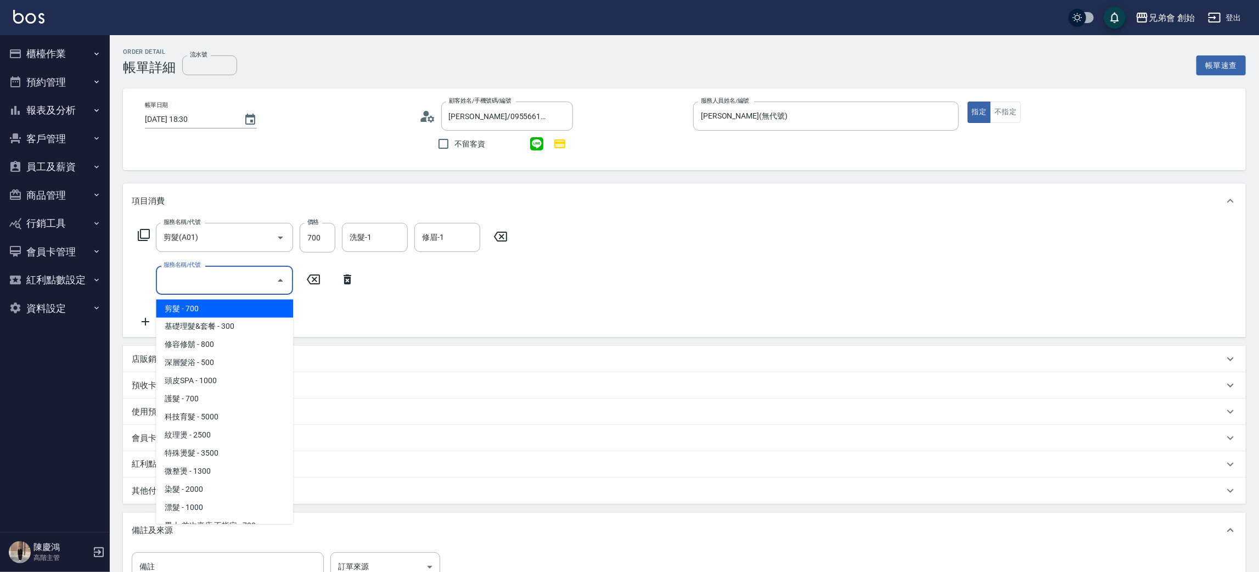
click at [183, 288] on input "服務名稱/代號" at bounding box center [216, 280] width 111 height 19
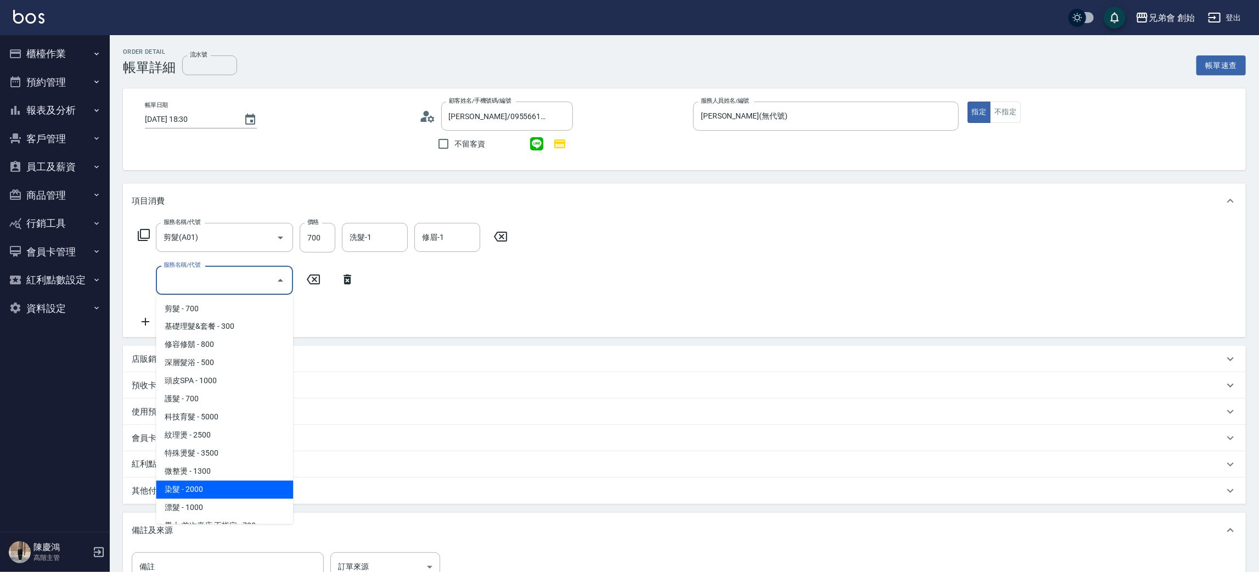
click at [201, 482] on span "染髮 - 2000" at bounding box center [224, 490] width 137 height 18
type input "染髮 (E01)"
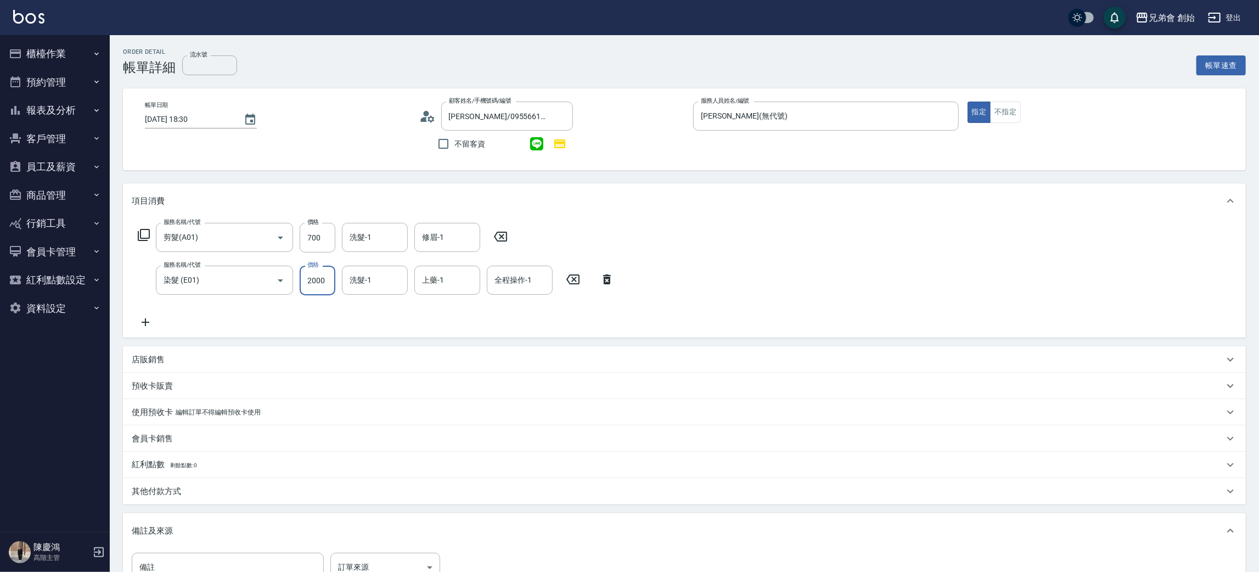
click at [319, 287] on input "2000" at bounding box center [318, 281] width 36 height 30
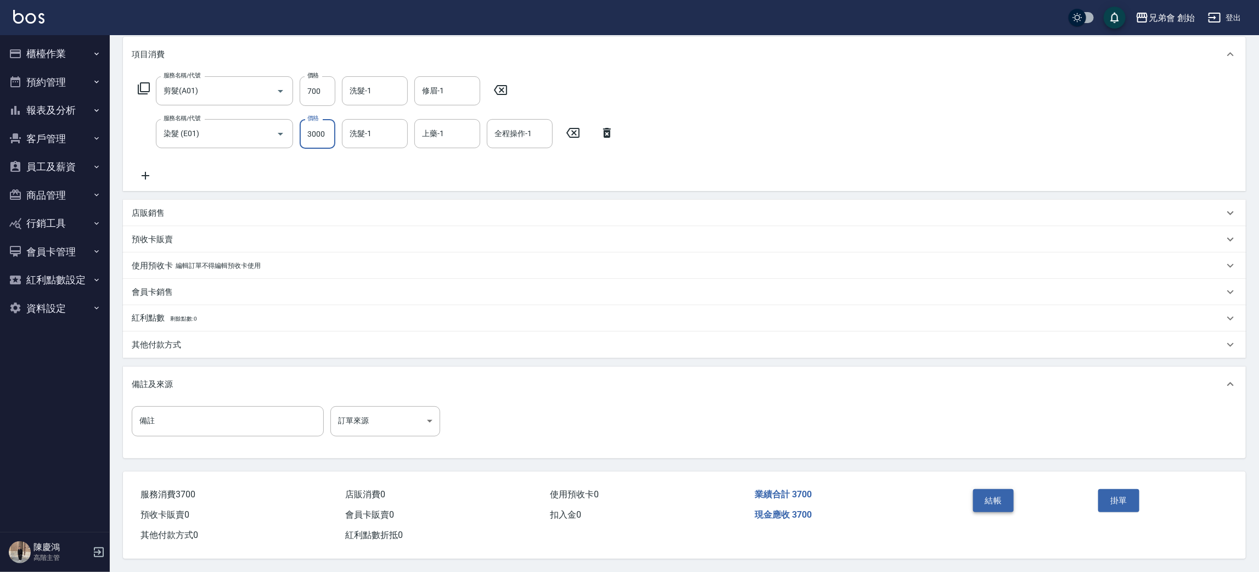
type input "3000"
click at [986, 498] on button "結帳" at bounding box center [993, 500] width 41 height 23
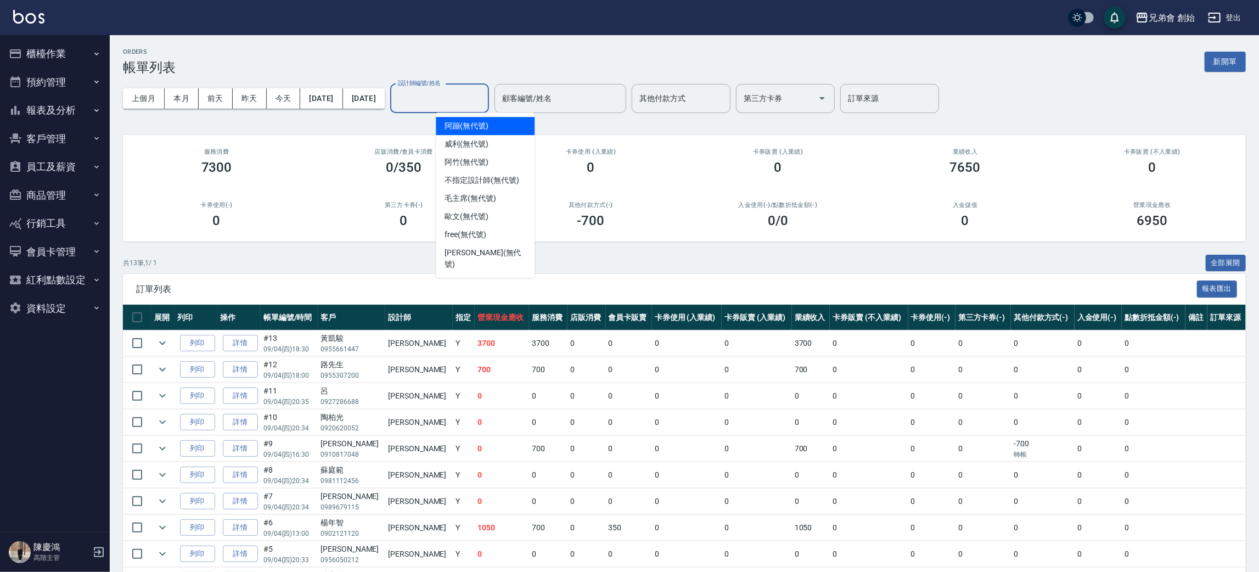
click at [481, 101] on input "設計師編號/姓名" at bounding box center [439, 98] width 89 height 19
click at [460, 249] on span "[PERSON_NAME] (無代號)" at bounding box center [485, 258] width 81 height 23
type input "[PERSON_NAME](無代號)"
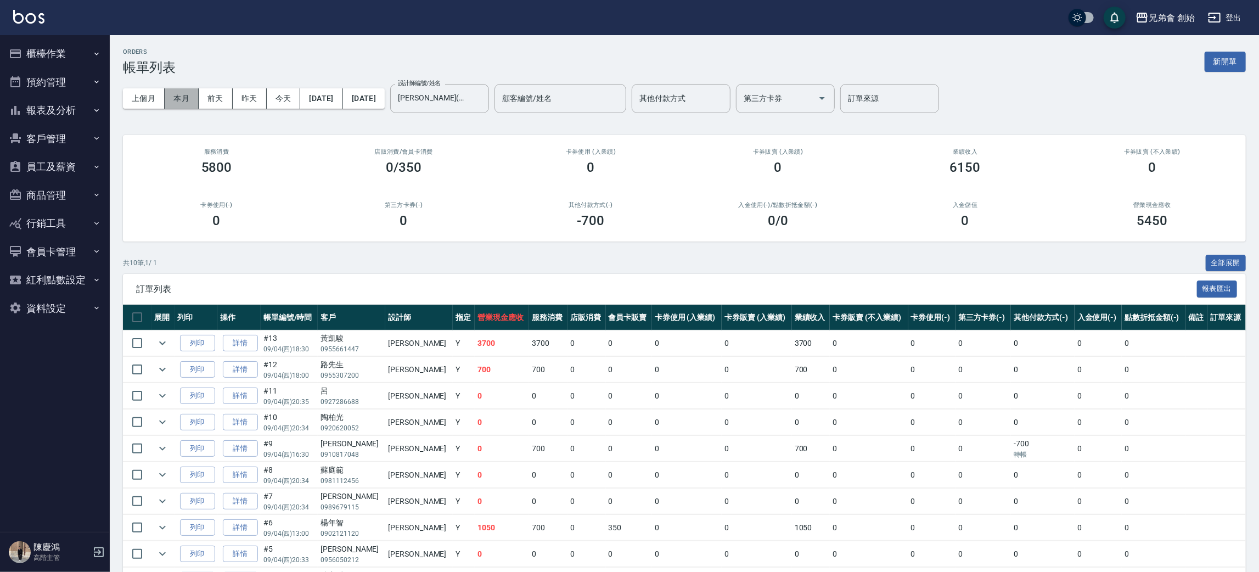
click at [176, 105] on button "本月" at bounding box center [182, 98] width 34 height 20
